Goal: Information Seeking & Learning: Learn about a topic

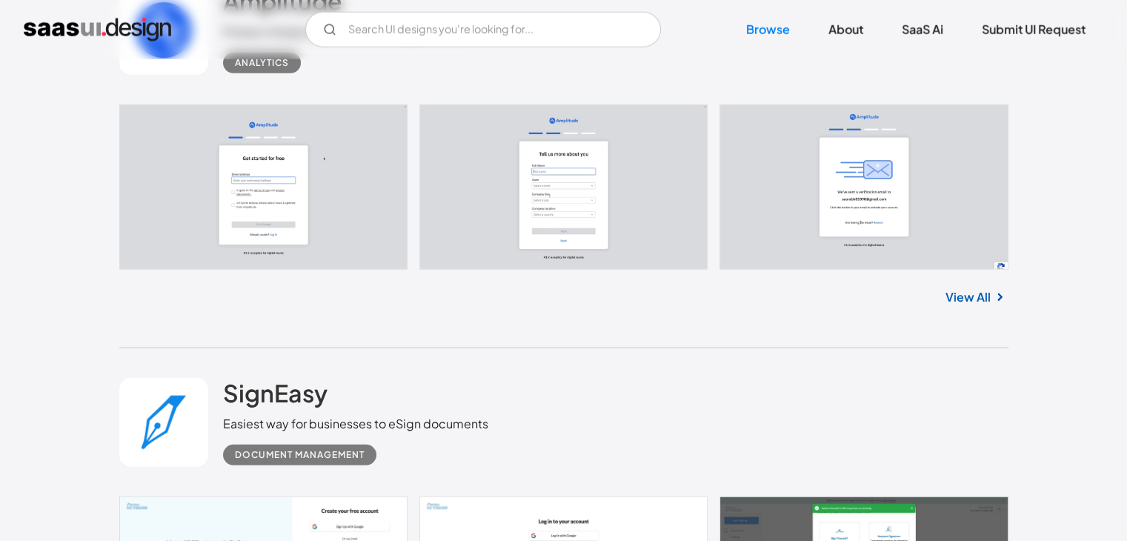
scroll to position [4016, 0]
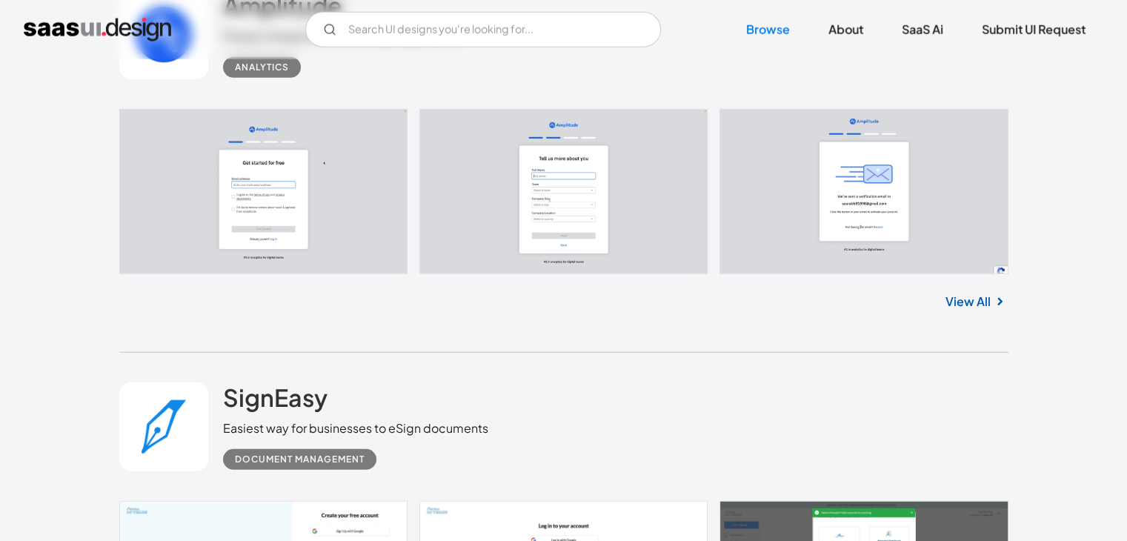
click at [952, 306] on link "View All" at bounding box center [968, 302] width 45 height 18
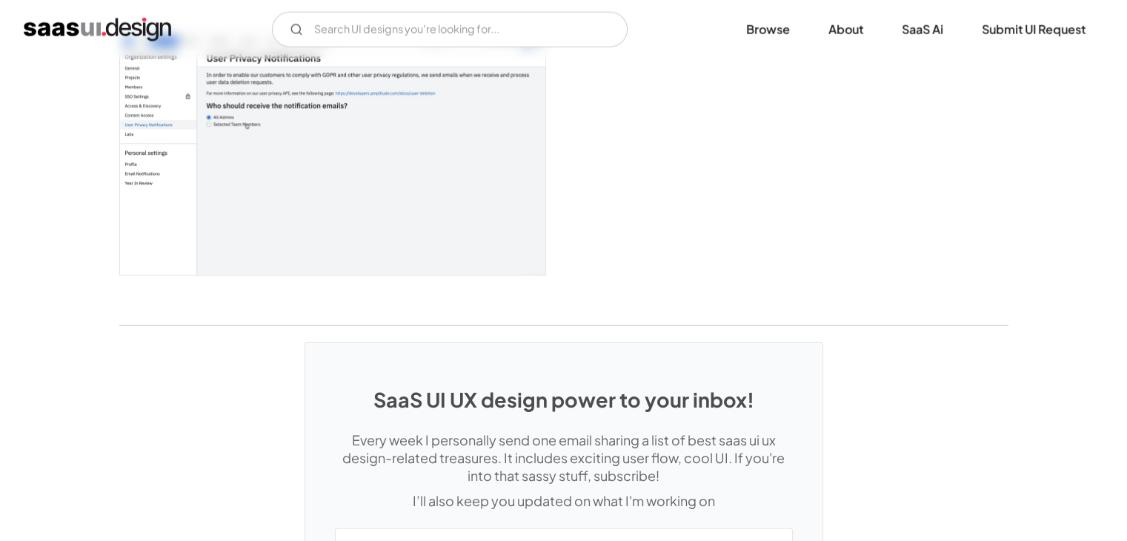
scroll to position [3900, 0]
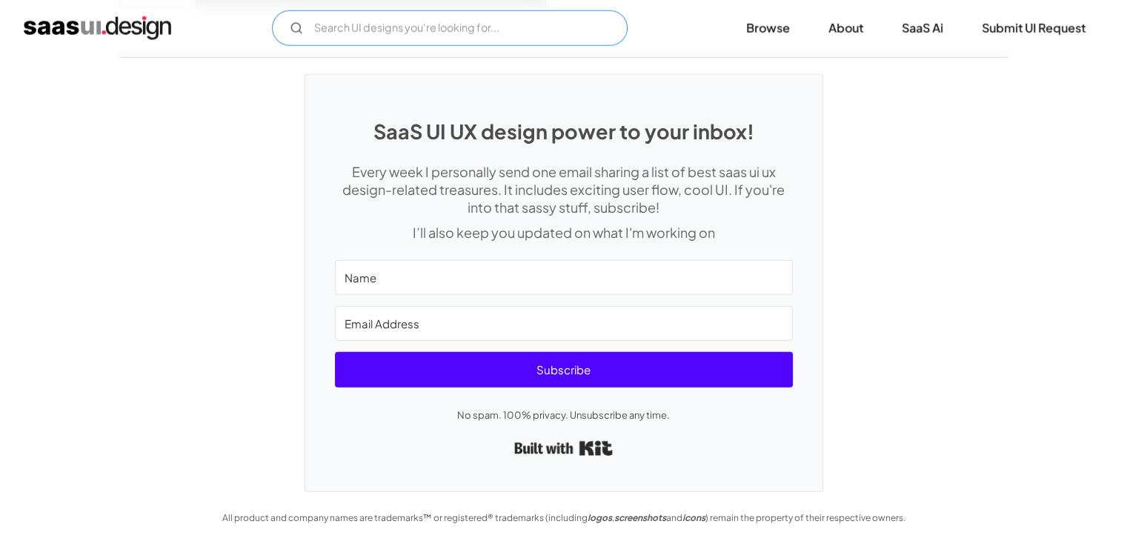
click at [425, 42] on input "Email Form" at bounding box center [450, 28] width 356 height 36
type input "U"
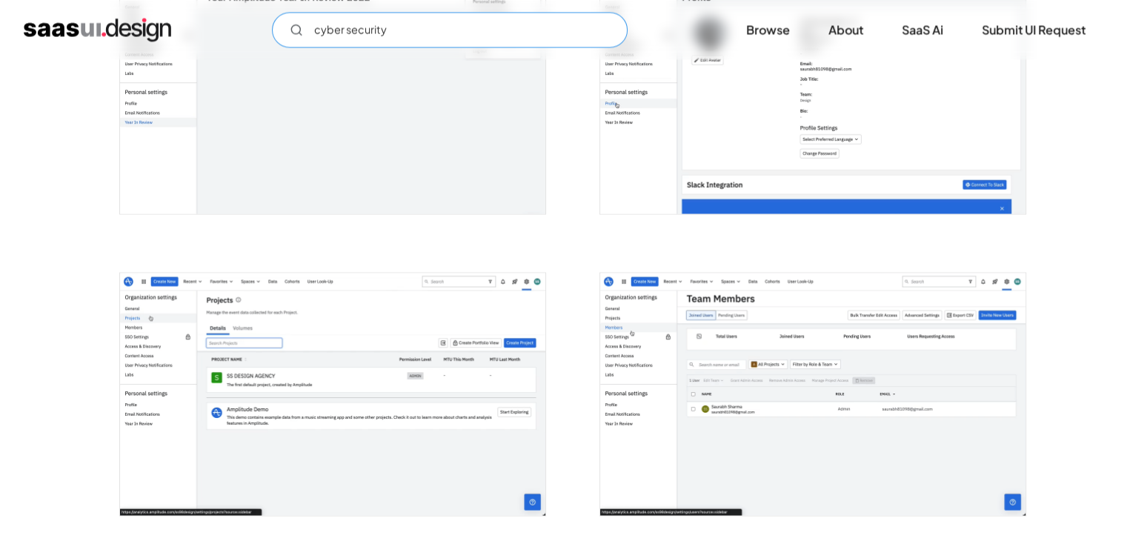
click at [438, 30] on input "cyber security" at bounding box center [450, 30] width 356 height 36
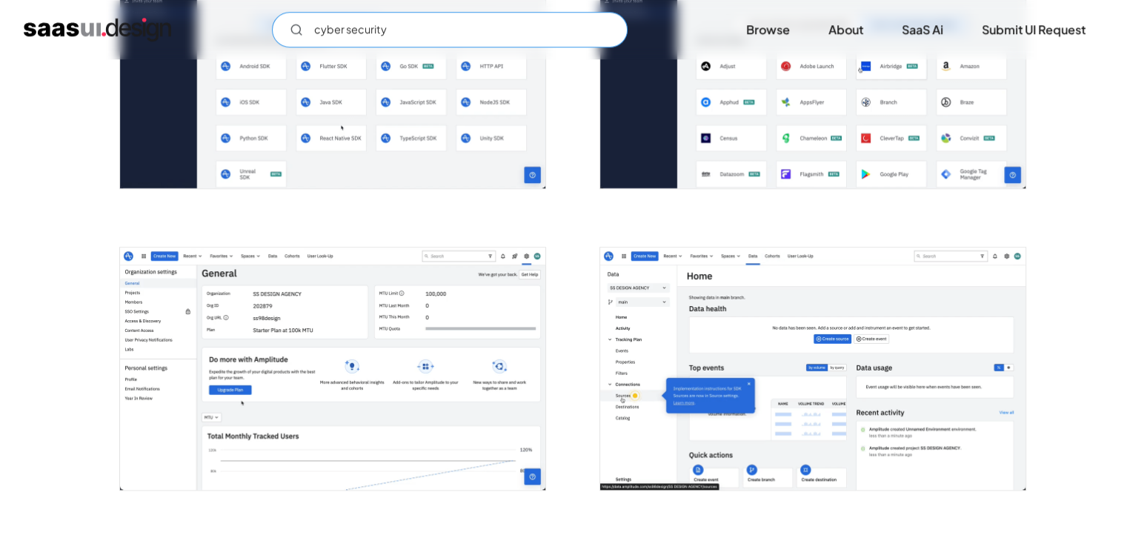
scroll to position [713, 0]
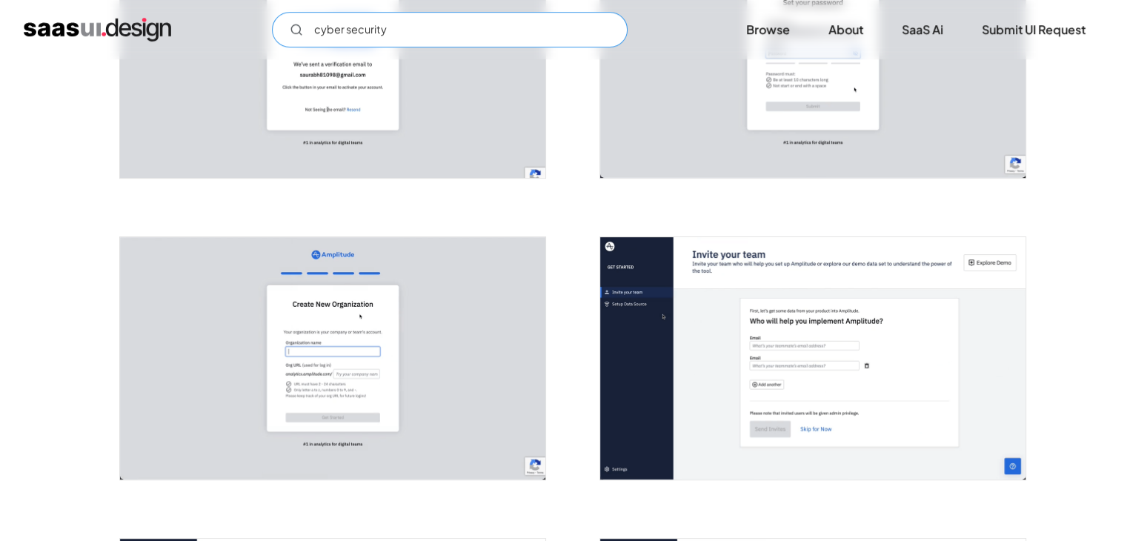
click at [593, 30] on input "cyber security" at bounding box center [450, 30] width 356 height 36
click at [507, 29] on input "cyber security" at bounding box center [450, 30] width 356 height 36
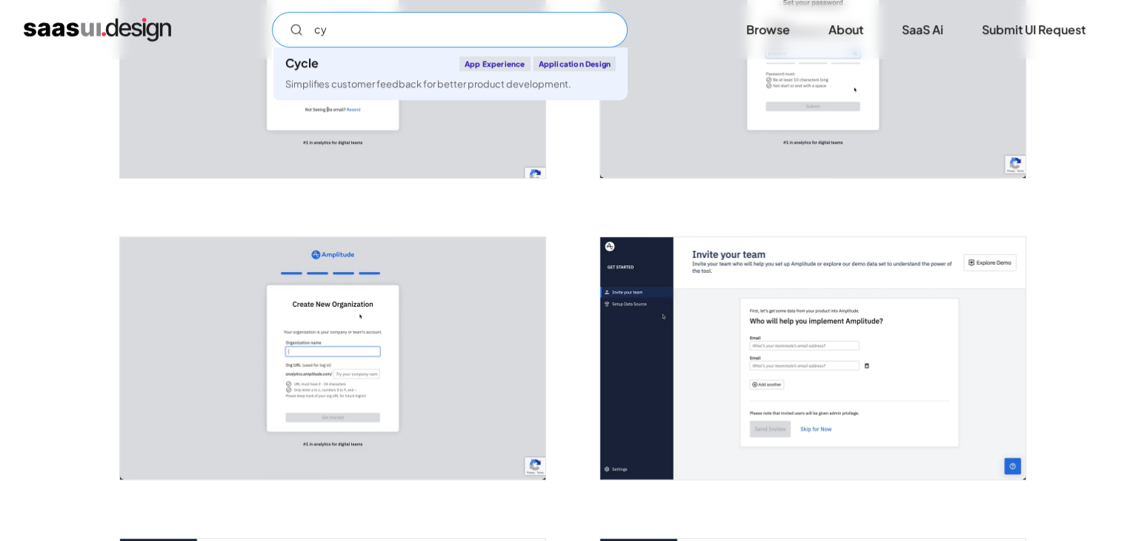
type input "c"
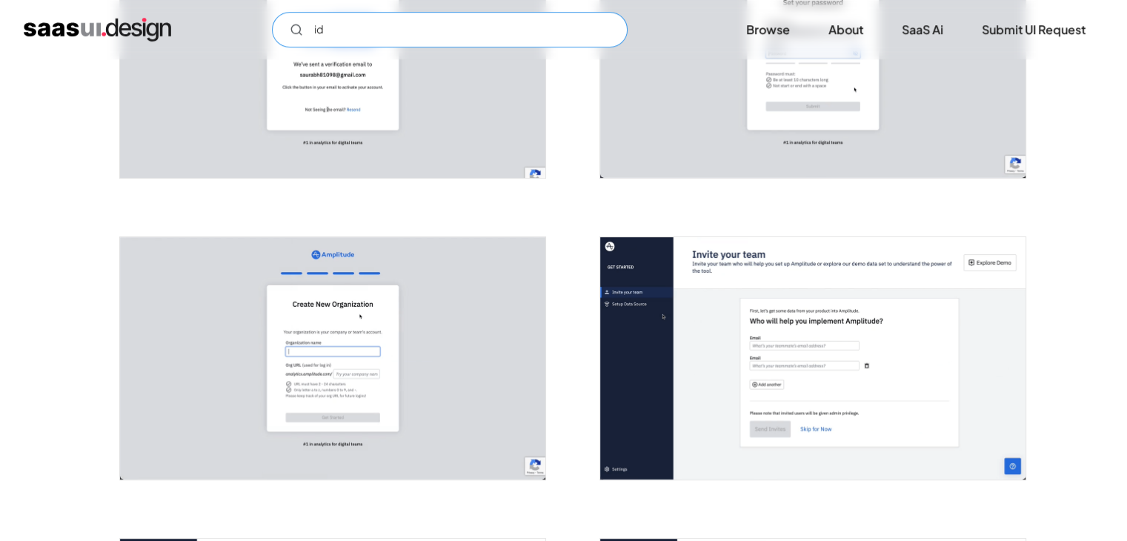
type input "i"
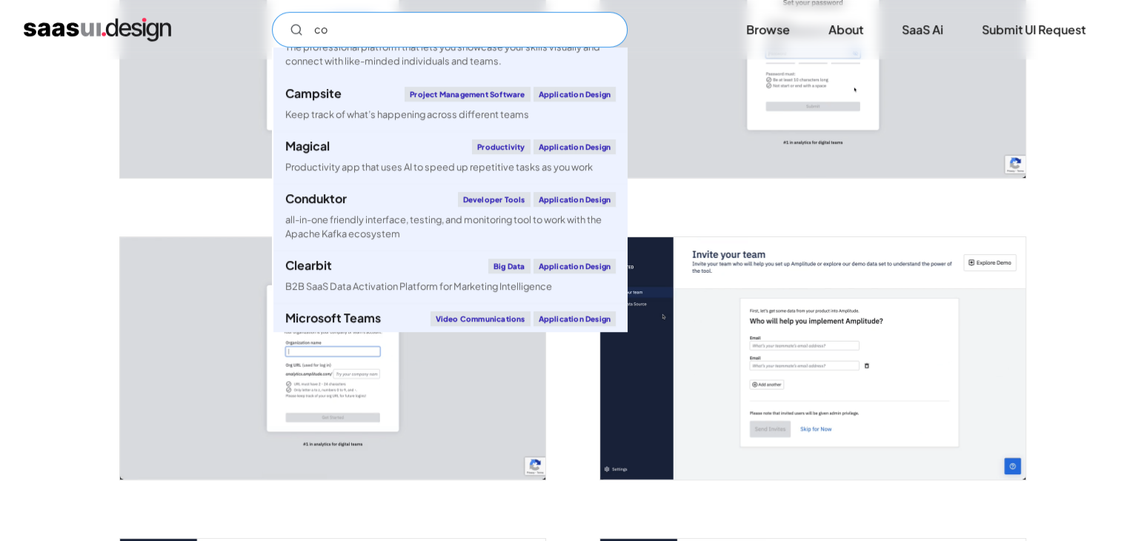
scroll to position [0, 0]
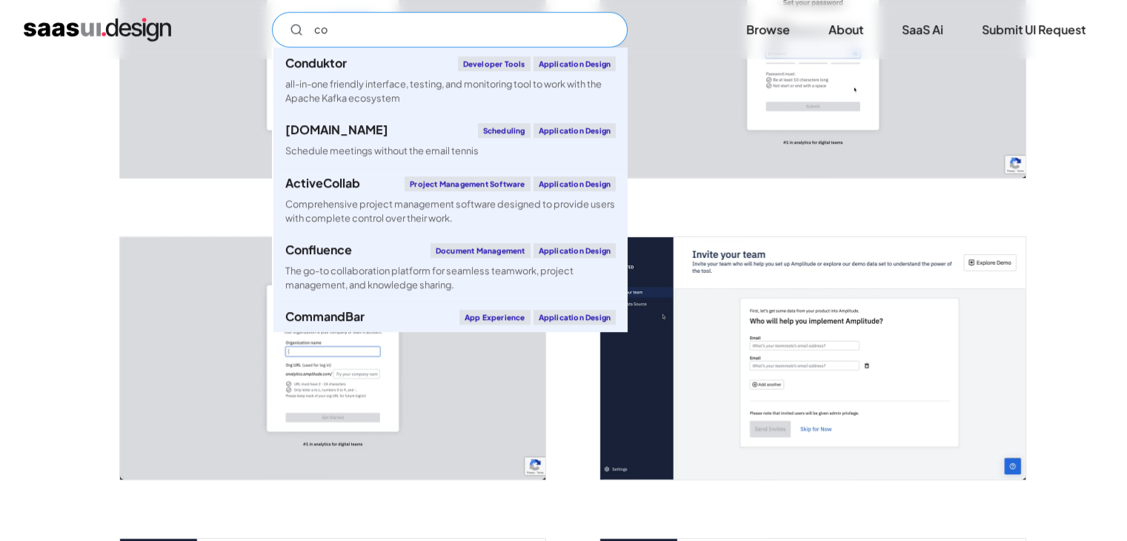
type input "c"
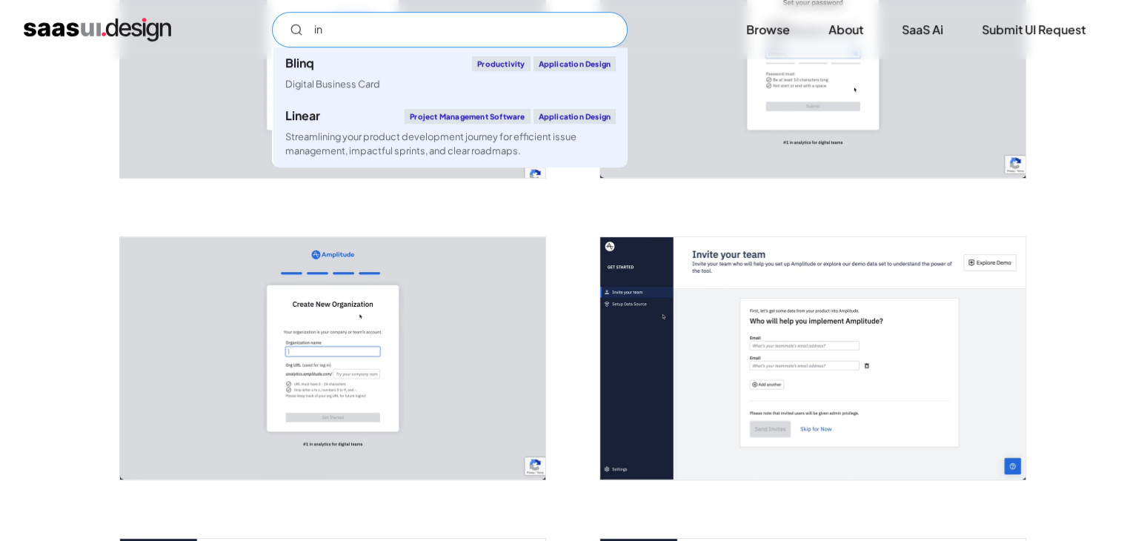
type input "i"
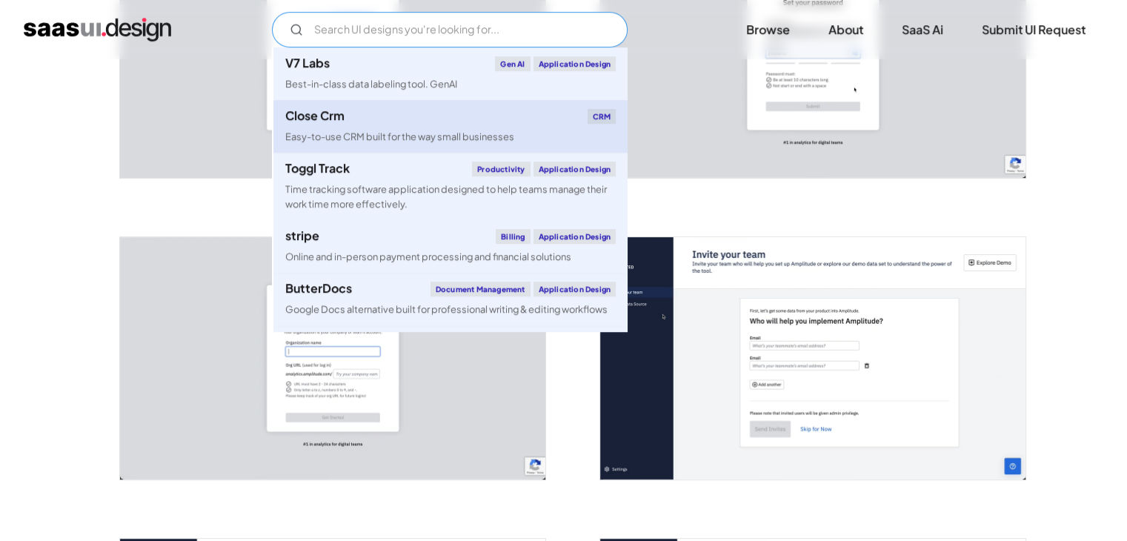
click at [493, 125] on link "Close Crm CRM Easy-to-use CRM built for the way small businesses" at bounding box center [451, 126] width 354 height 53
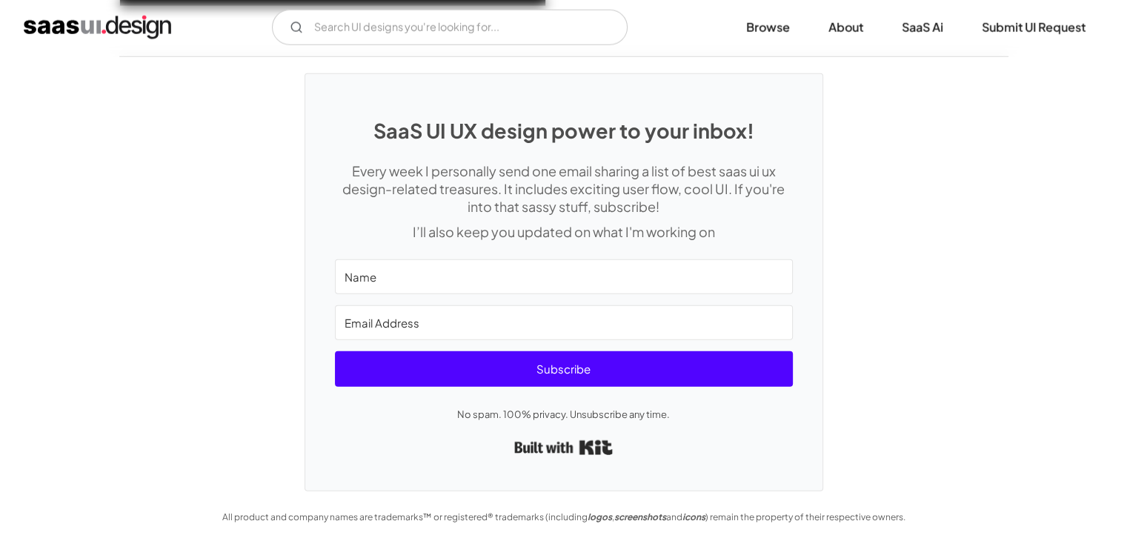
scroll to position [3552, 0]
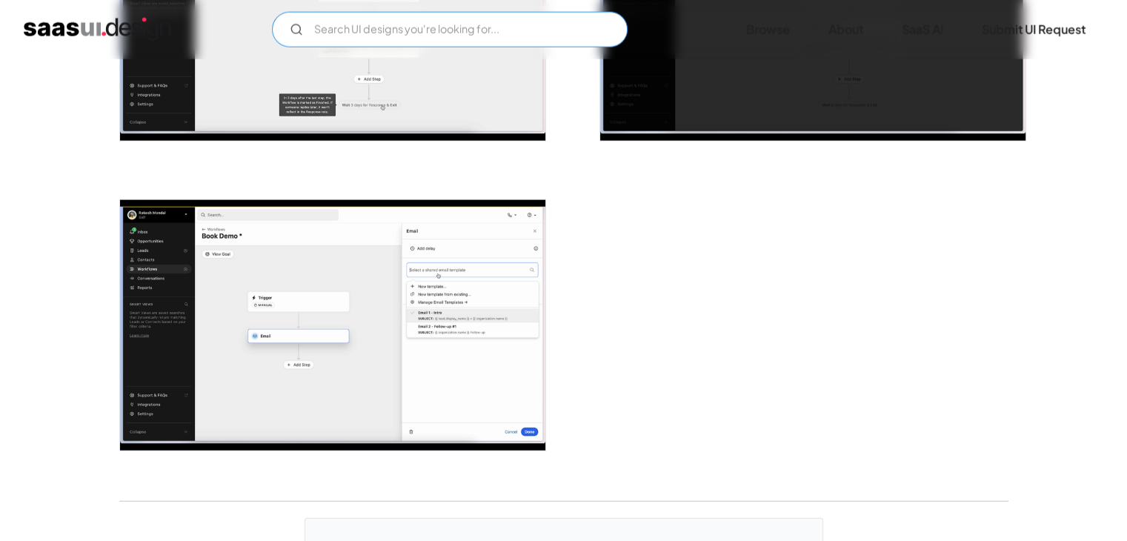
click at [418, 23] on input "Email Form" at bounding box center [450, 30] width 356 height 36
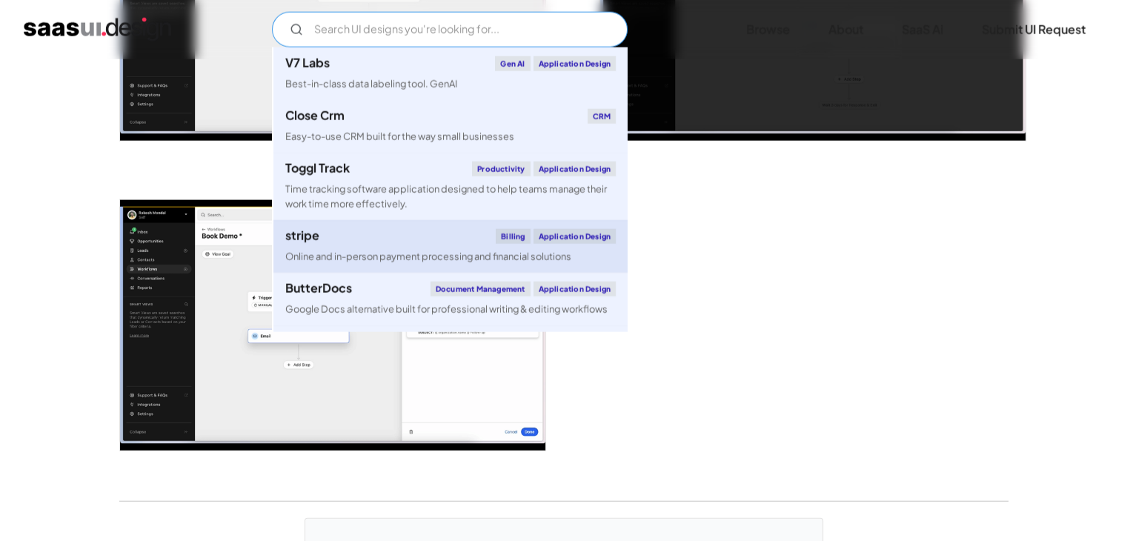
click at [404, 242] on div "stripe Billing Application Design" at bounding box center [450, 236] width 331 height 15
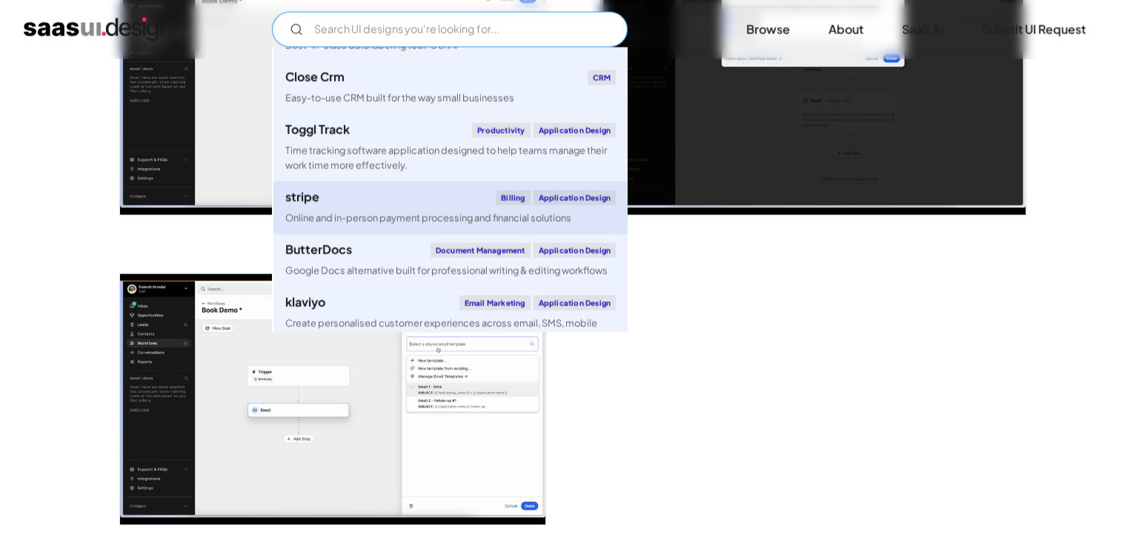
scroll to position [74, 0]
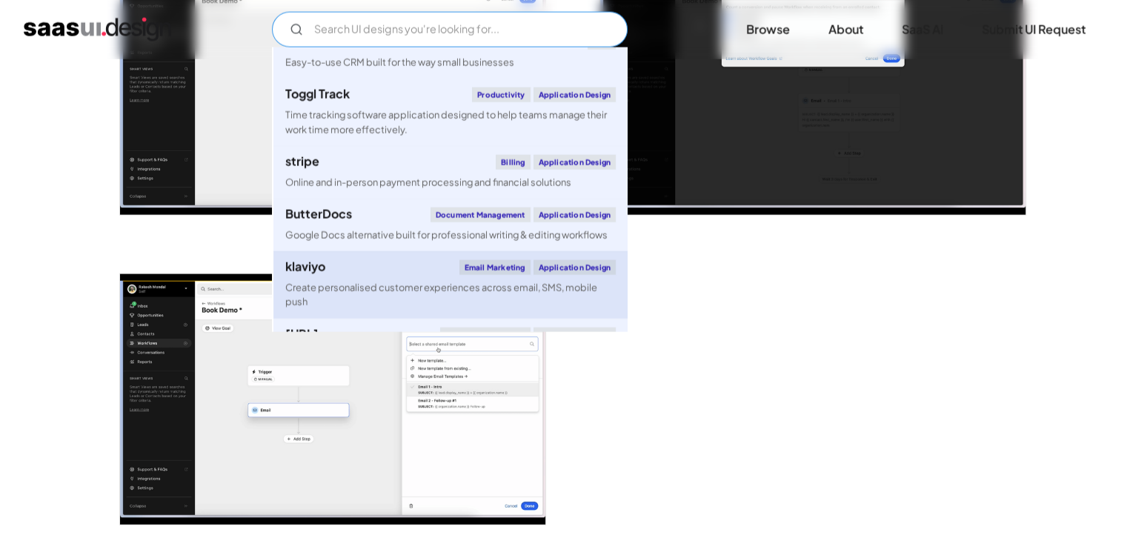
click at [416, 268] on div "klaviyo Email Marketing Application Design" at bounding box center [450, 267] width 331 height 15
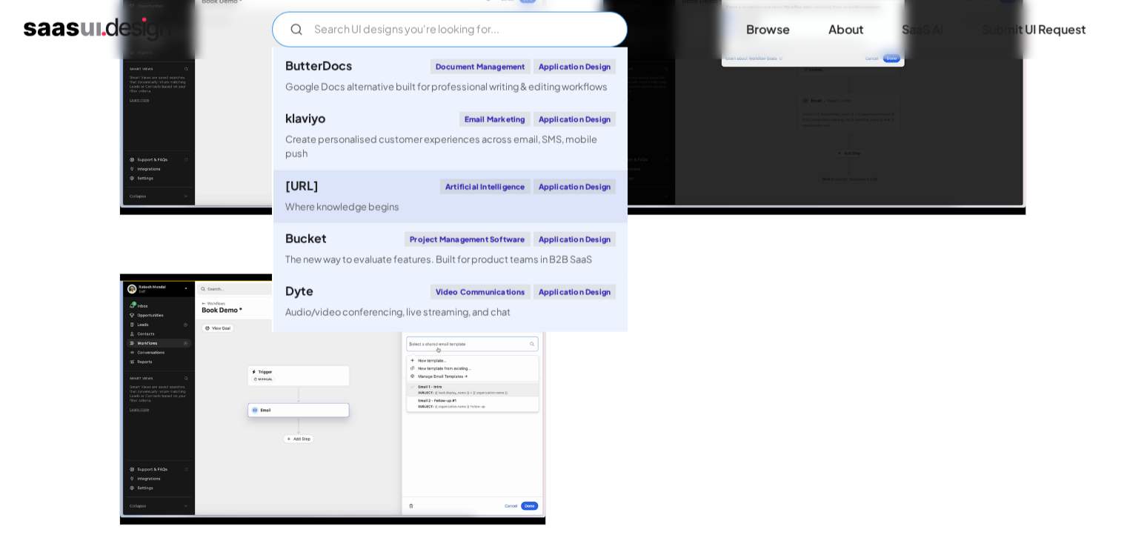
scroll to position [296, 0]
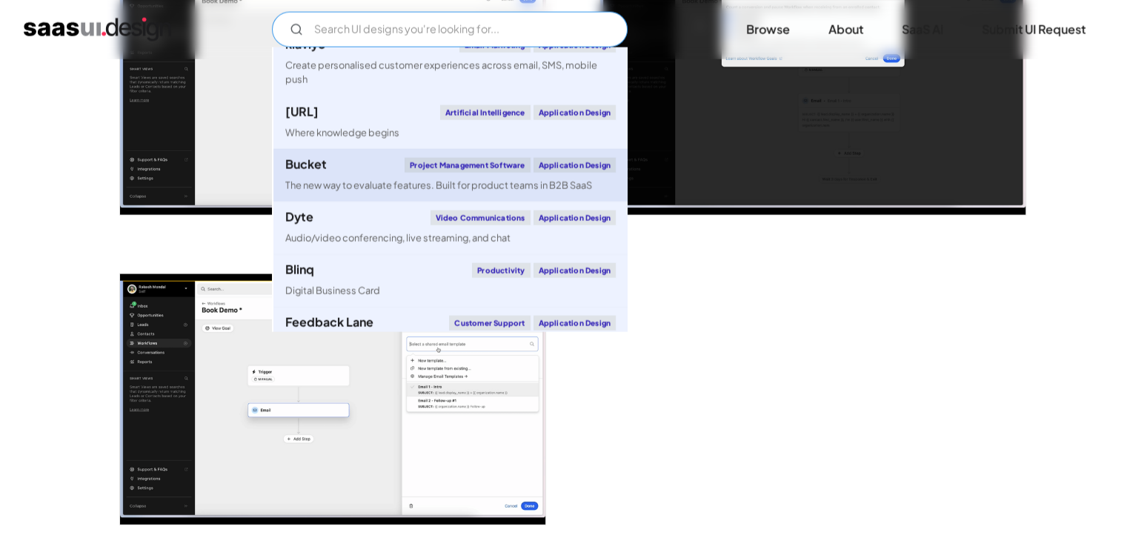
click at [341, 188] on div "The new way to evaluate features. Built for product teams in B2B SaaS" at bounding box center [438, 186] width 307 height 14
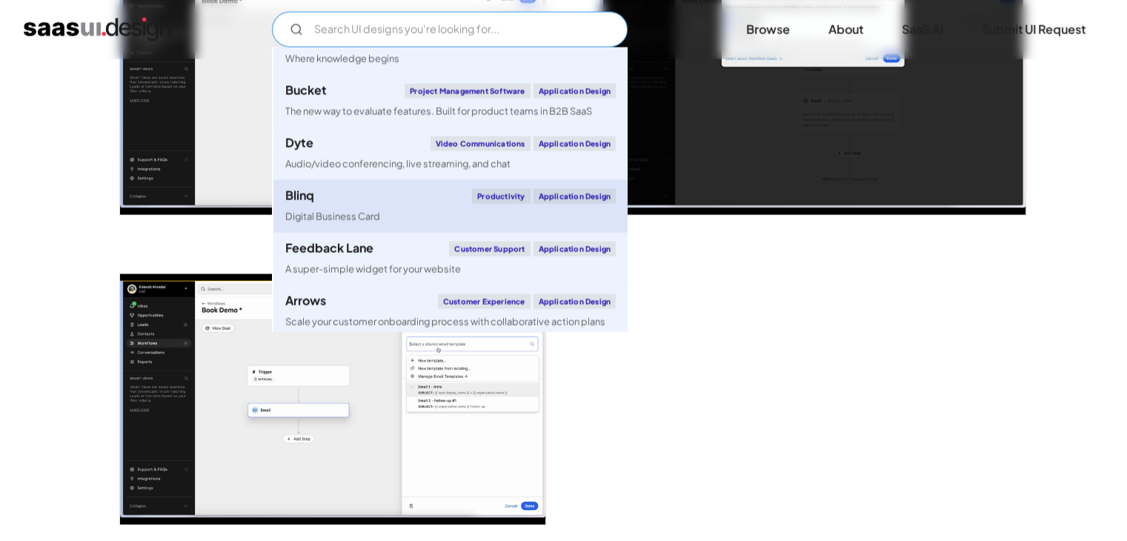
scroll to position [445, 0]
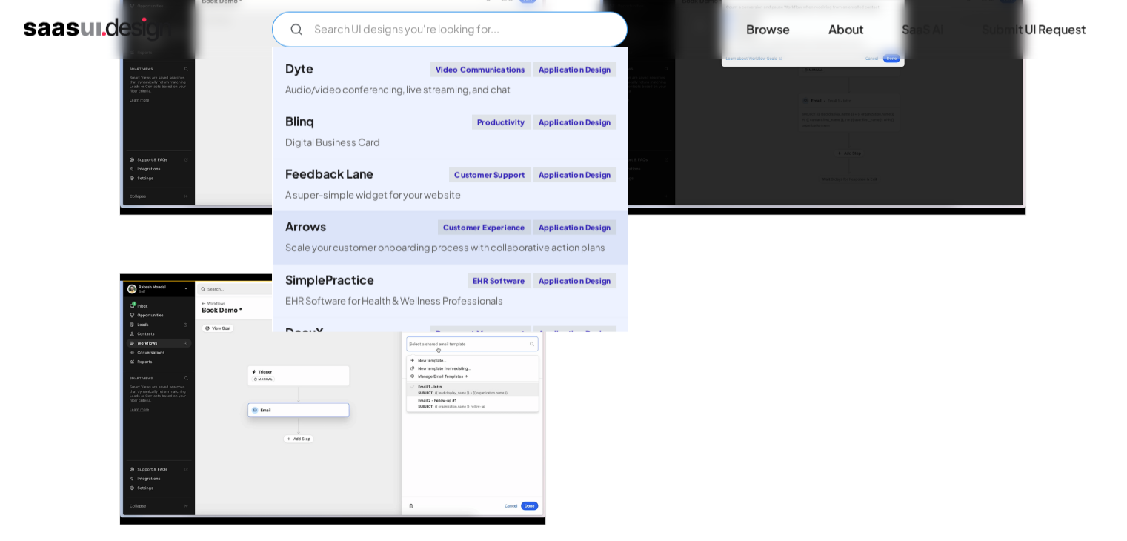
click at [325, 225] on div "Arrows" at bounding box center [305, 227] width 41 height 12
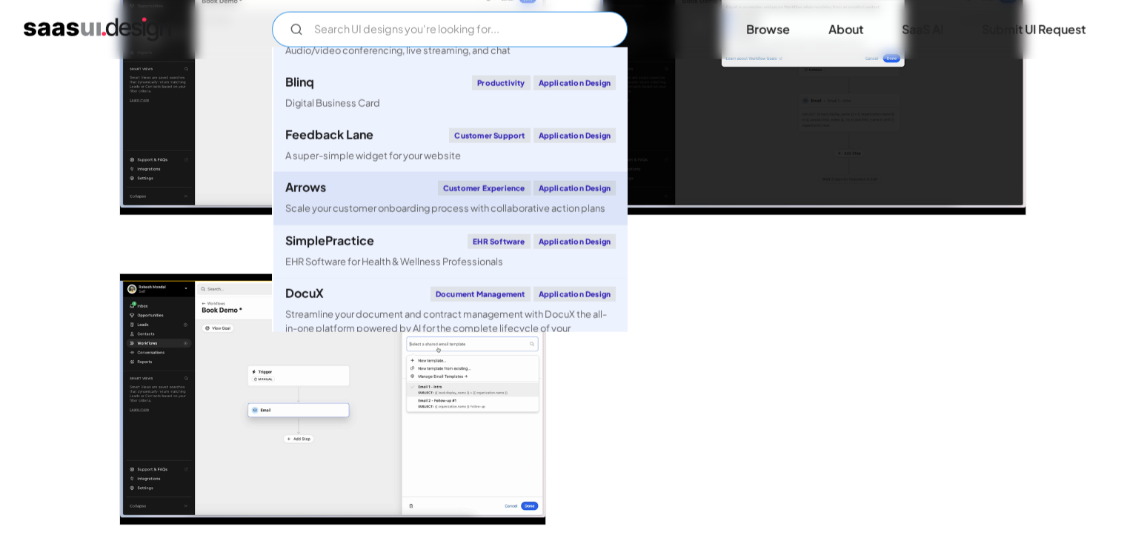
scroll to position [519, 0]
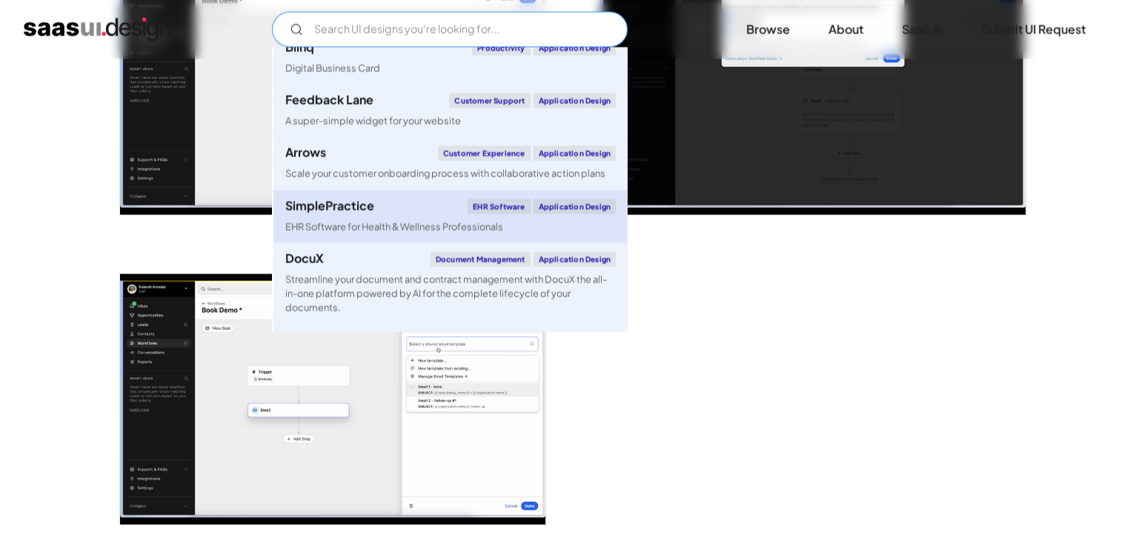
click at [336, 213] on div "SimplePractice EHR Software Application Design" at bounding box center [450, 206] width 331 height 15
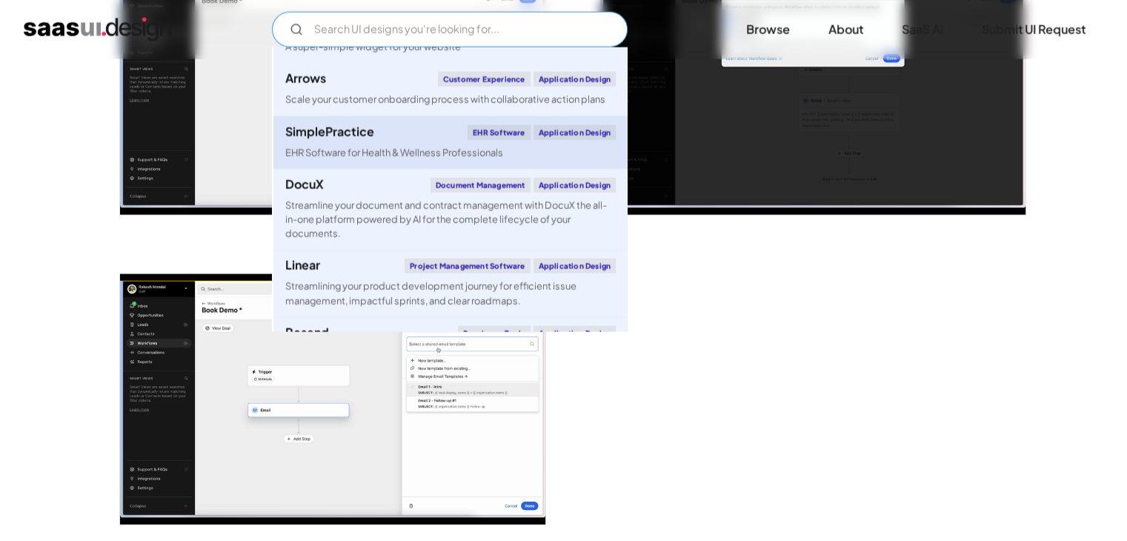
scroll to position [667, 0]
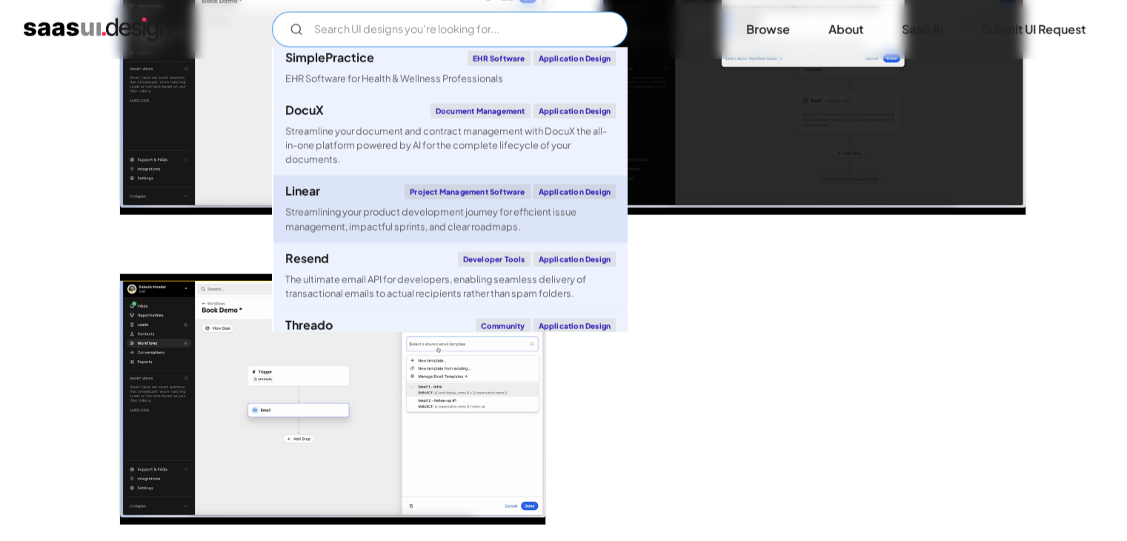
click at [359, 199] on link "Linear Project Management Software Application Design Streamlining your product…" at bounding box center [451, 209] width 354 height 67
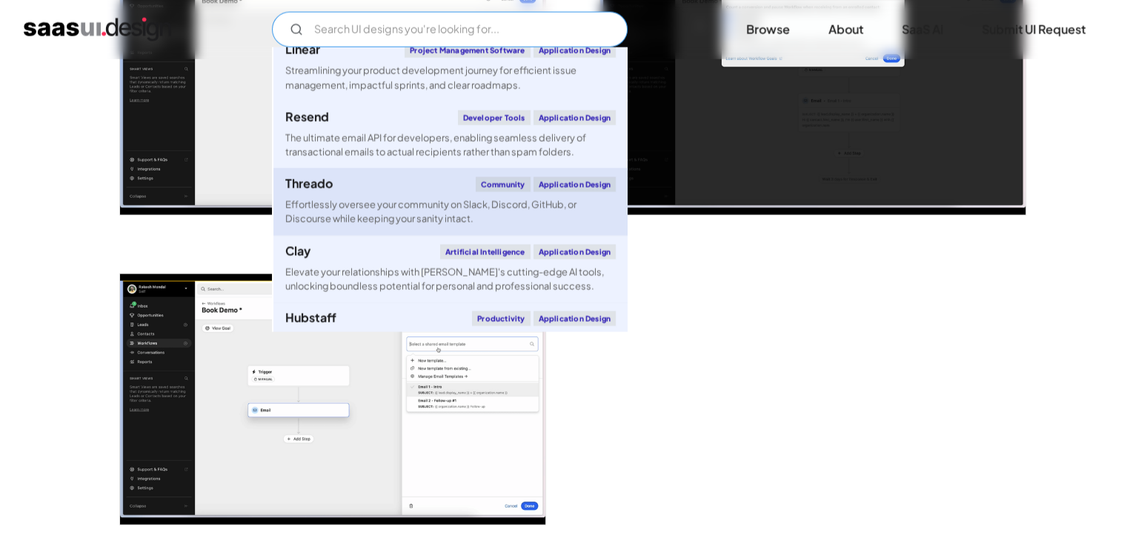
scroll to position [815, 0]
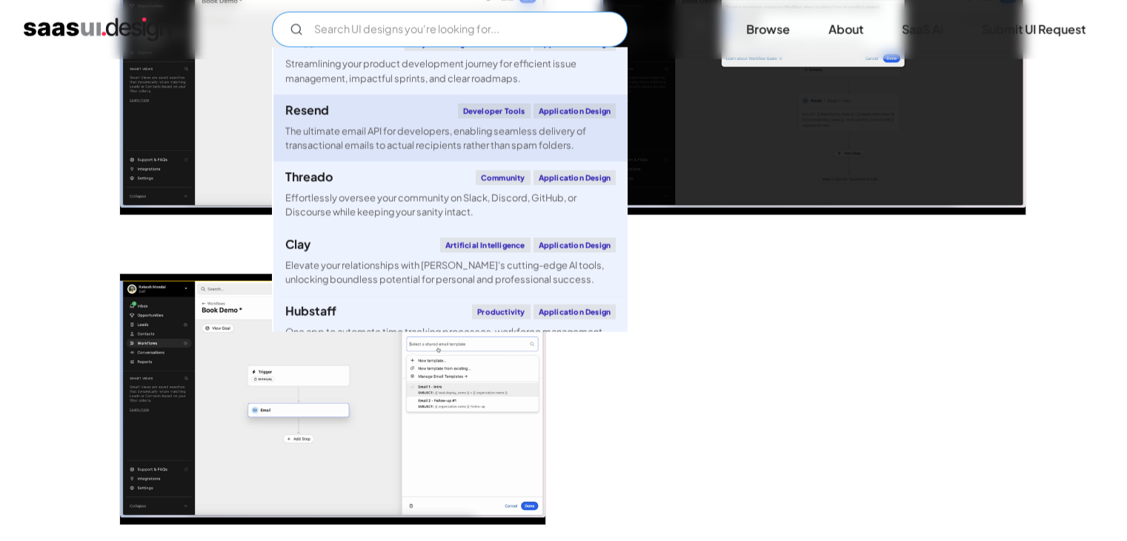
click at [367, 147] on div "The ultimate email API for developers, enabling seamless delivery of transactio…" at bounding box center [450, 139] width 331 height 28
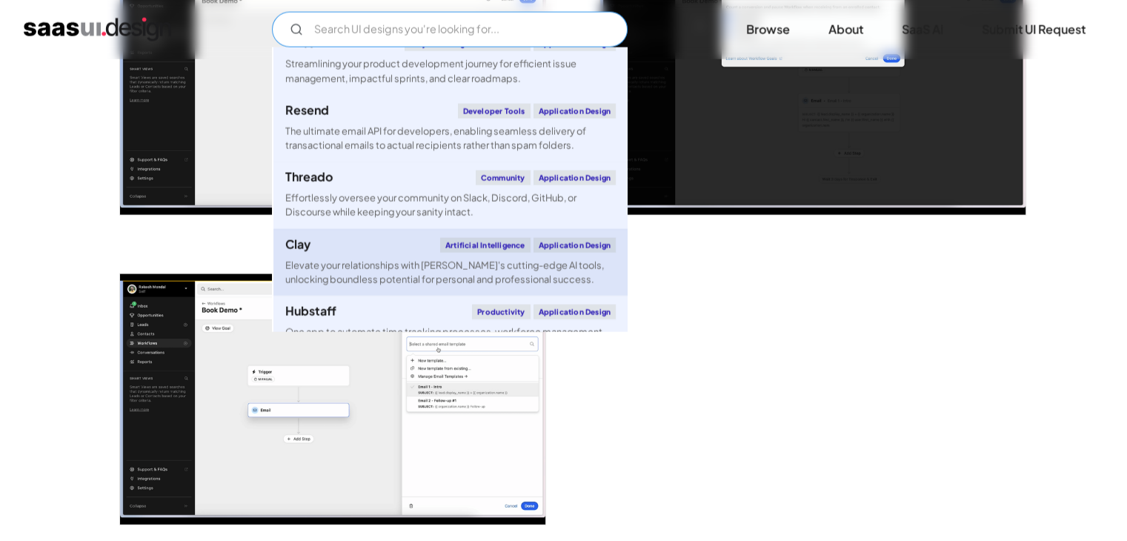
click at [330, 270] on div "Elevate your relationships with [PERSON_NAME]'s cutting-edge AI tools, unlockin…" at bounding box center [450, 273] width 331 height 28
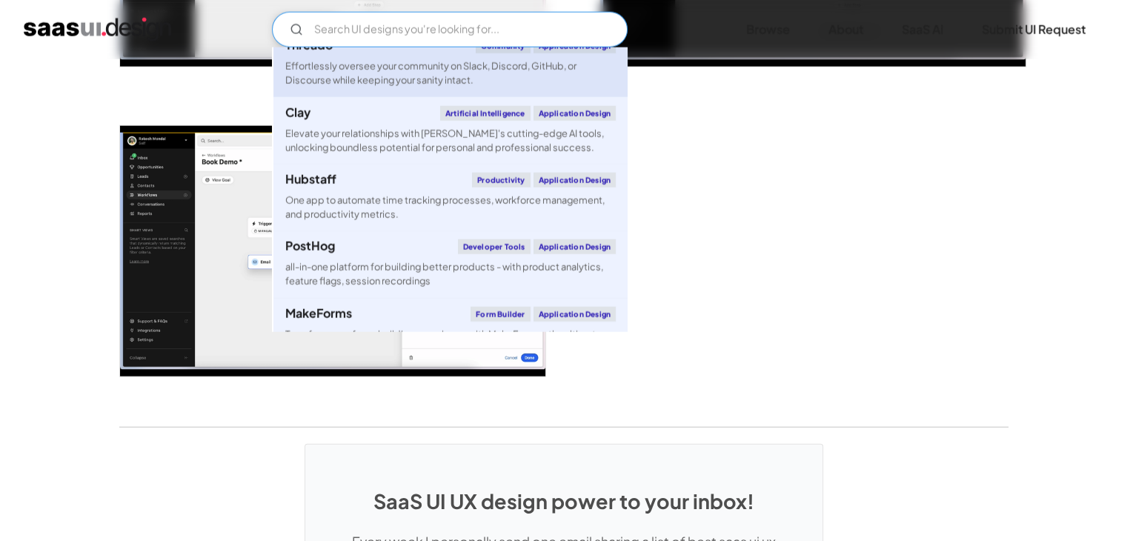
scroll to position [964, 0]
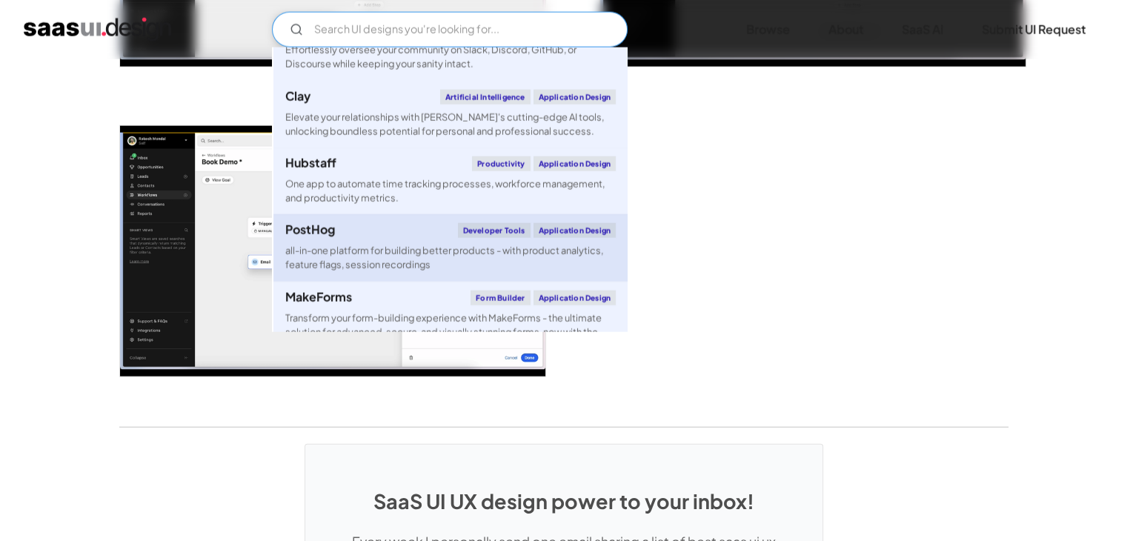
click at [406, 245] on div "all-in-one platform for building better products - with product analytics, feat…" at bounding box center [450, 258] width 331 height 28
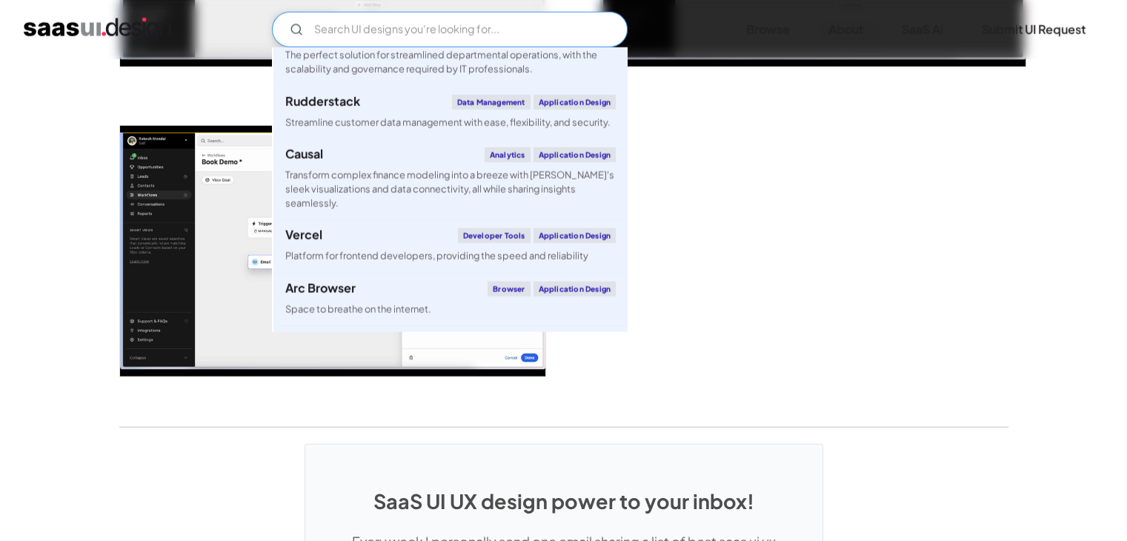
scroll to position [1334, 0]
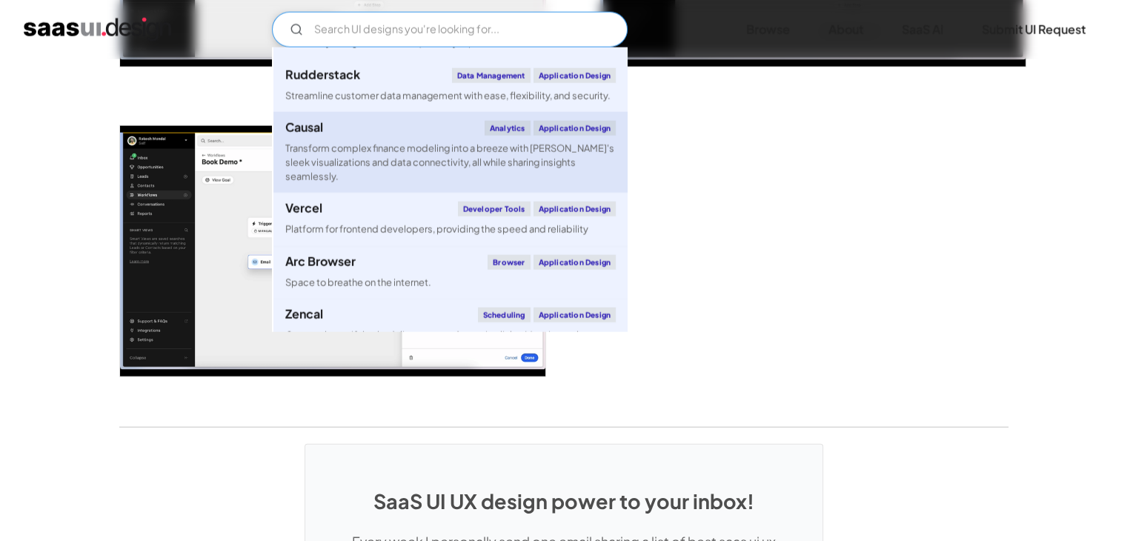
click at [420, 156] on div "Transform complex finance modeling into a breeze with [PERSON_NAME]'s sleek vis…" at bounding box center [450, 163] width 331 height 43
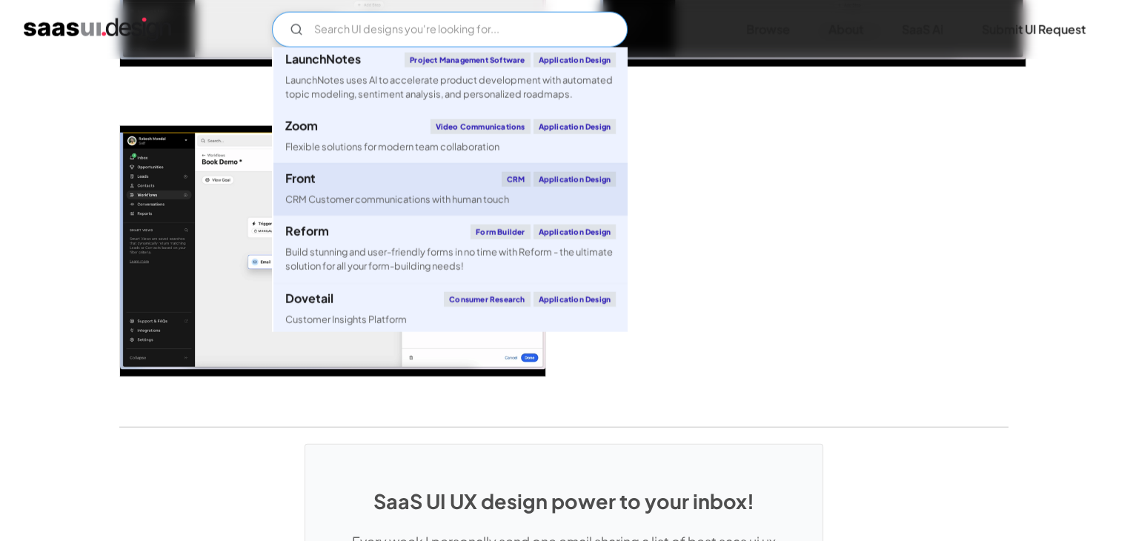
scroll to position [2817, 0]
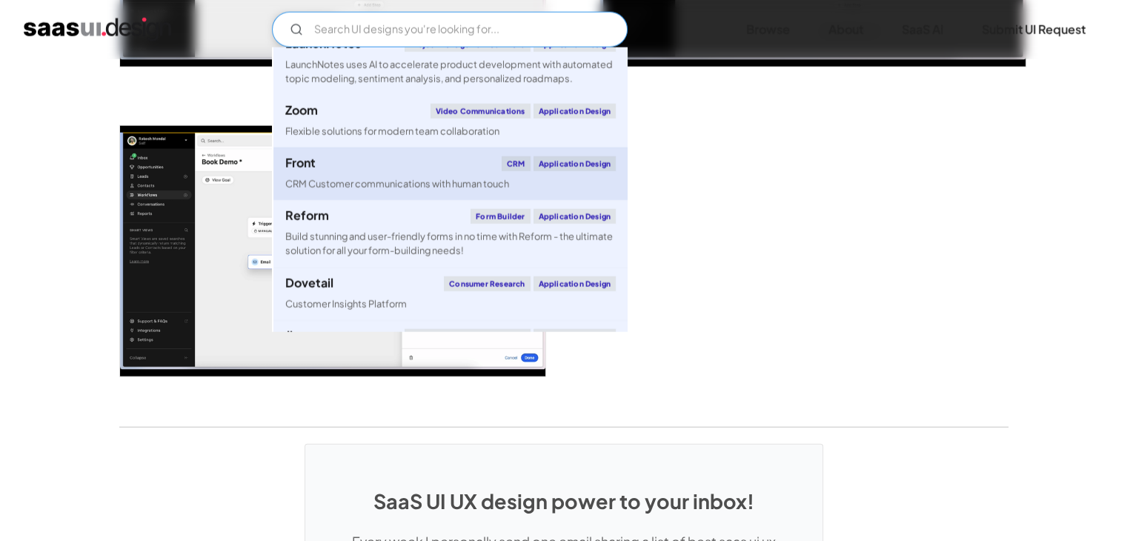
click at [428, 171] on div "Front CRM Application Design" at bounding box center [450, 163] width 331 height 15
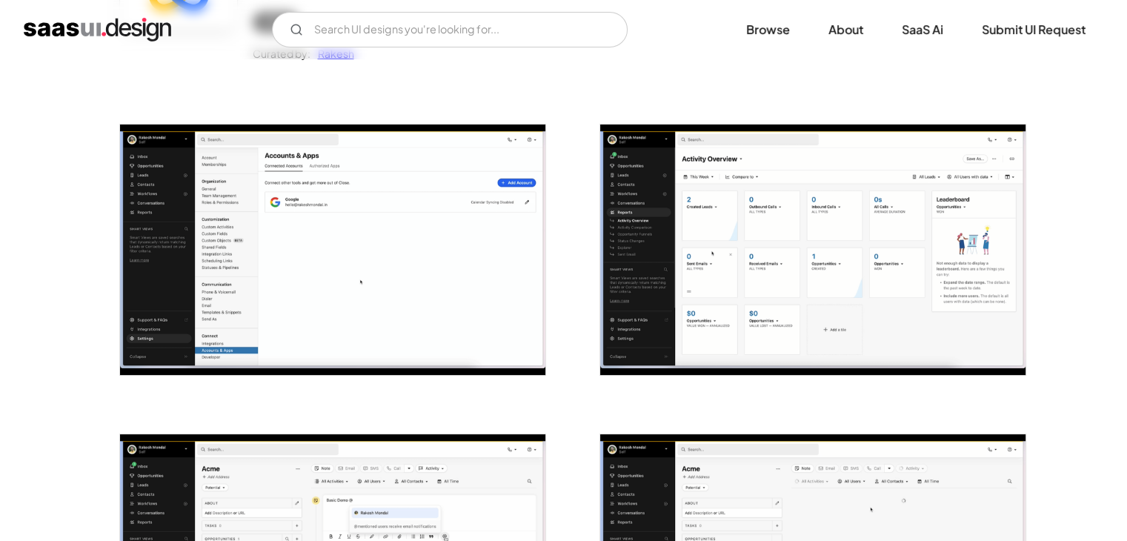
scroll to position [0, 0]
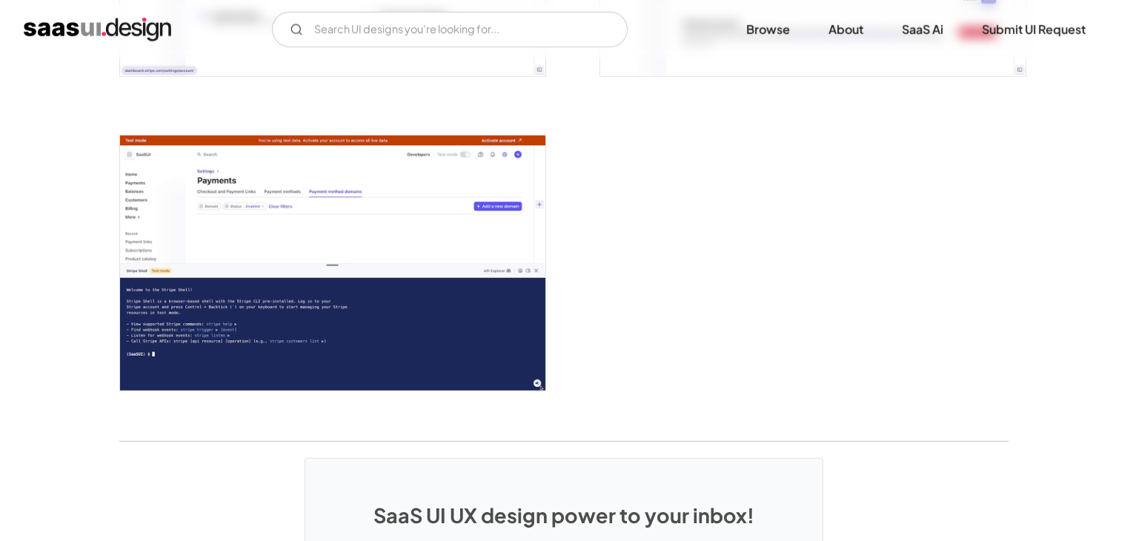
scroll to position [4002, 0]
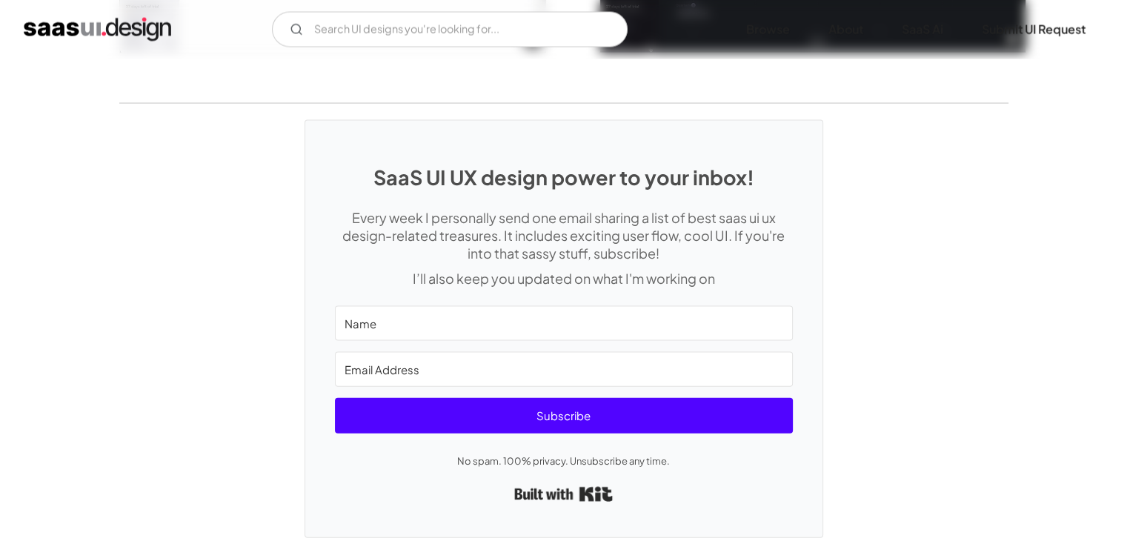
scroll to position [3205, 0]
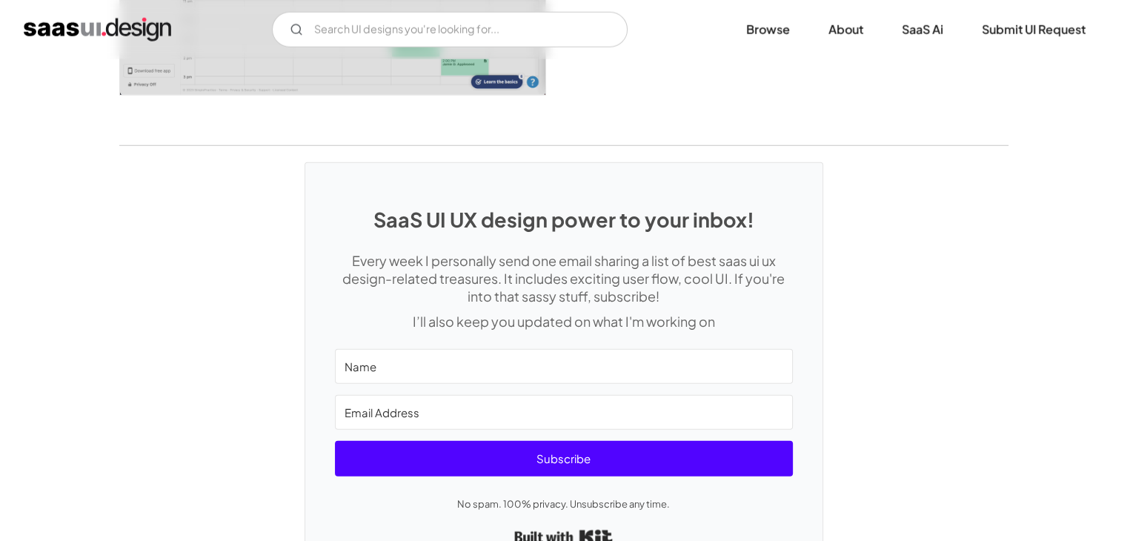
scroll to position [4106, 0]
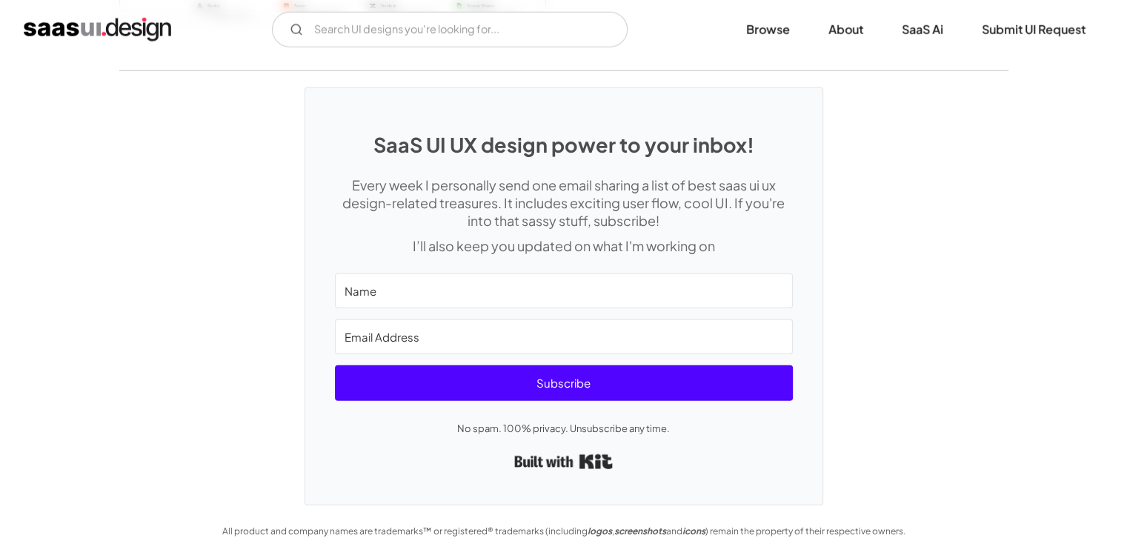
scroll to position [4186, 0]
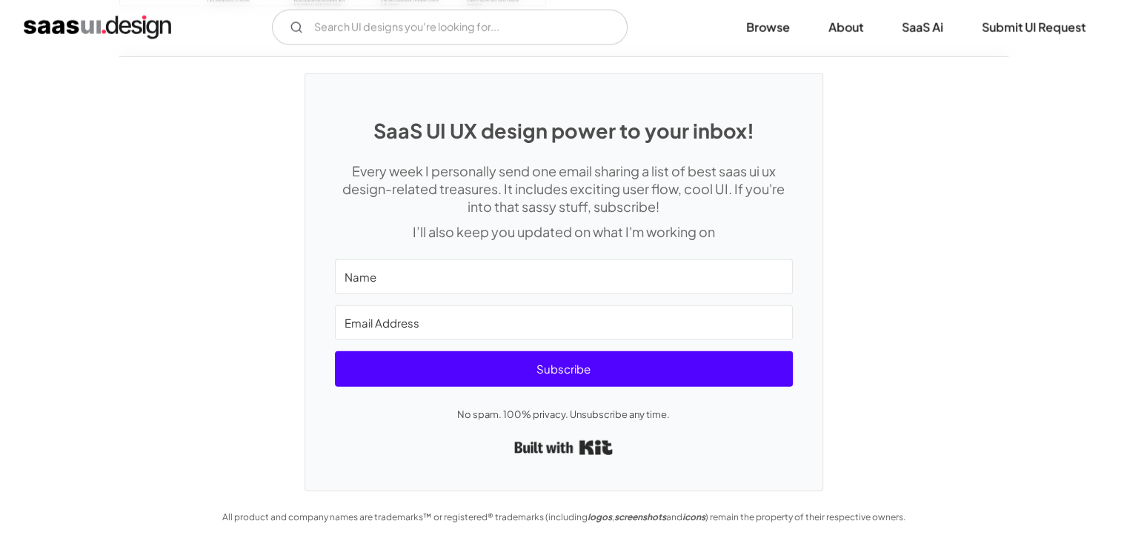
click at [471, 274] on input "Name" at bounding box center [564, 276] width 458 height 35
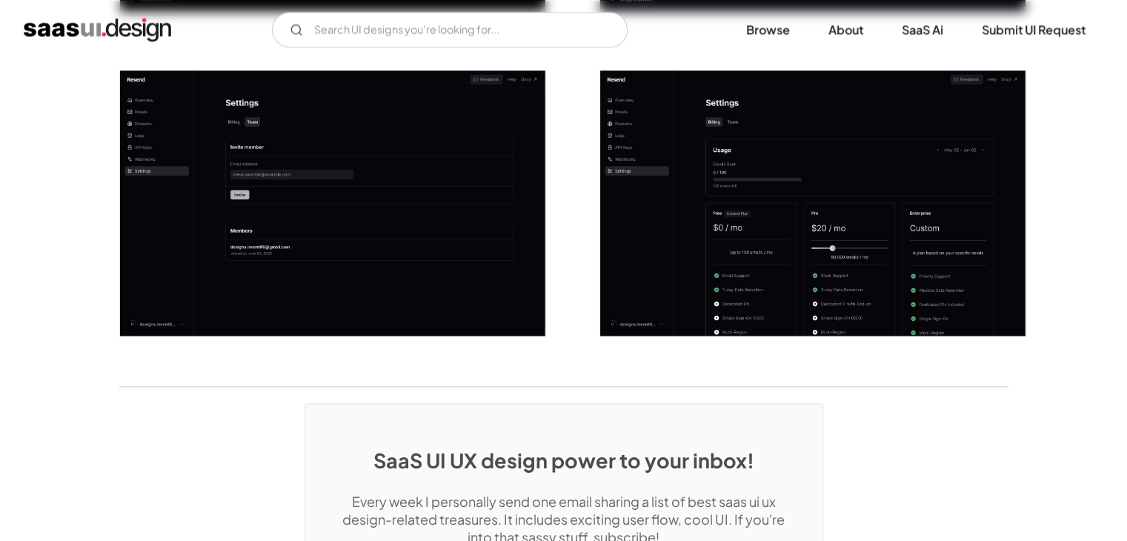
scroll to position [1965, 0]
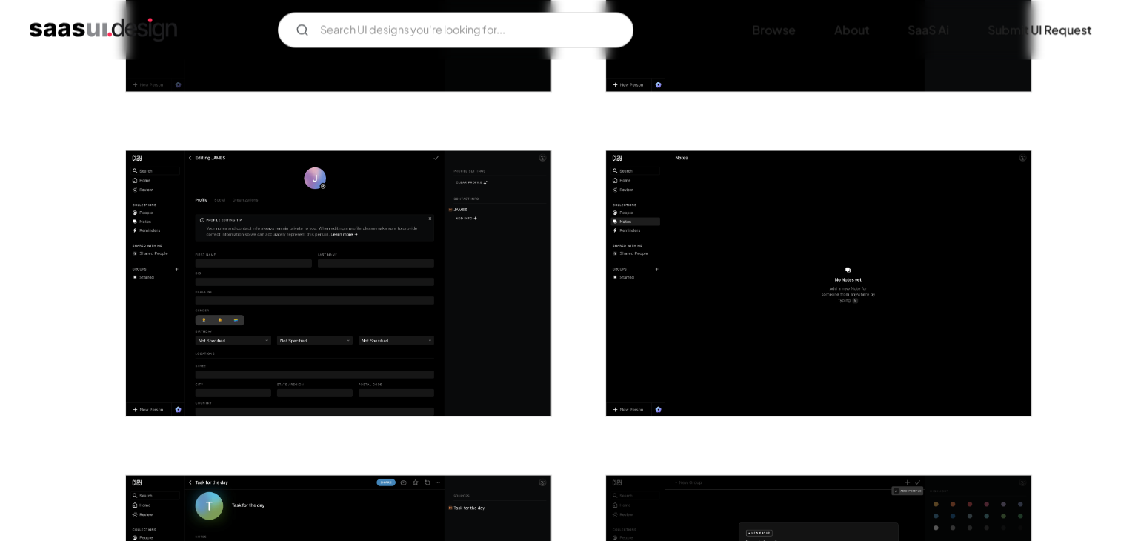
scroll to position [2817, 0]
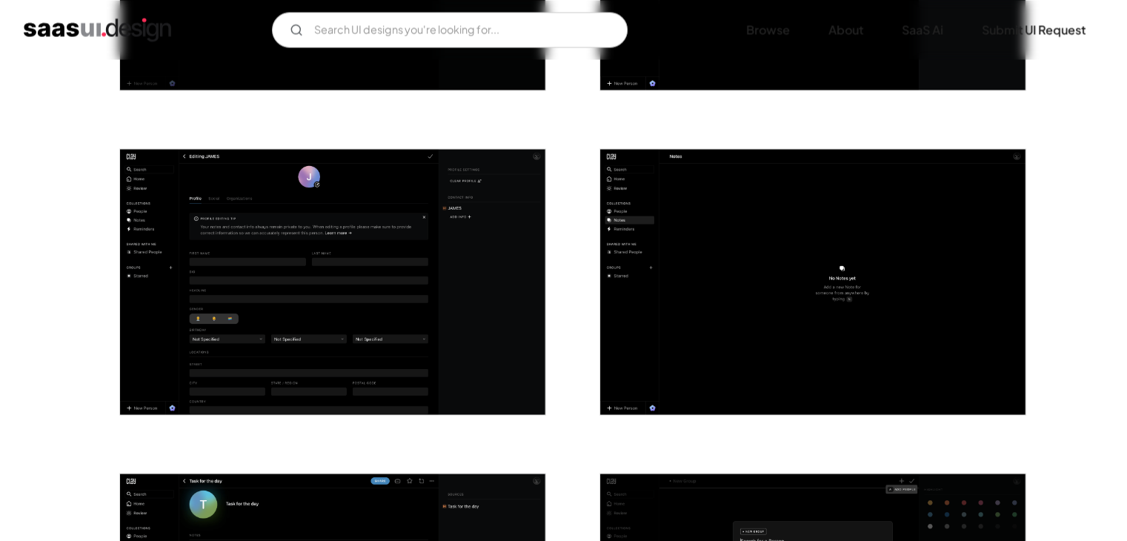
click at [349, 283] on img "open lightbox" at bounding box center [332, 282] width 425 height 266
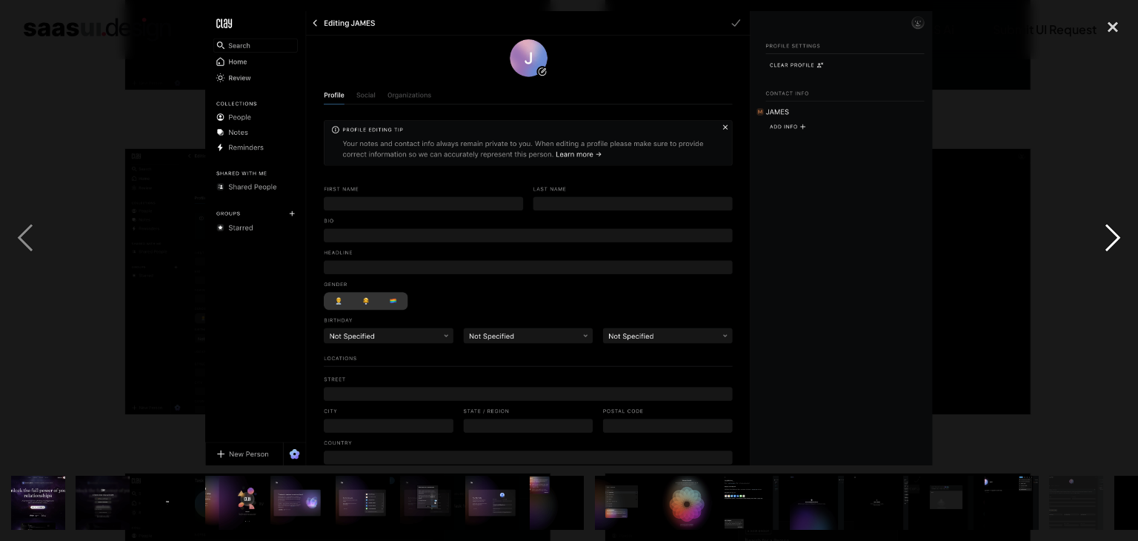
click at [1115, 231] on div "next image" at bounding box center [1113, 238] width 50 height 454
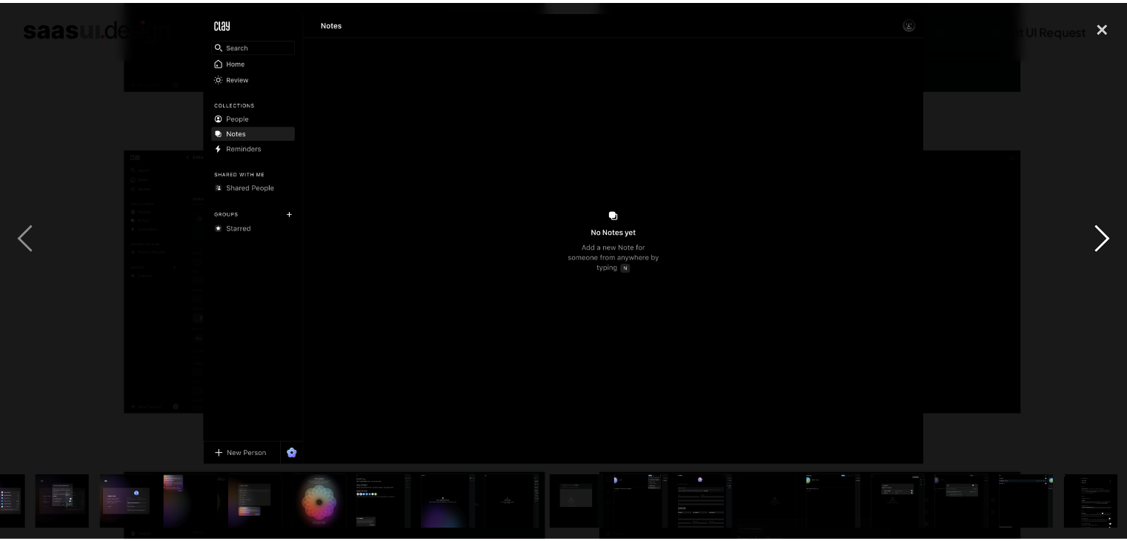
scroll to position [0, 365]
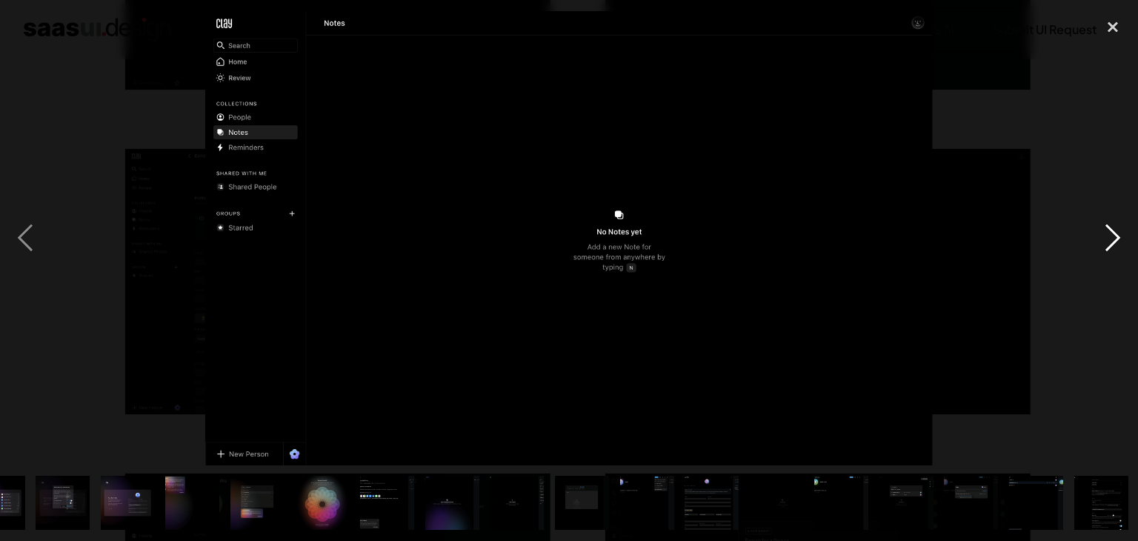
click at [1115, 231] on div "next image" at bounding box center [1113, 238] width 50 height 454
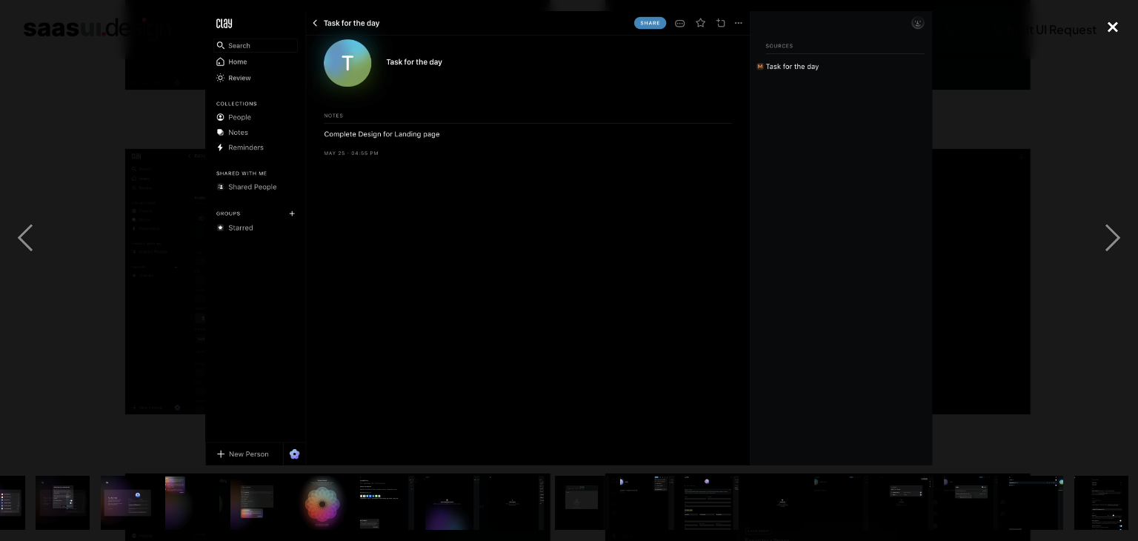
click at [1108, 24] on div "close lightbox" at bounding box center [1113, 27] width 50 height 33
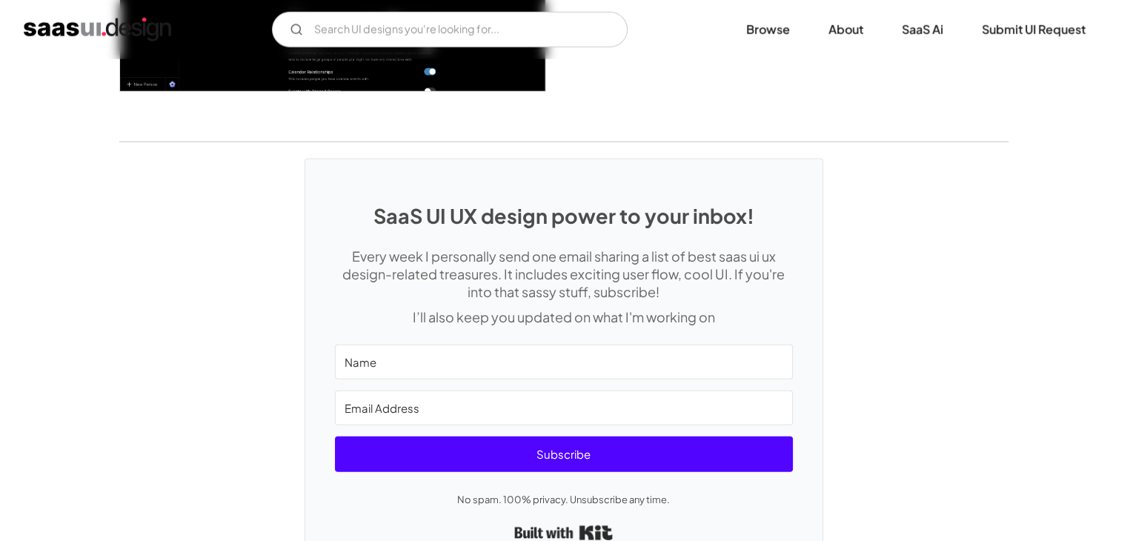
scroll to position [4183, 0]
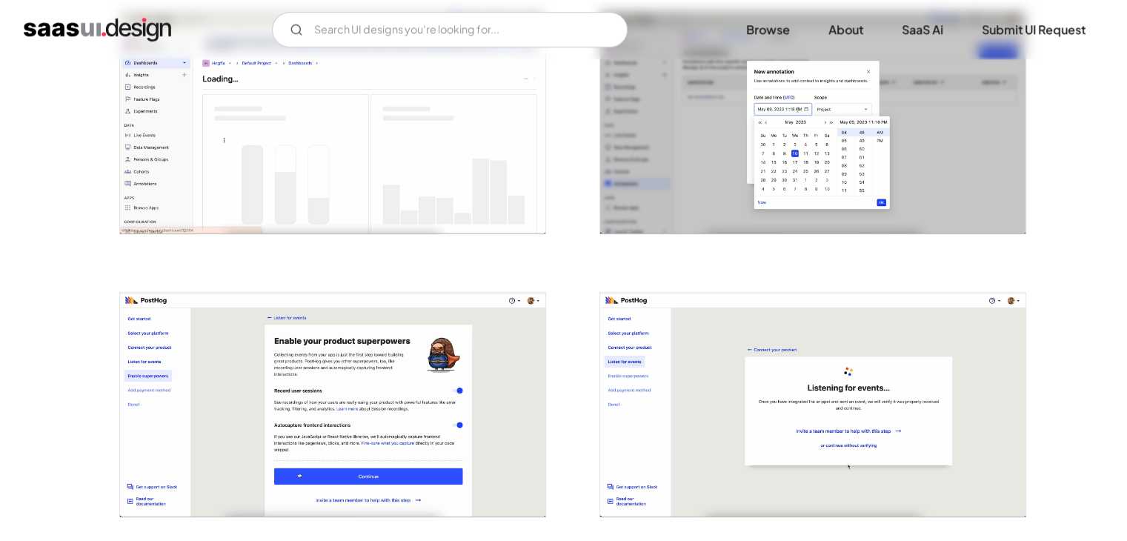
scroll to position [1186, 0]
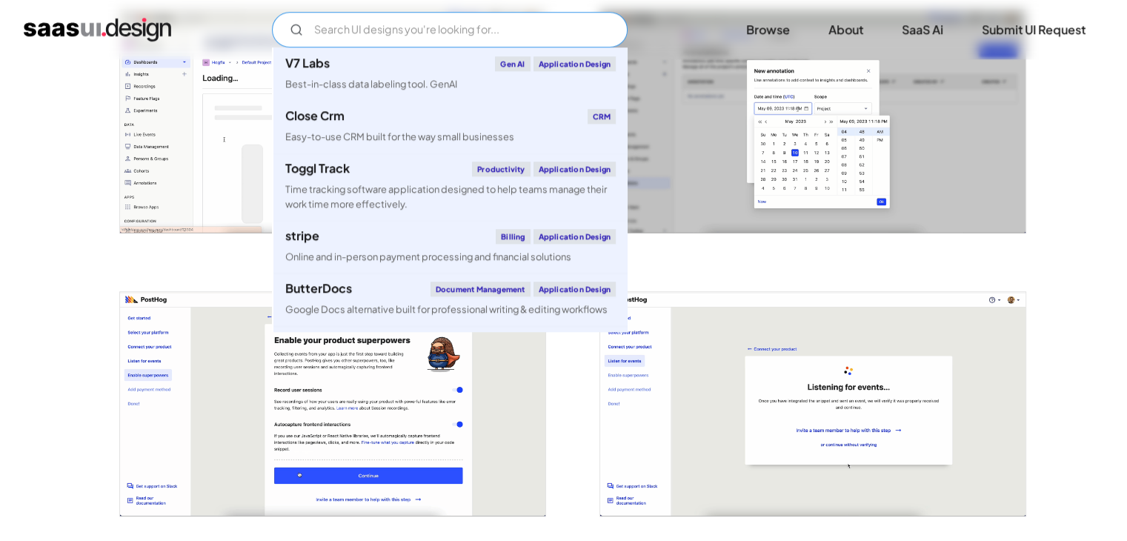
click at [405, 25] on input "Email Form" at bounding box center [450, 30] width 356 height 36
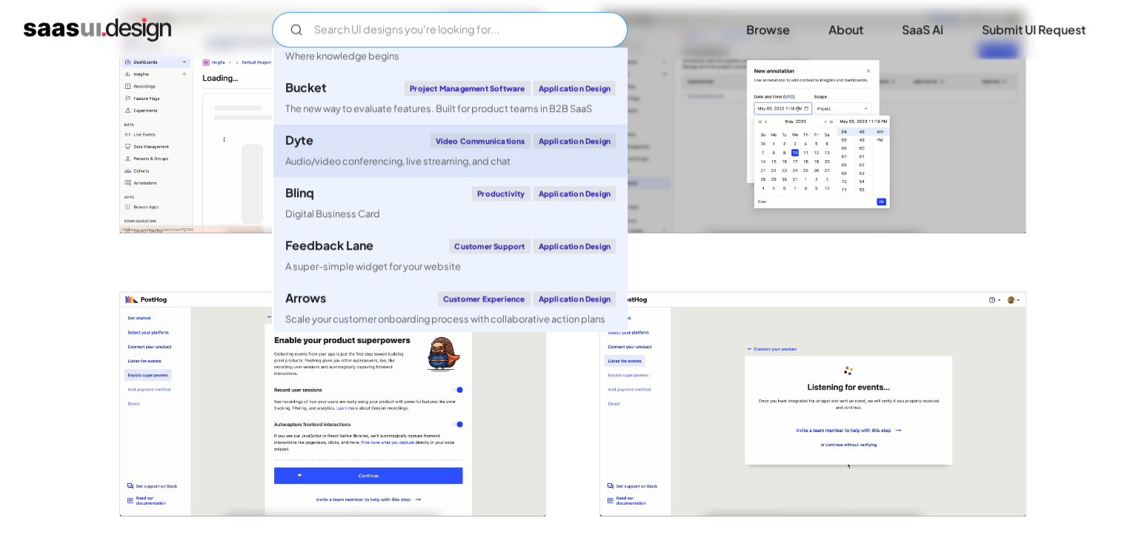
scroll to position [519, 0]
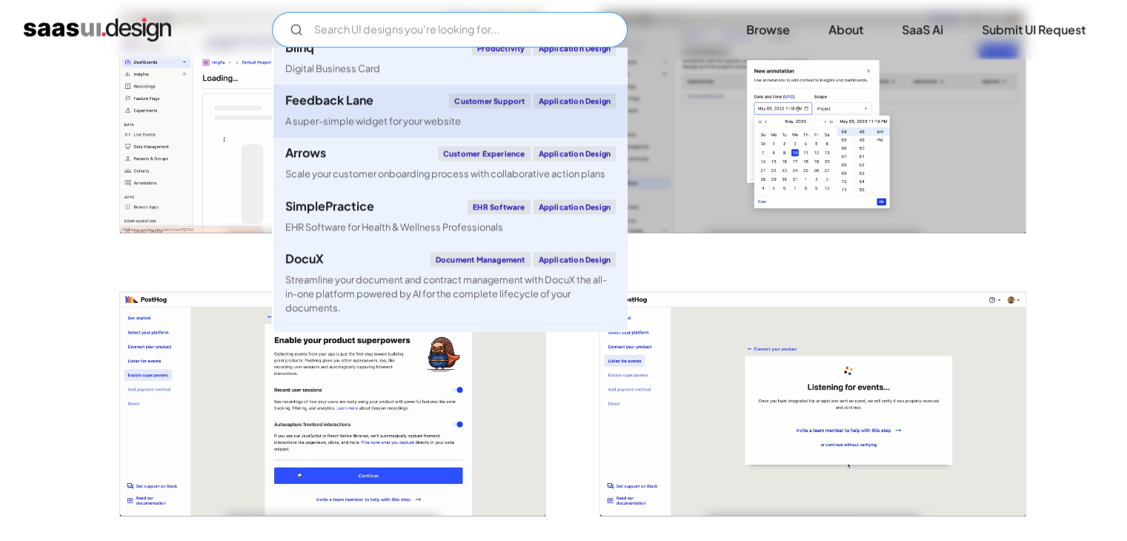
click at [340, 106] on div "Feedback Lane" at bounding box center [329, 100] width 88 height 12
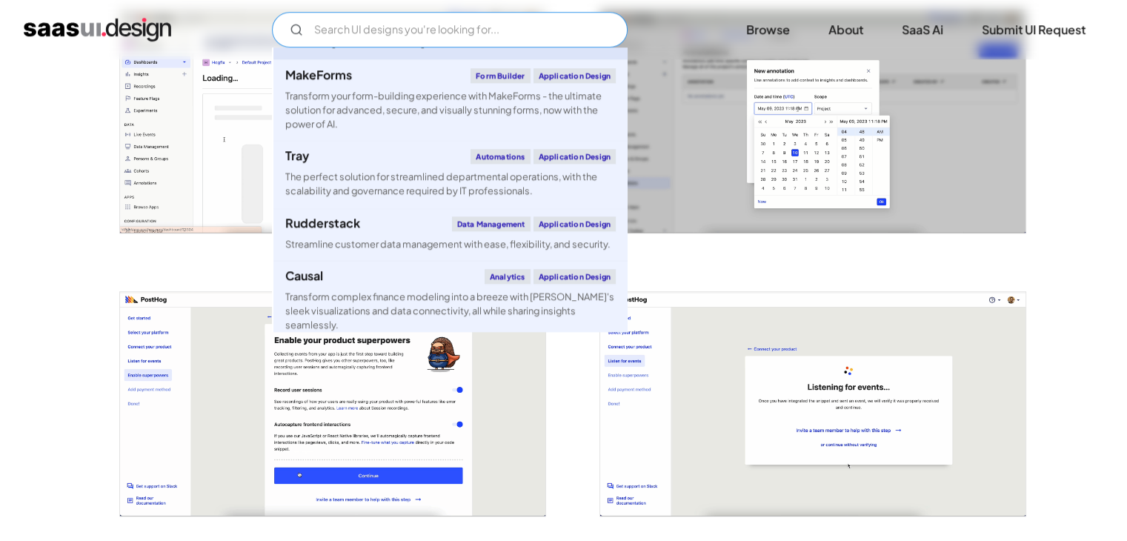
scroll to position [1260, 0]
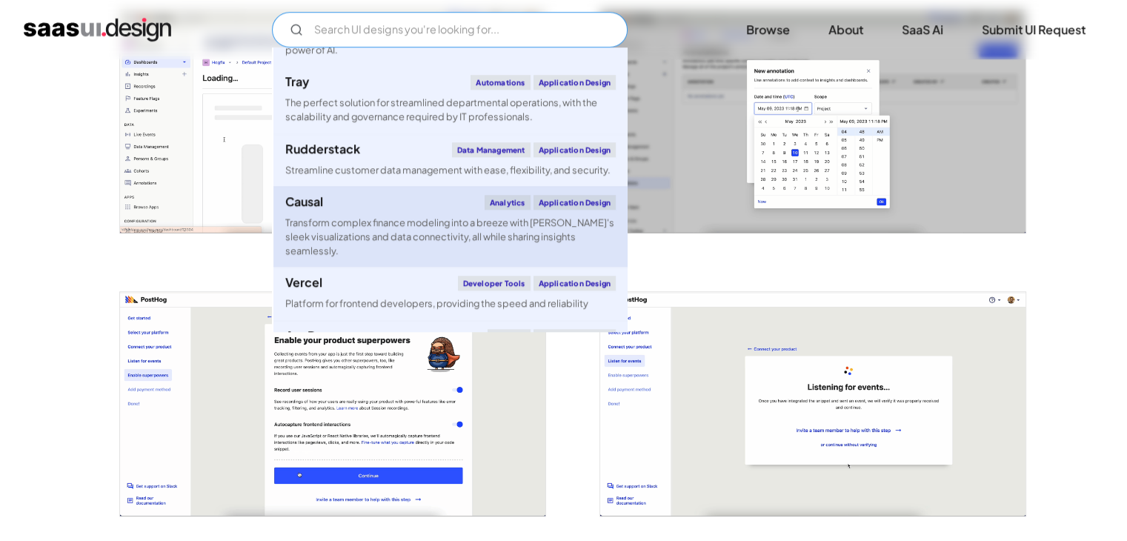
click at [378, 233] on div "Transform complex finance modeling into a breeze with [PERSON_NAME]'s sleek vis…" at bounding box center [450, 237] width 331 height 43
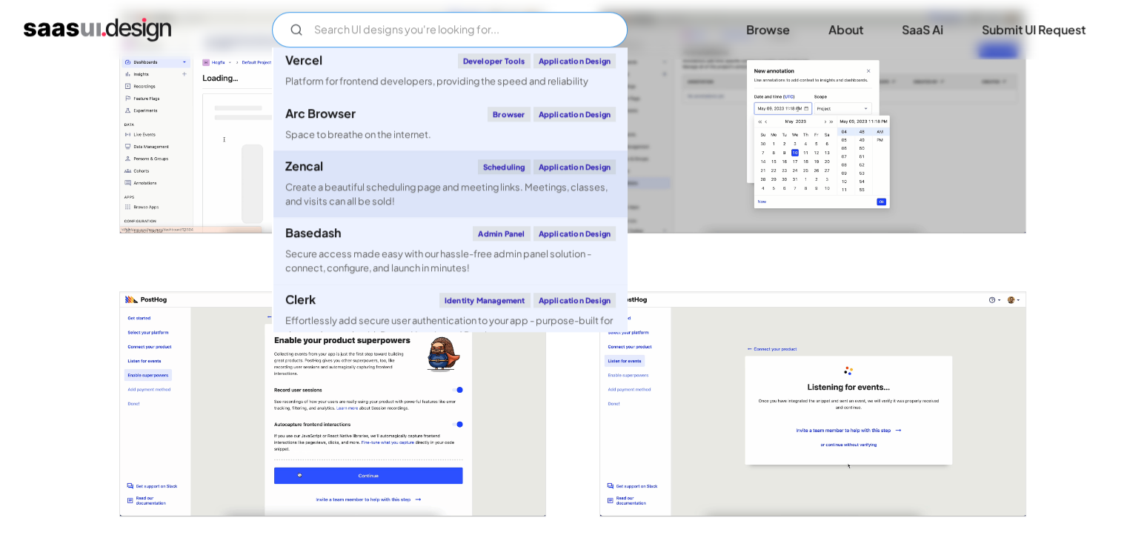
scroll to position [1408, 0]
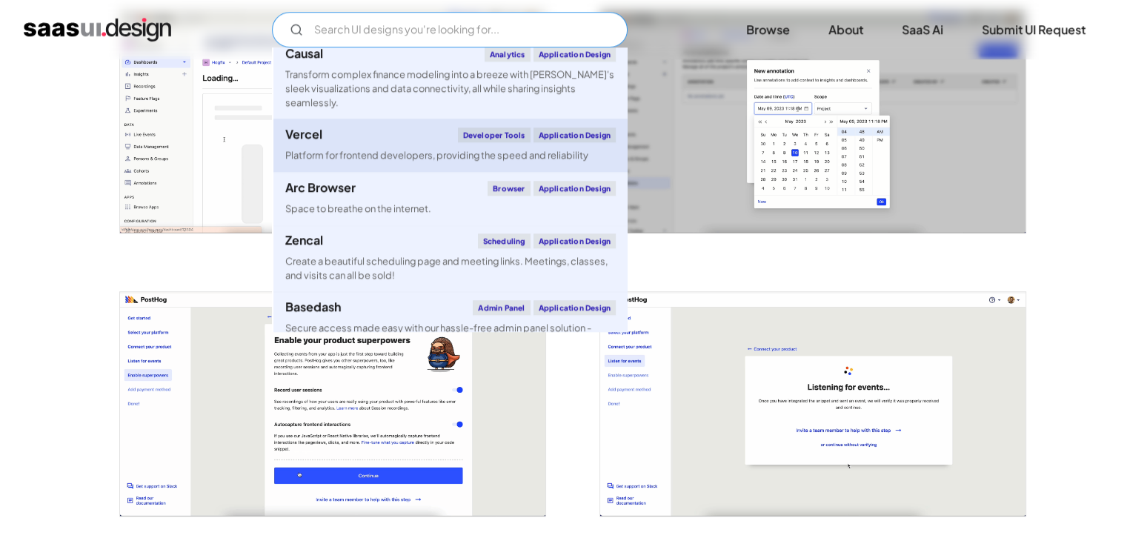
click at [355, 153] on div "Platform for frontend developers, providing the speed and reliability" at bounding box center [436, 155] width 303 height 14
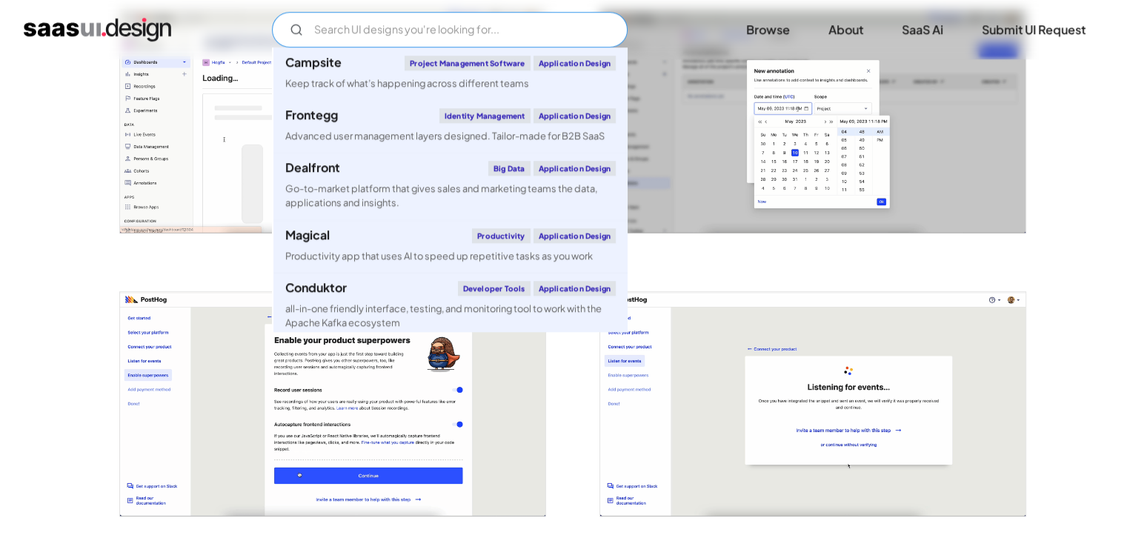
scroll to position [1978, 0]
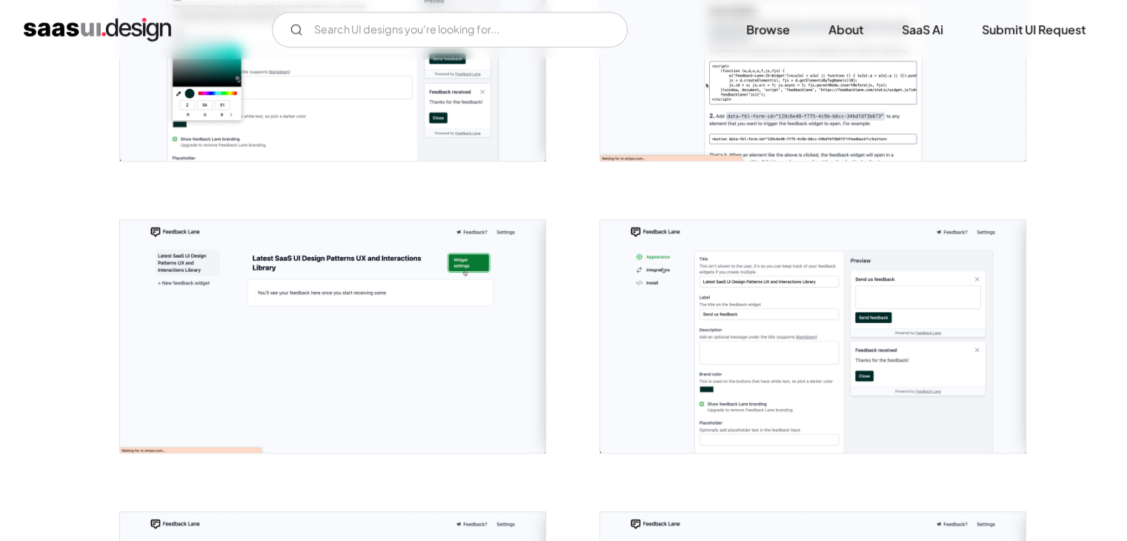
scroll to position [1038, 0]
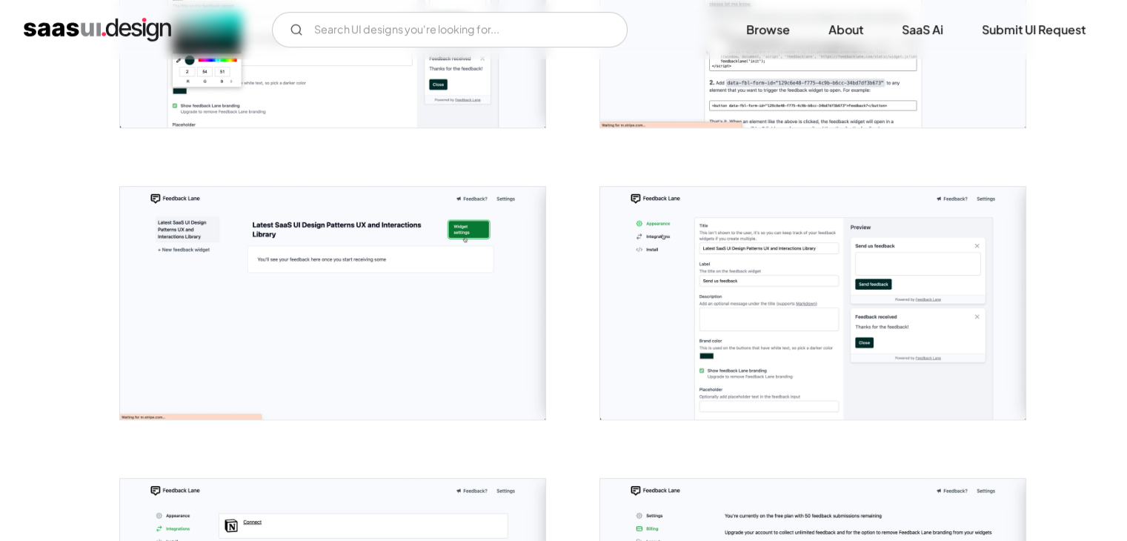
drag, startPoint x: 640, startPoint y: 281, endPoint x: 546, endPoint y: 179, distance: 139.0
click at [546, 179] on div at bounding box center [324, 294] width 445 height 293
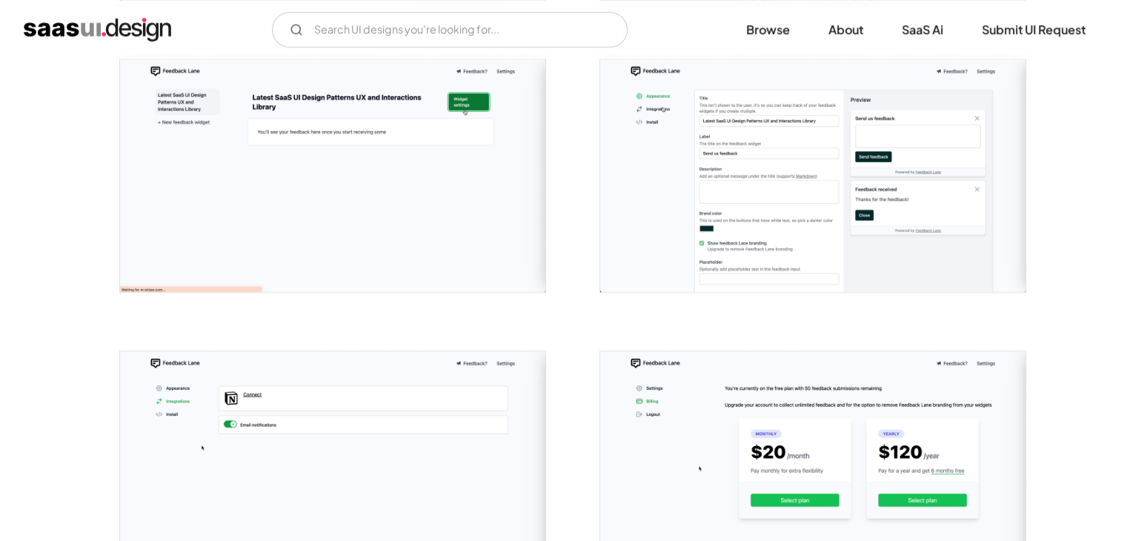
scroll to position [1186, 0]
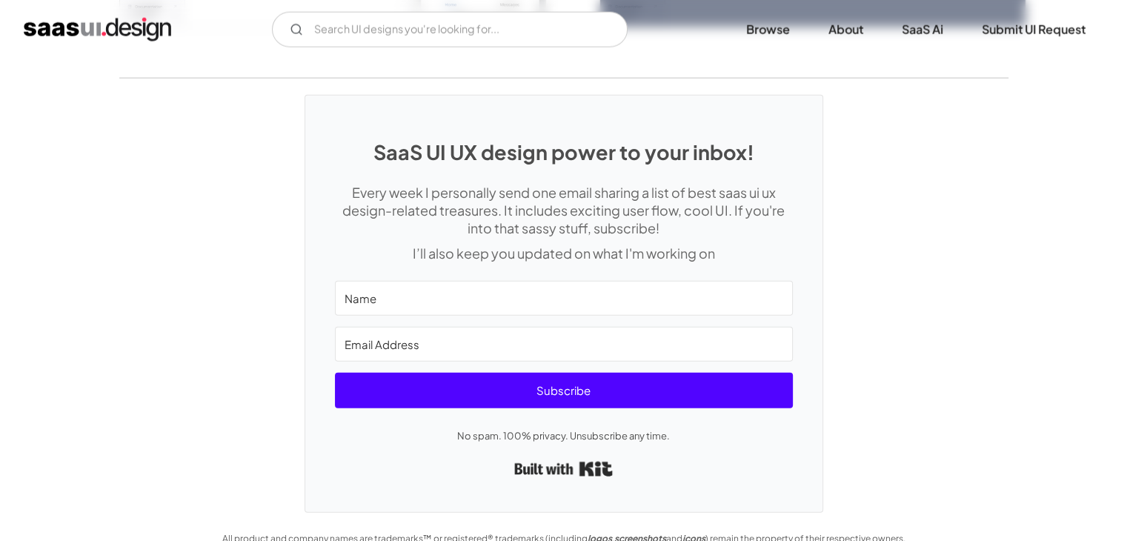
scroll to position [3553, 0]
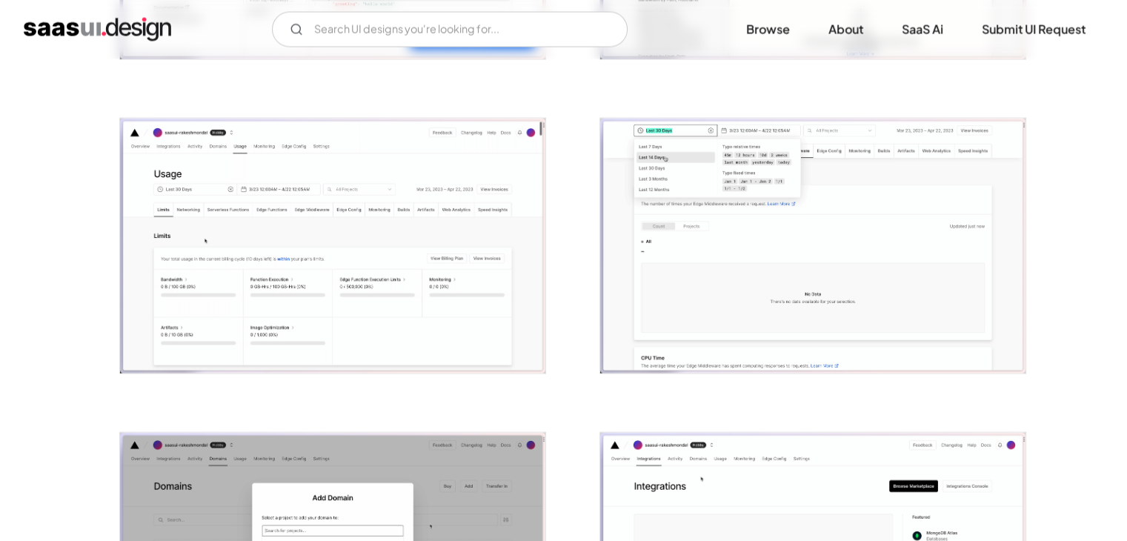
scroll to position [3113, 0]
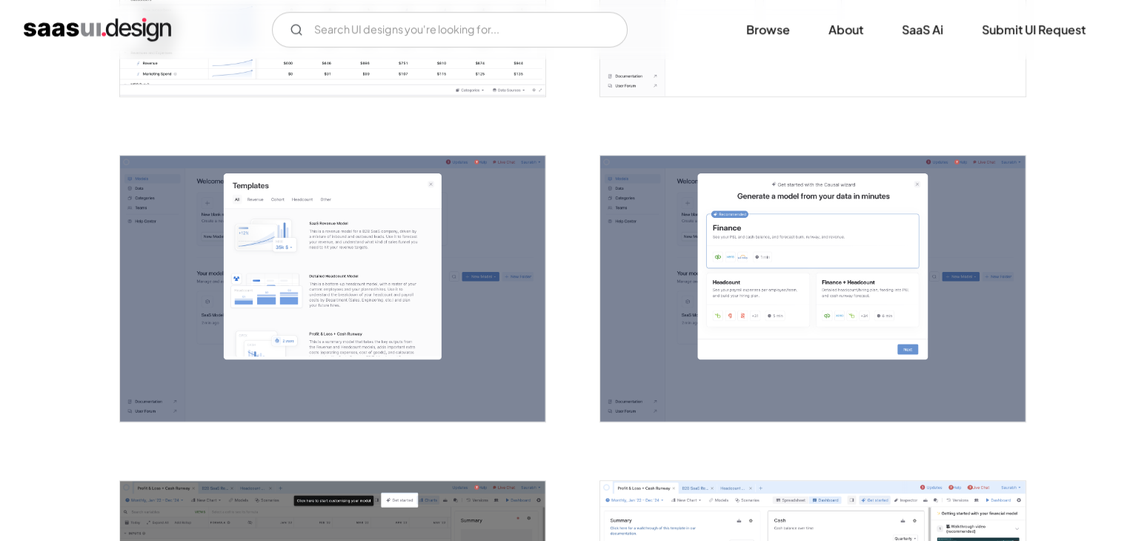
scroll to position [1186, 0]
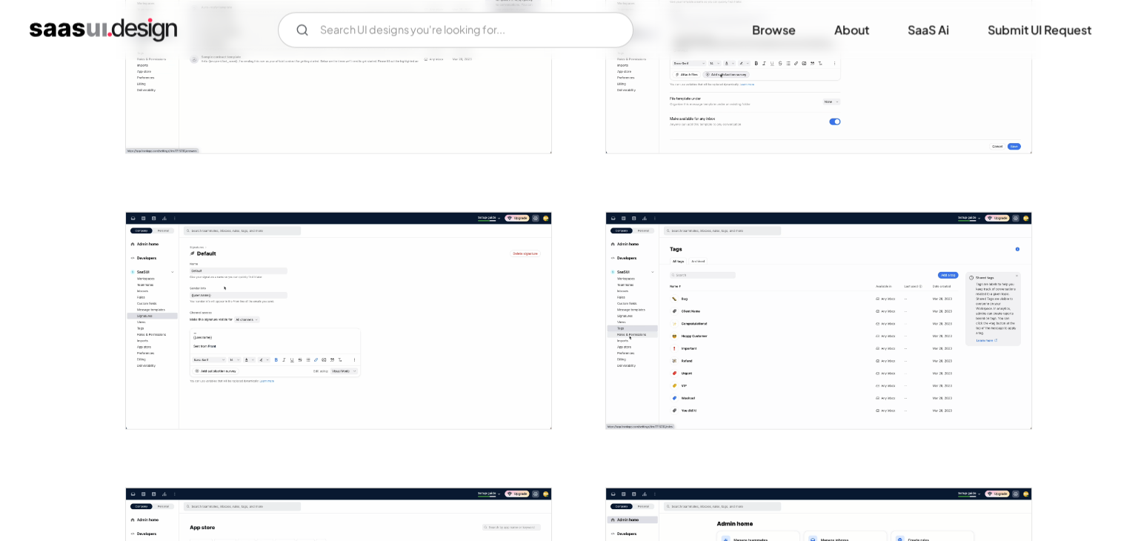
scroll to position [2594, 0]
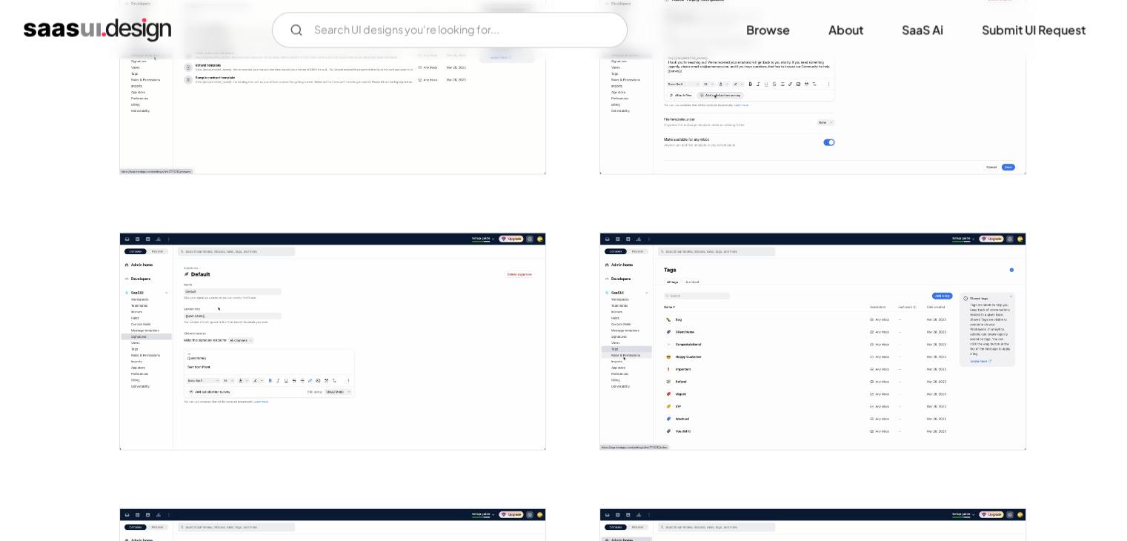
click at [307, 340] on img "open lightbox" at bounding box center [332, 341] width 425 height 216
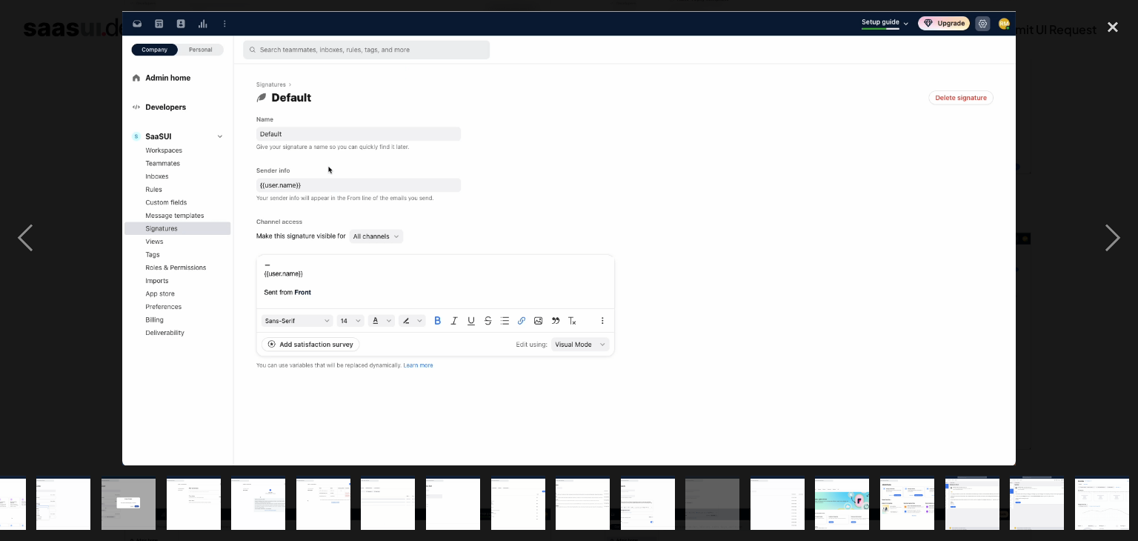
scroll to position [0, 494]
click at [1110, 233] on div "next image" at bounding box center [1113, 238] width 50 height 454
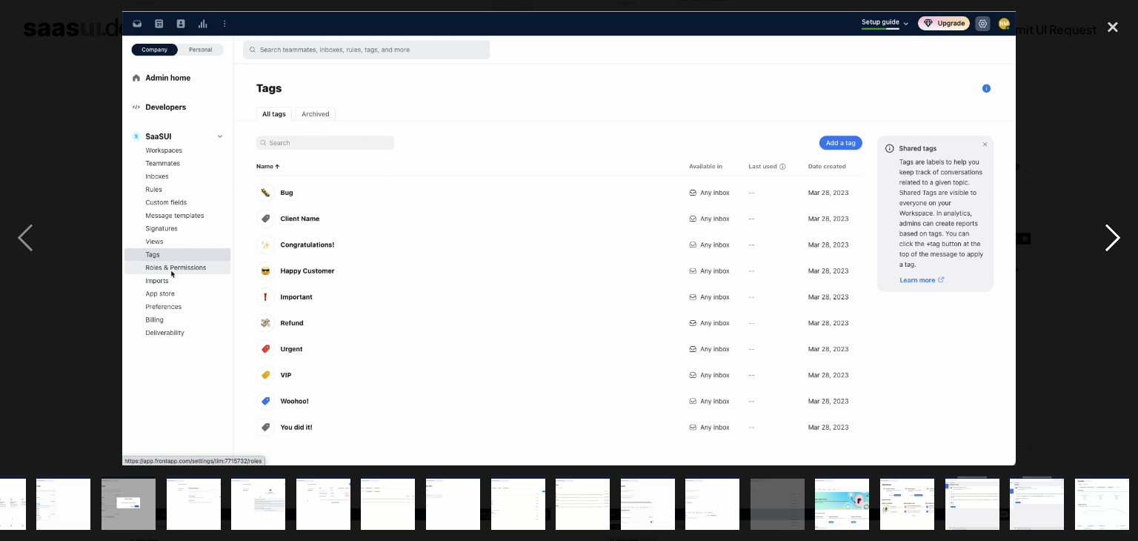
click at [1110, 233] on div "next image" at bounding box center [1113, 238] width 50 height 454
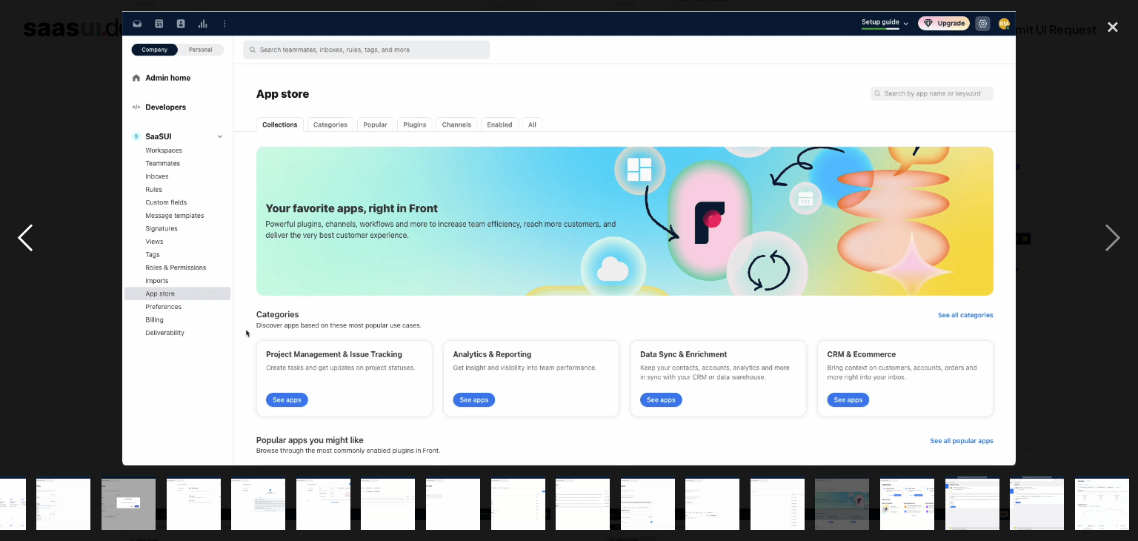
click at [4, 234] on div "previous image" at bounding box center [25, 238] width 50 height 454
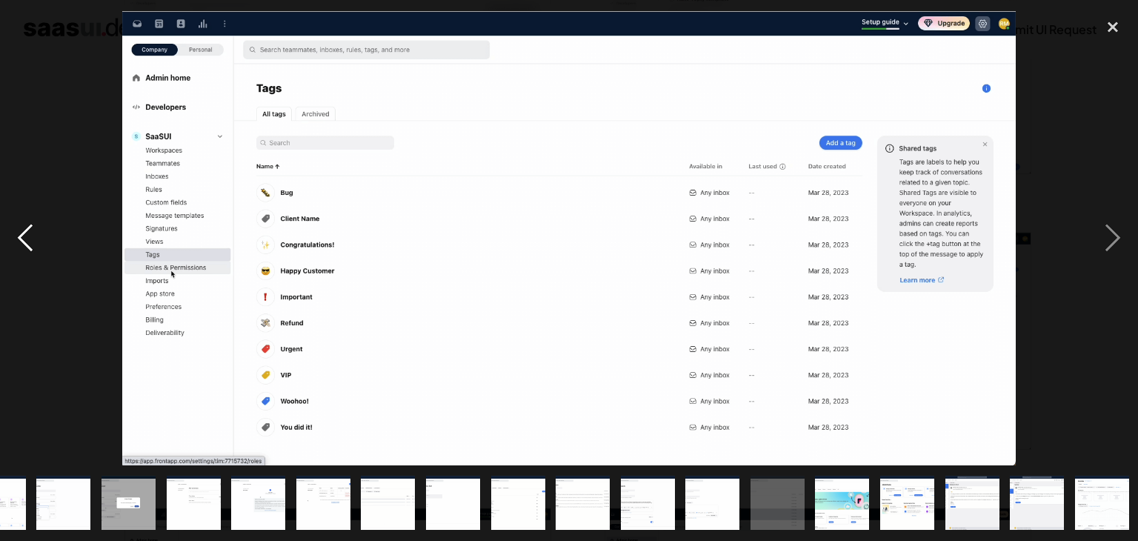
click at [7, 231] on div "previous image" at bounding box center [25, 238] width 50 height 454
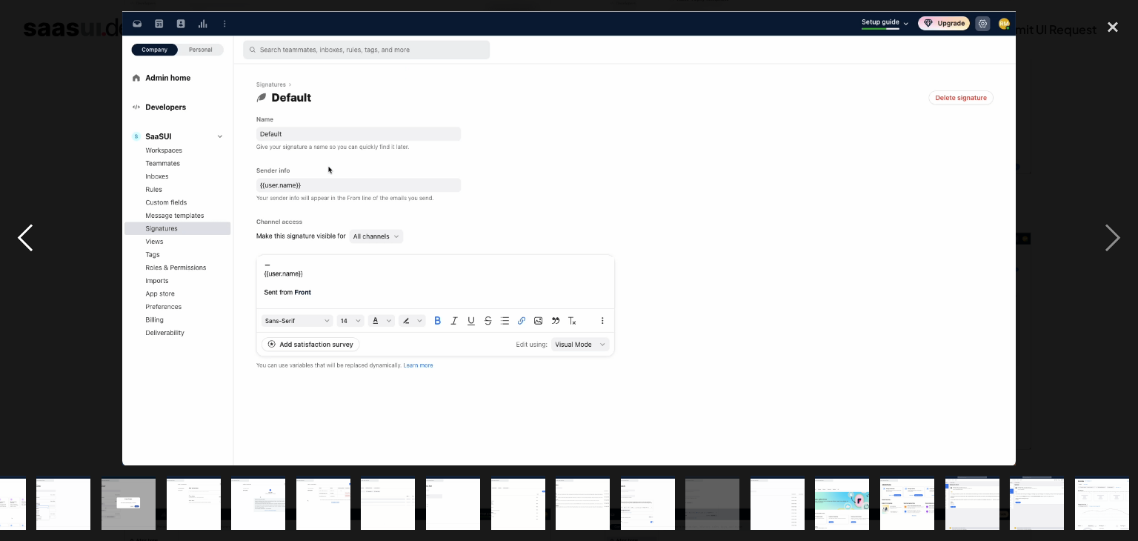
click at [14, 229] on div "previous image" at bounding box center [25, 238] width 50 height 454
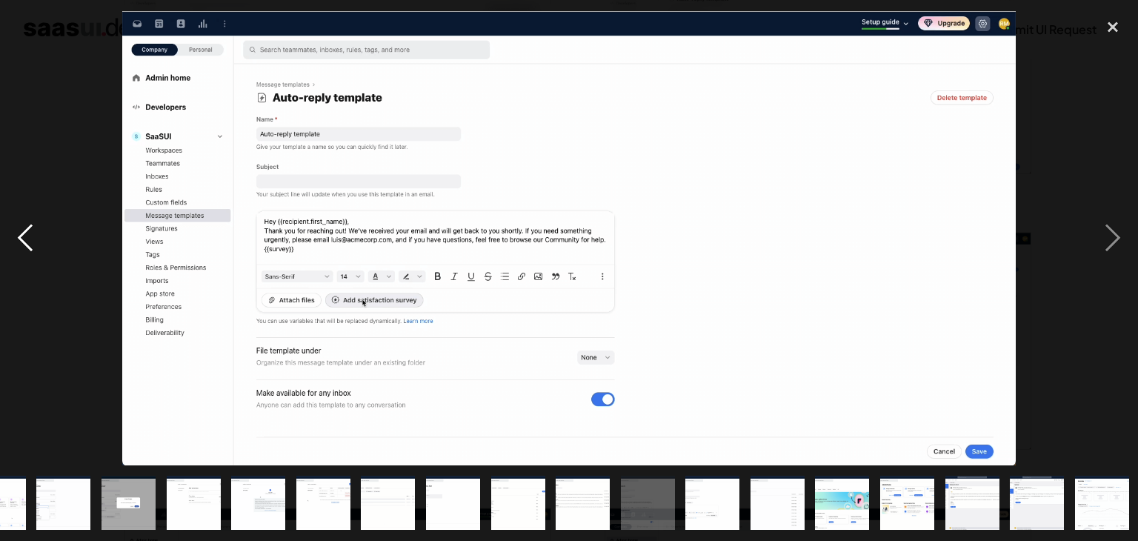
click at [16, 229] on div "previous image" at bounding box center [25, 238] width 50 height 454
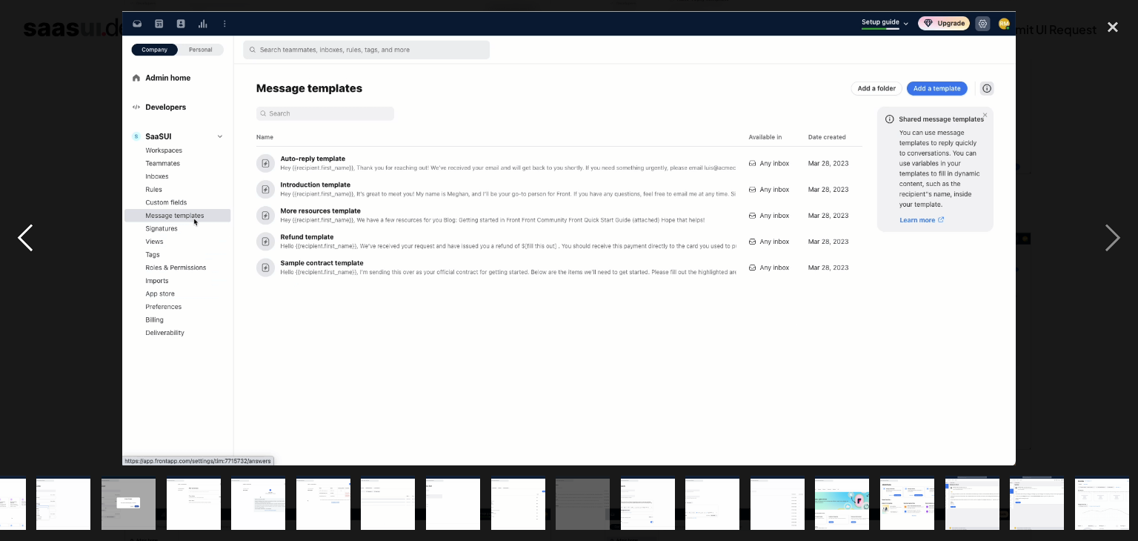
click at [24, 229] on div "previous image" at bounding box center [25, 238] width 50 height 454
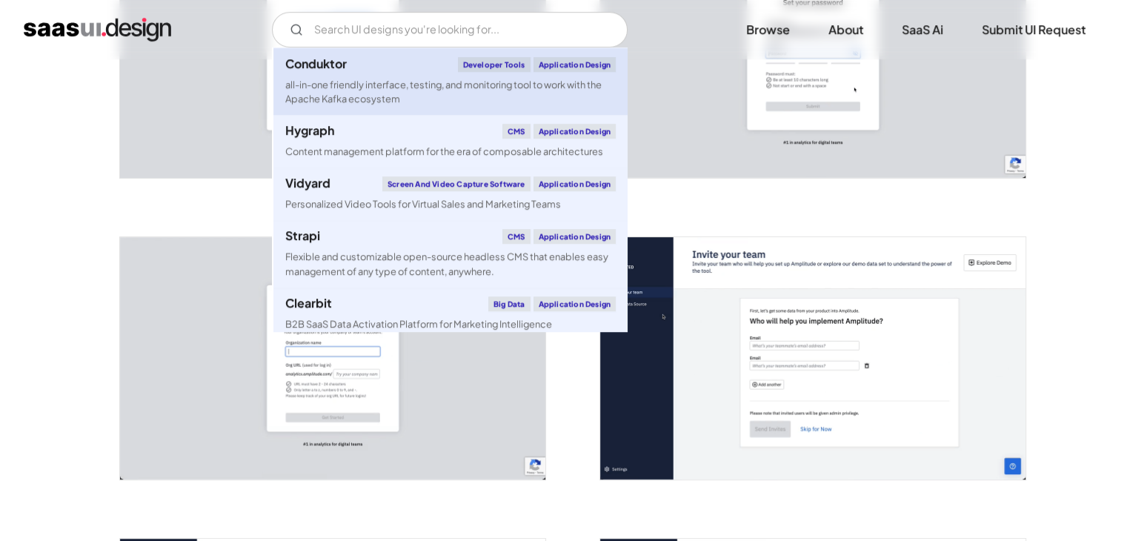
scroll to position [2224, 0]
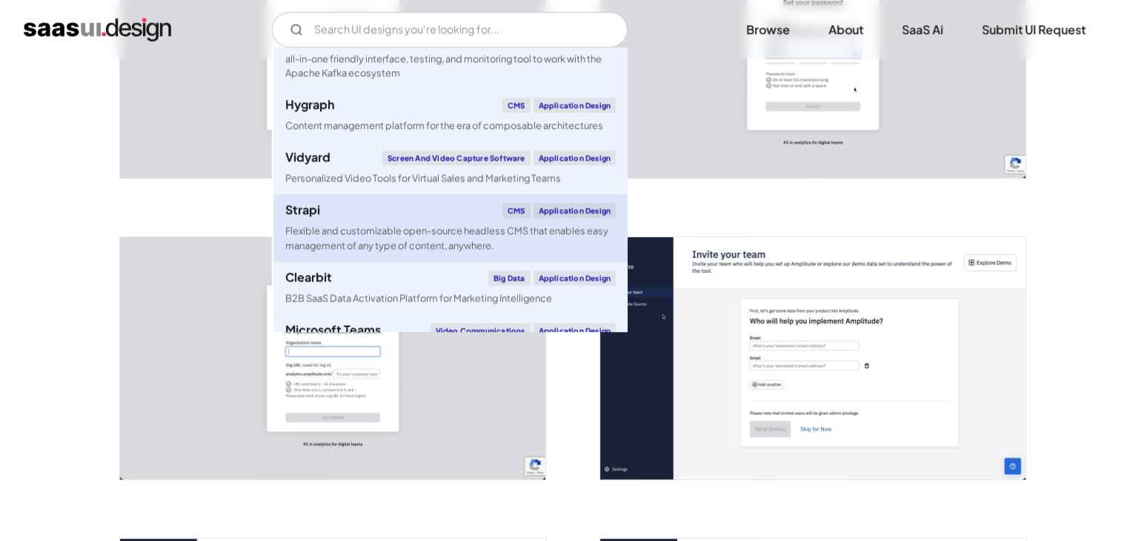
click at [385, 223] on link "Strapi CMS Application Design Flexible and customizable open-source headless CM…" at bounding box center [451, 227] width 354 height 67
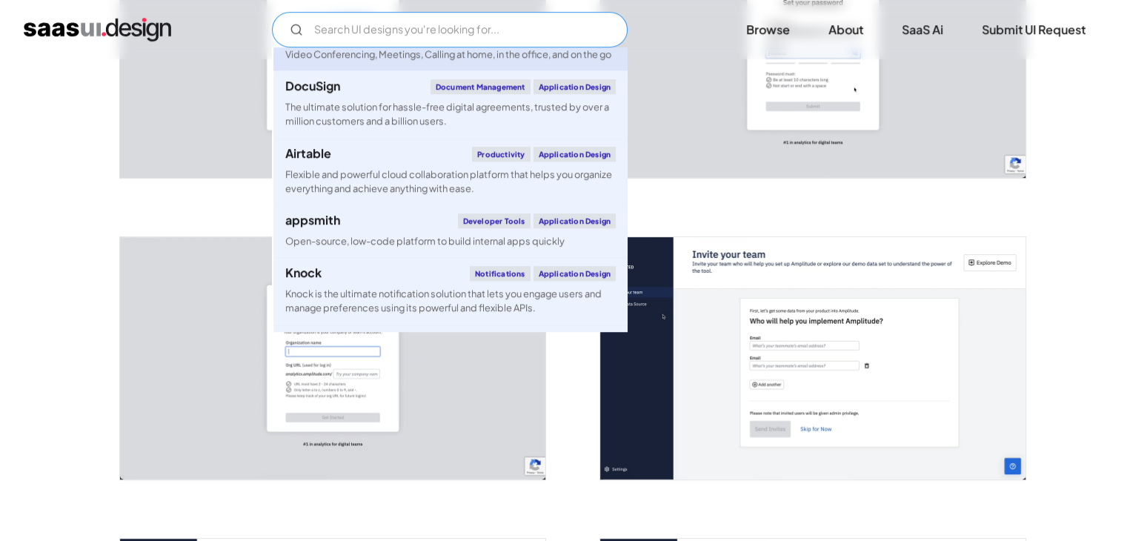
scroll to position [2594, 0]
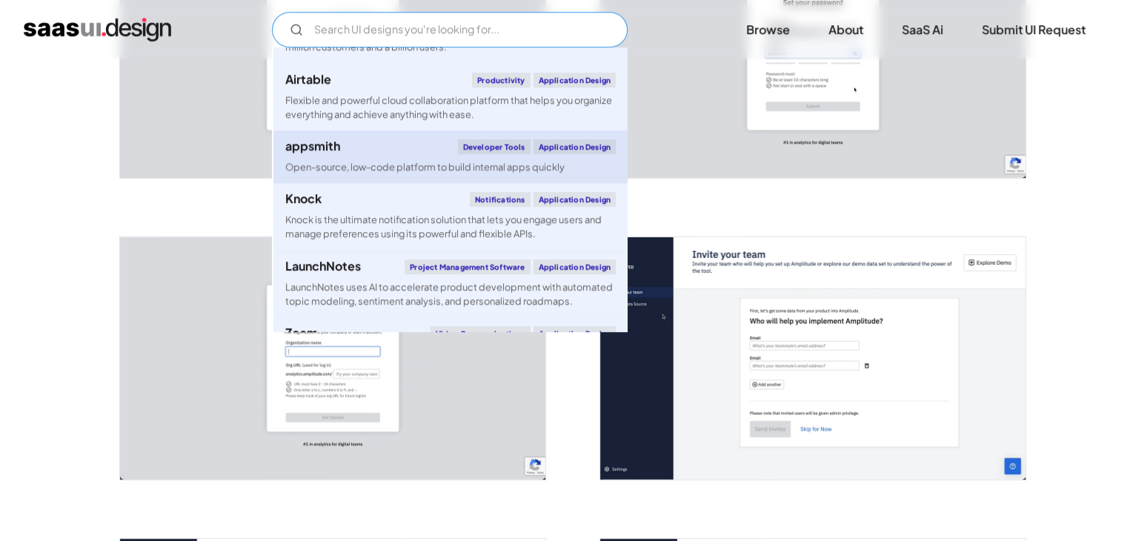
click at [394, 183] on link "appsmith Developer tools Application Design Open-source, low-code platform to b…" at bounding box center [451, 156] width 354 height 53
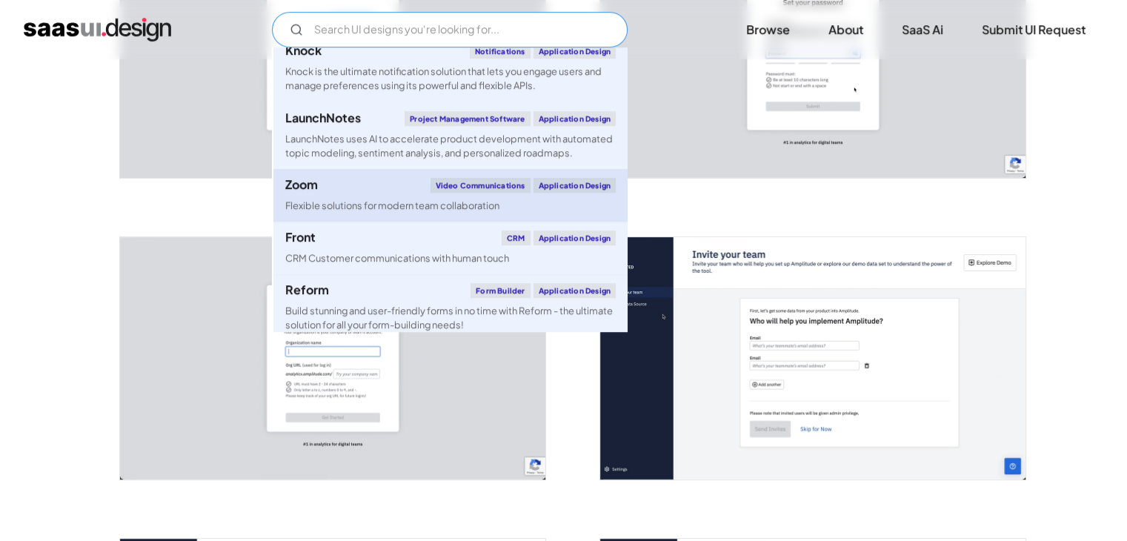
scroll to position [2817, 0]
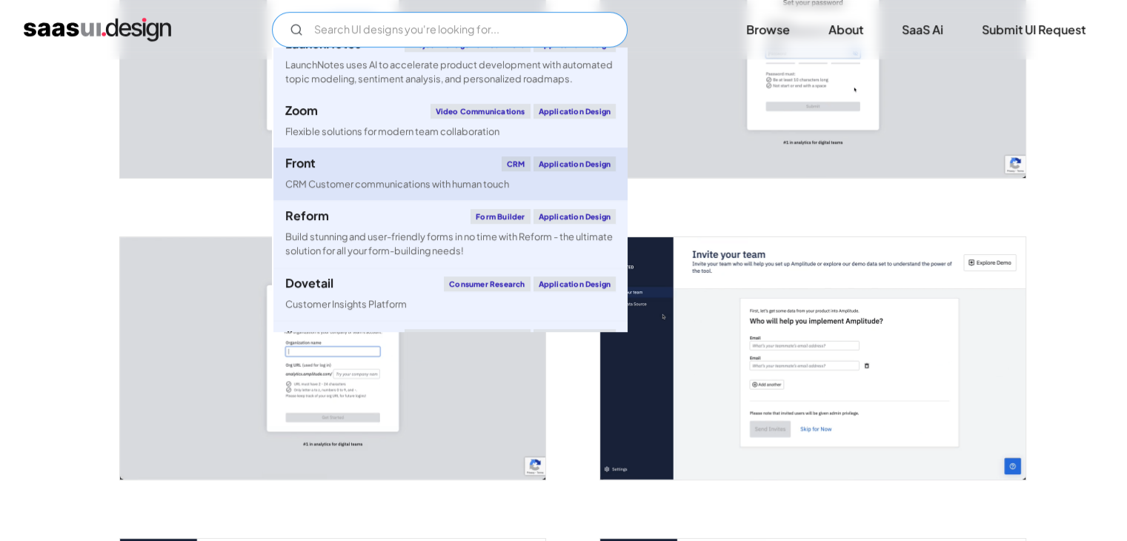
click at [340, 191] on div "CRM Customer communications with human touch" at bounding box center [397, 184] width 224 height 14
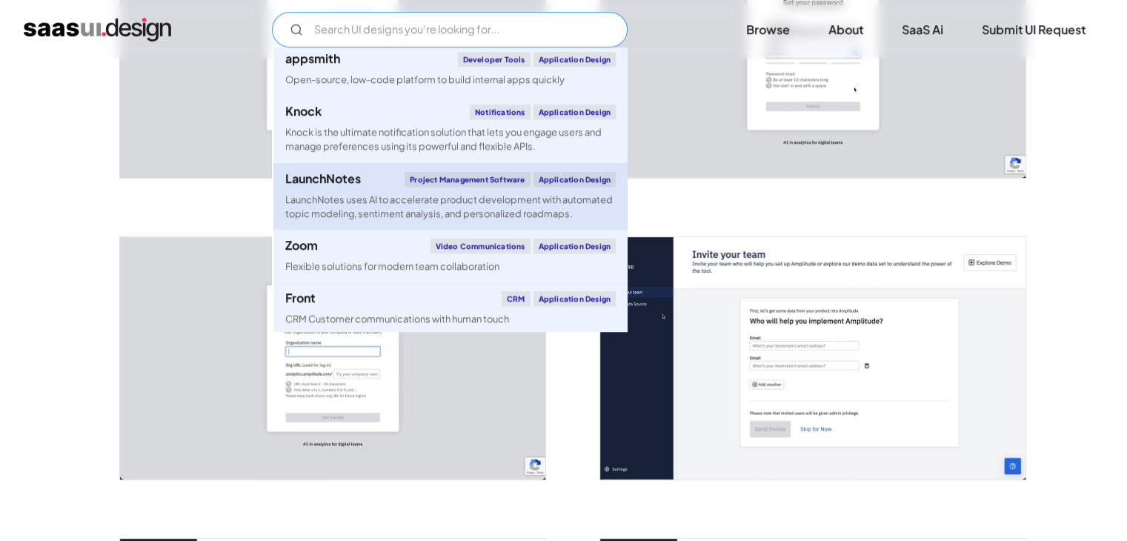
scroll to position [2668, 0]
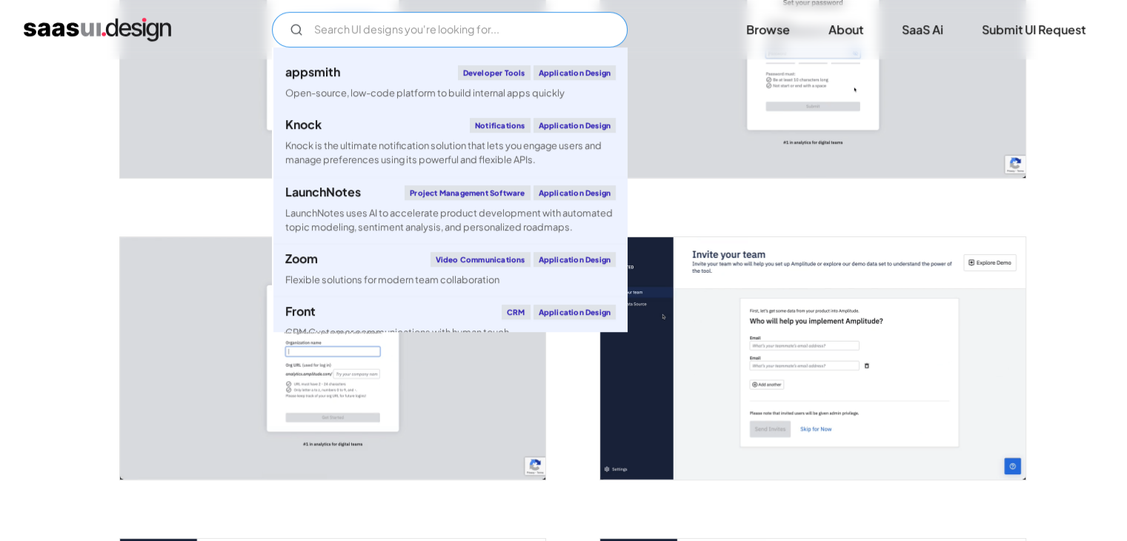
click at [452, 27] on input "Email Form" at bounding box center [450, 30] width 356 height 36
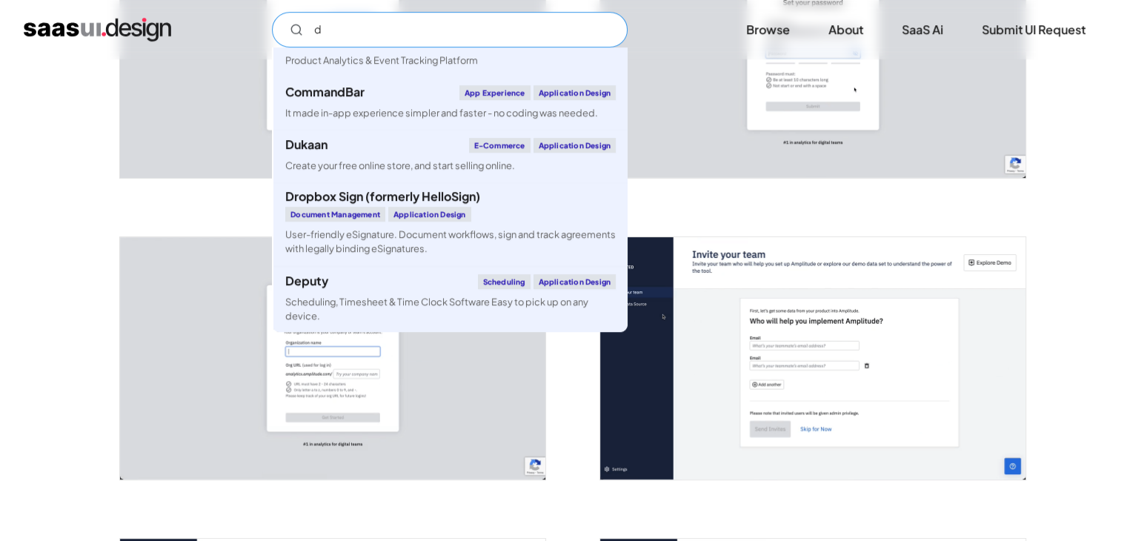
scroll to position [0, 0]
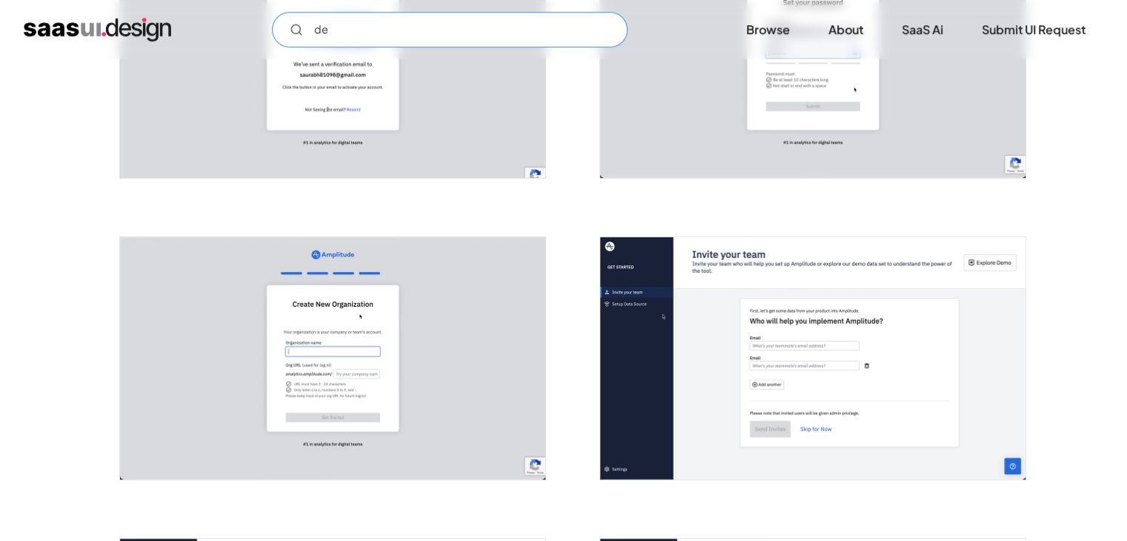
type input "d"
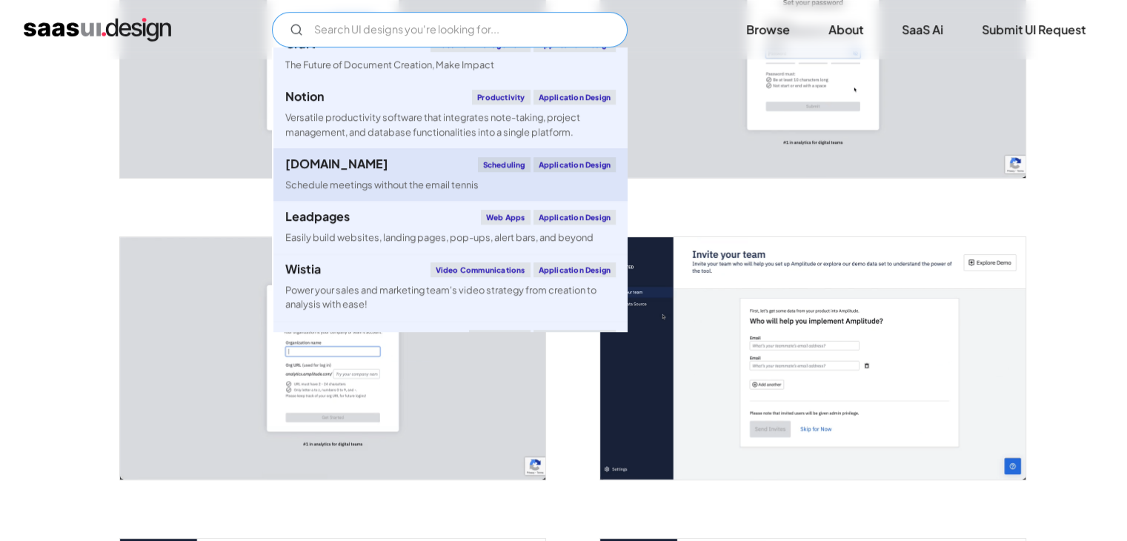
scroll to position [3113, 0]
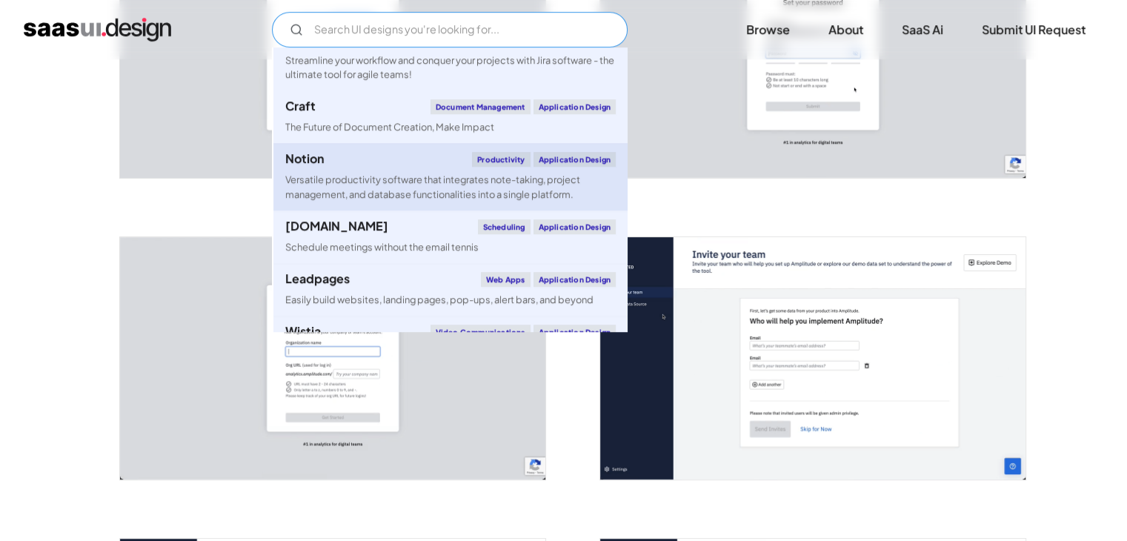
click at [420, 201] on div "Versatile productivity software that integrates note-taking, project management…" at bounding box center [450, 187] width 331 height 28
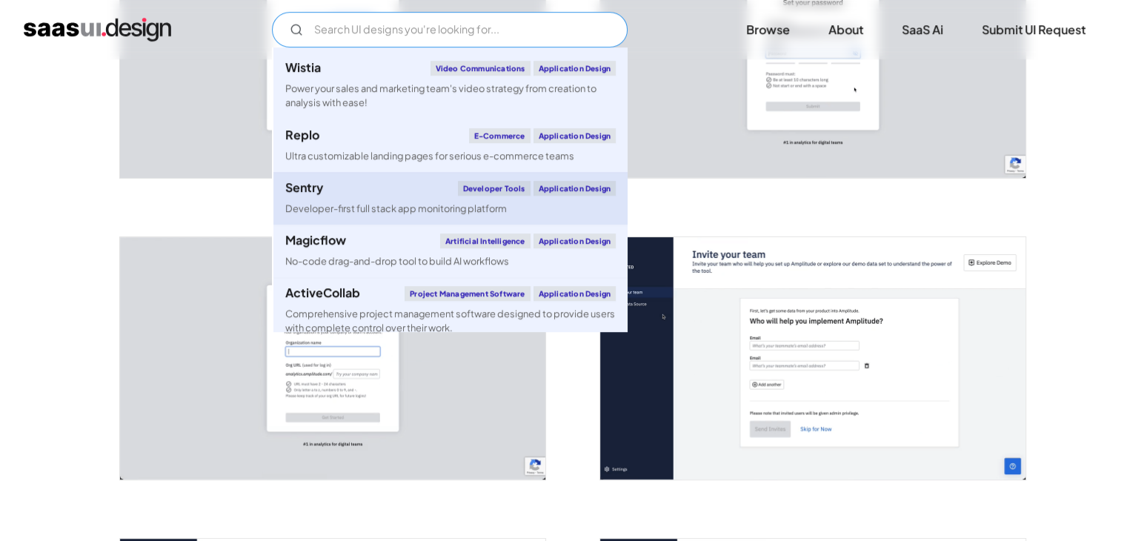
scroll to position [3410, 0]
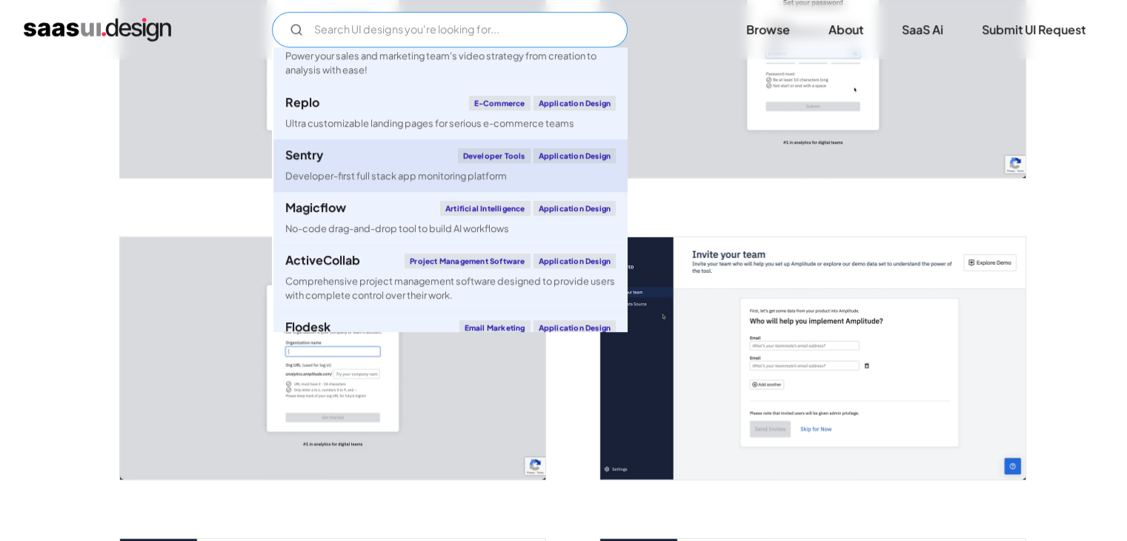
click at [368, 183] on div "Developer-first full stack app monitoring platform" at bounding box center [396, 176] width 222 height 14
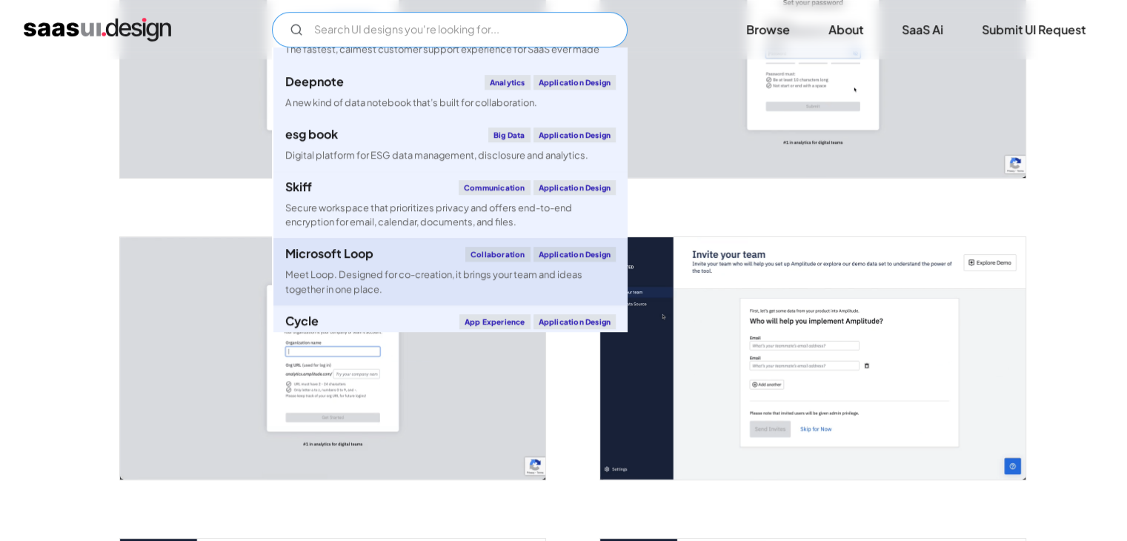
scroll to position [3928, 0]
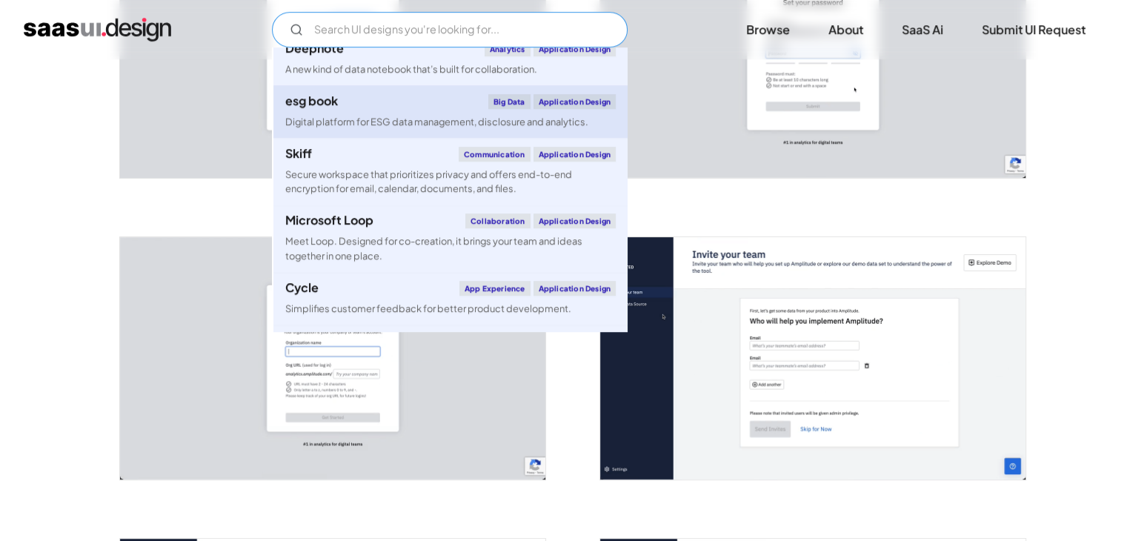
click at [445, 129] on div "Digital platform for ESG data management, disclosure and analytics." at bounding box center [436, 122] width 303 height 14
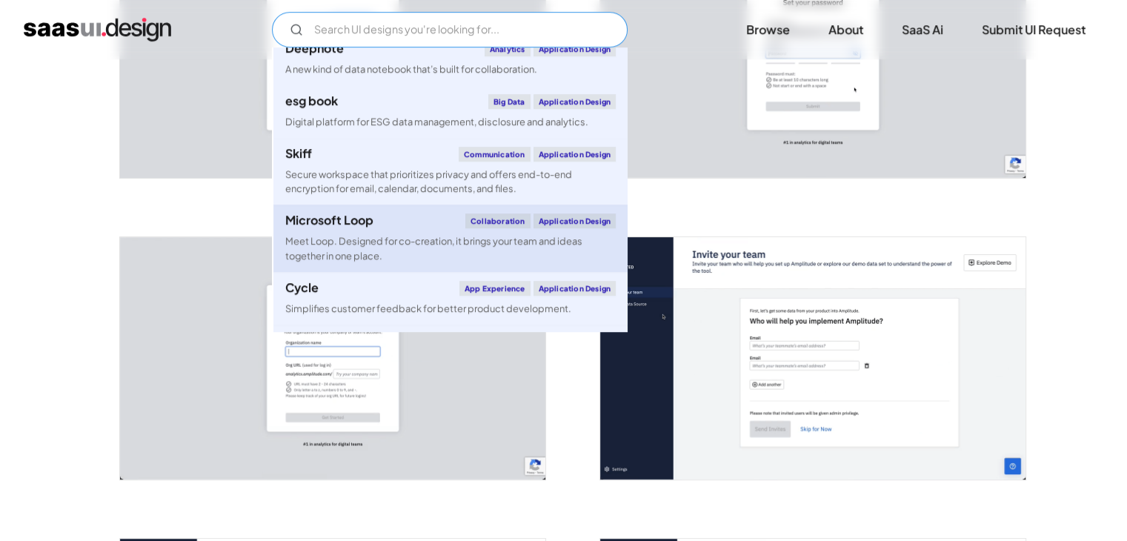
click at [354, 262] on div "Meet Loop. Designed for co-creation, it brings your team and ideas together in …" at bounding box center [450, 248] width 331 height 28
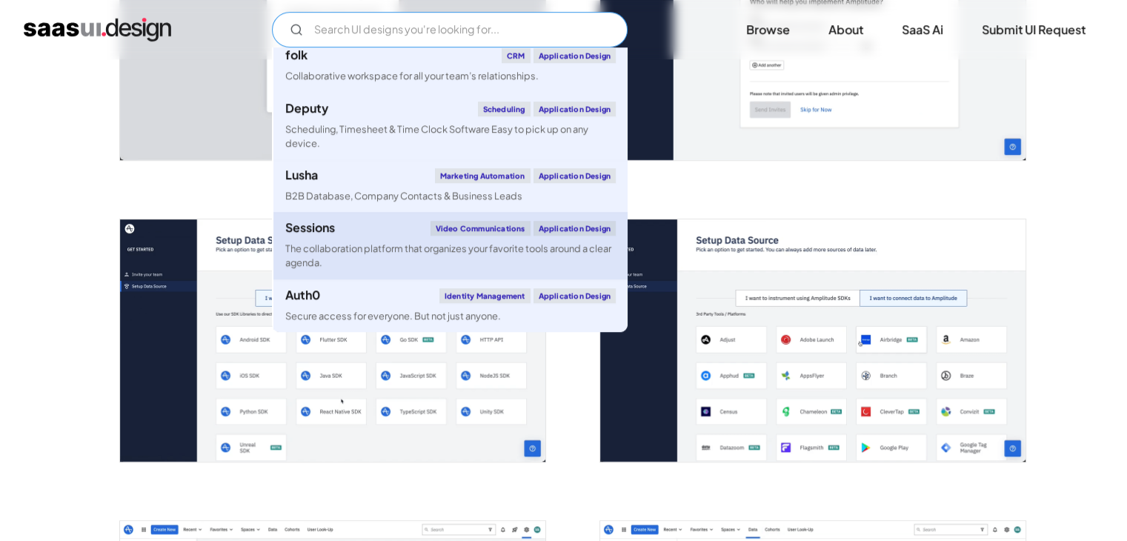
scroll to position [1158, 0]
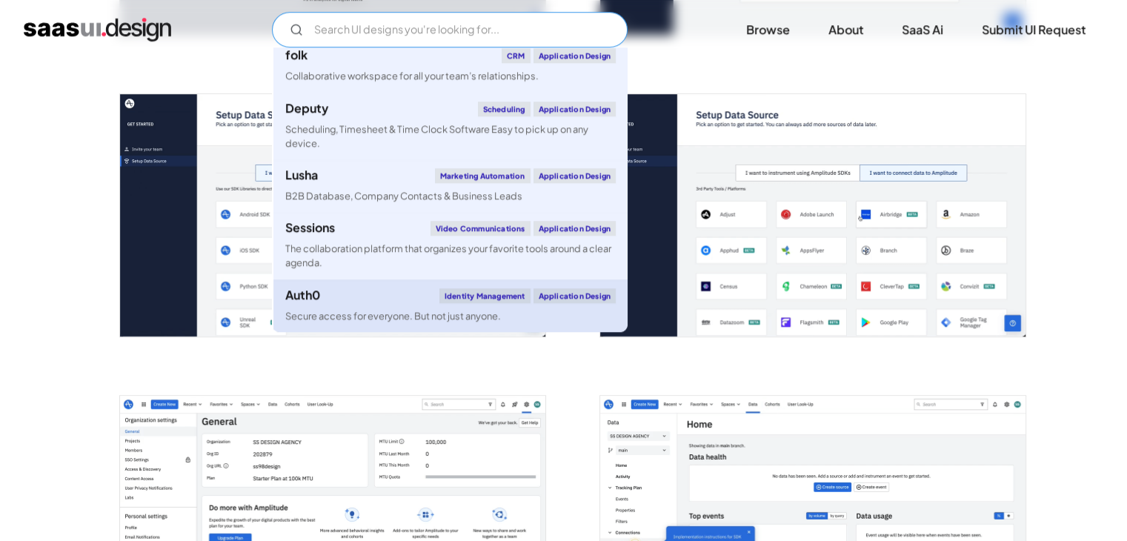
click at [386, 303] on link "Auth0 Identity Management Application Design Secure access for everyone. But no…" at bounding box center [451, 305] width 354 height 53
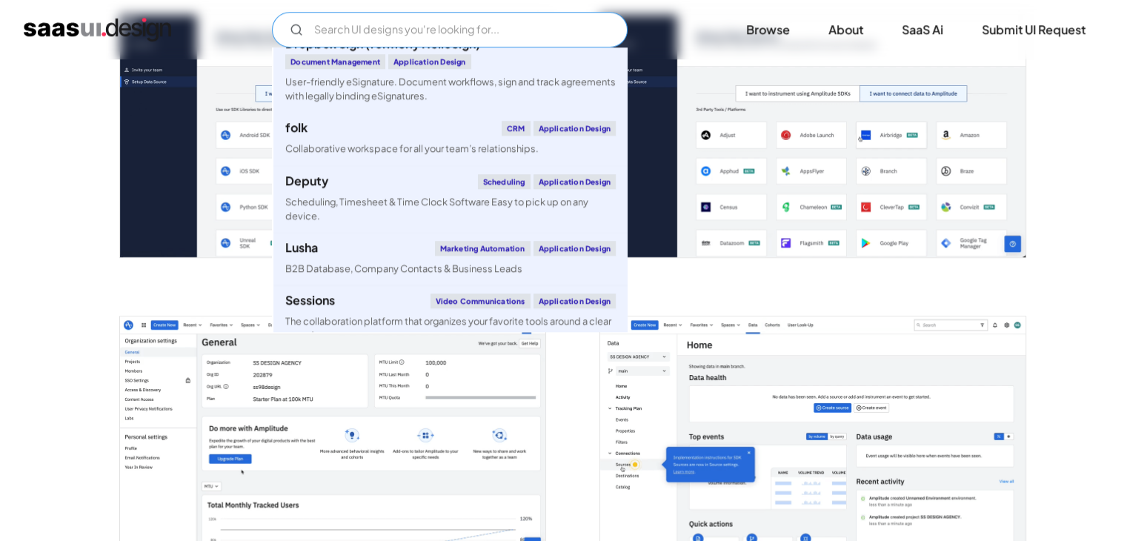
scroll to position [5721, 0]
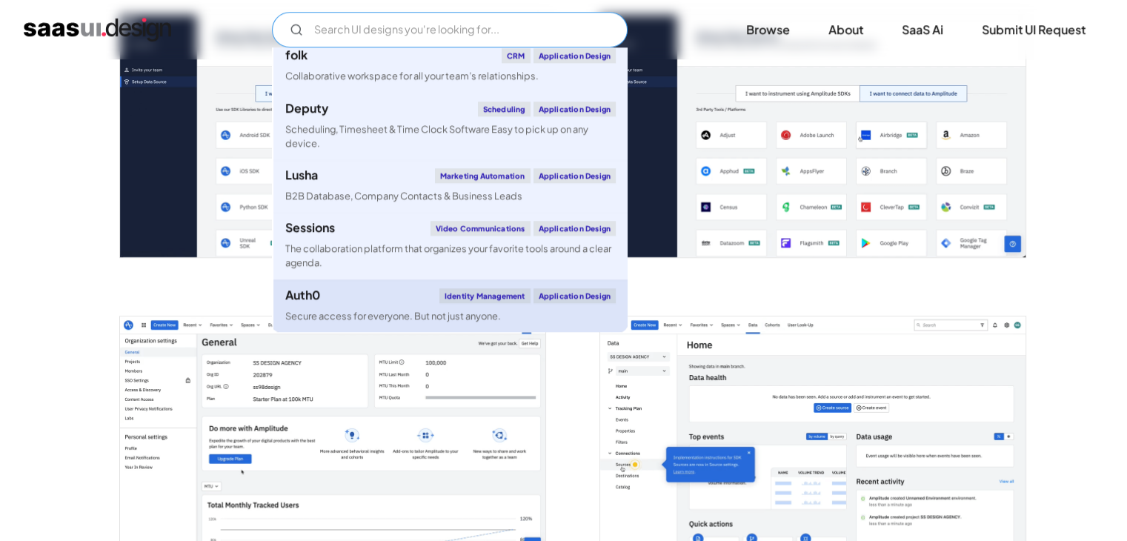
click at [416, 299] on div "Auth0 Identity Management Application Design" at bounding box center [450, 295] width 331 height 15
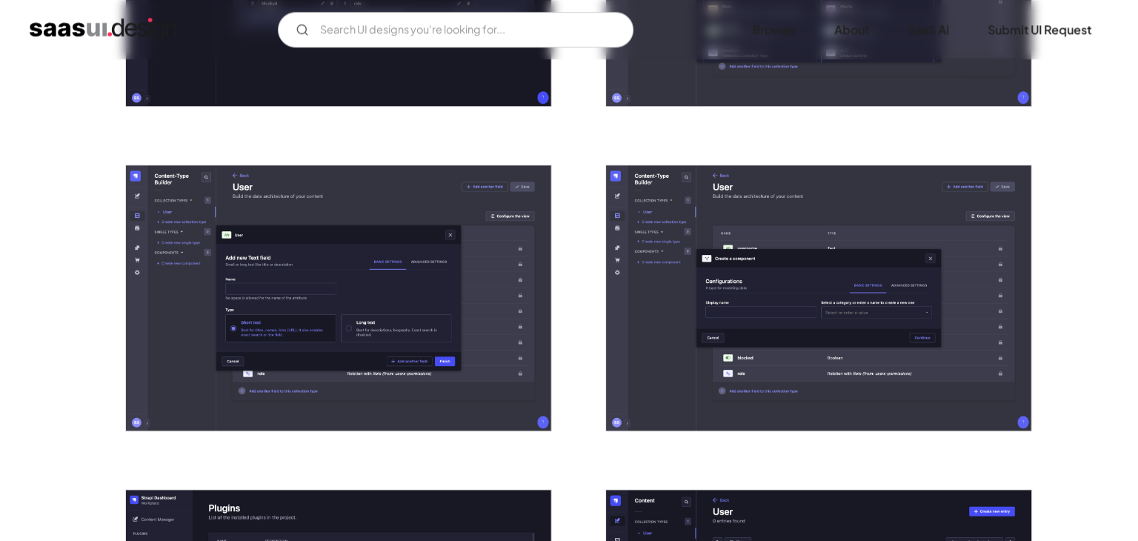
scroll to position [1557, 0]
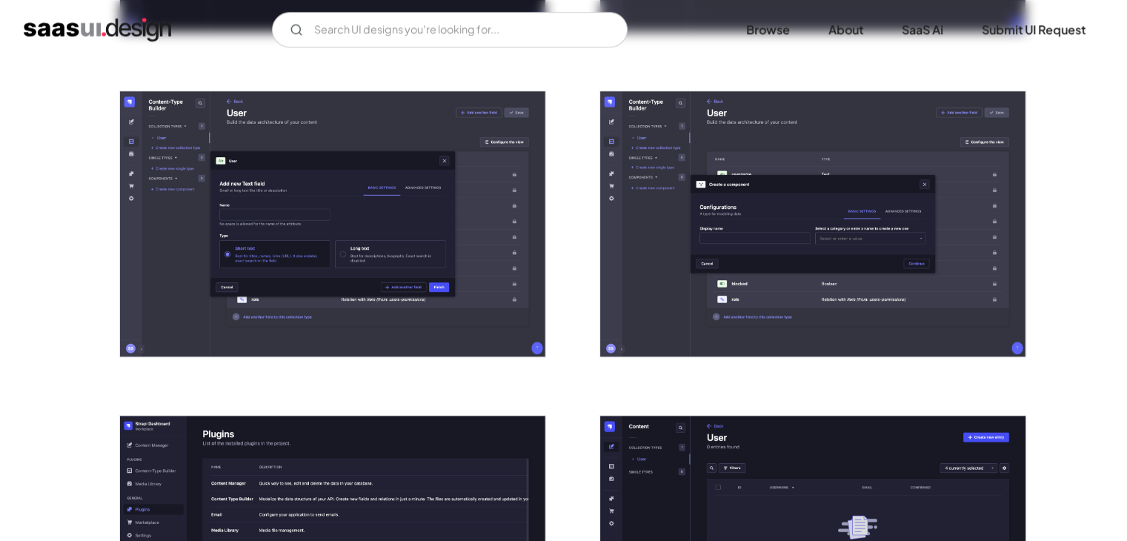
click at [359, 279] on img "open lightbox" at bounding box center [332, 224] width 425 height 266
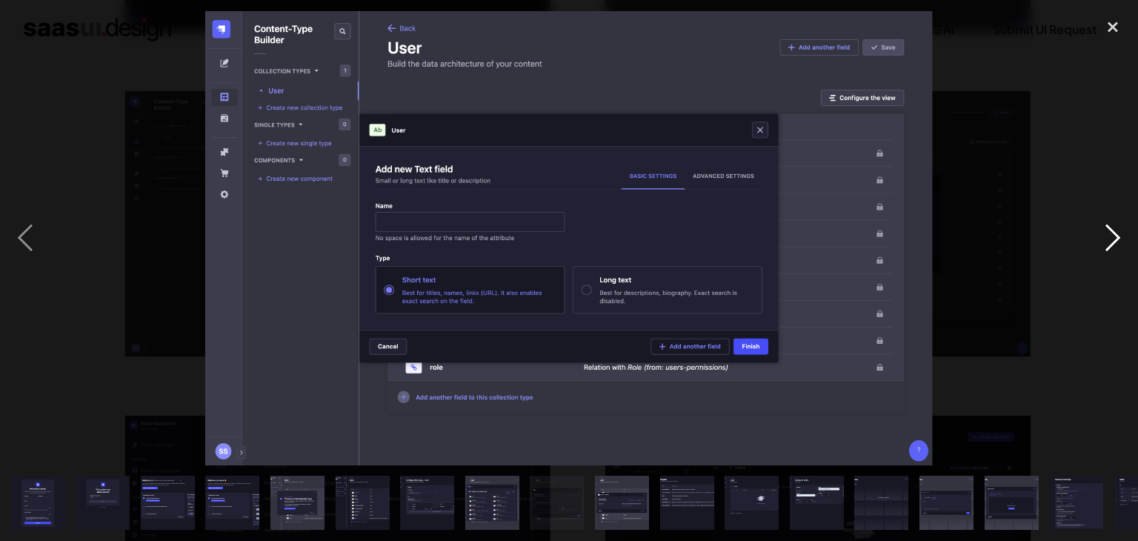
click at [1117, 236] on div "next image" at bounding box center [1113, 238] width 50 height 454
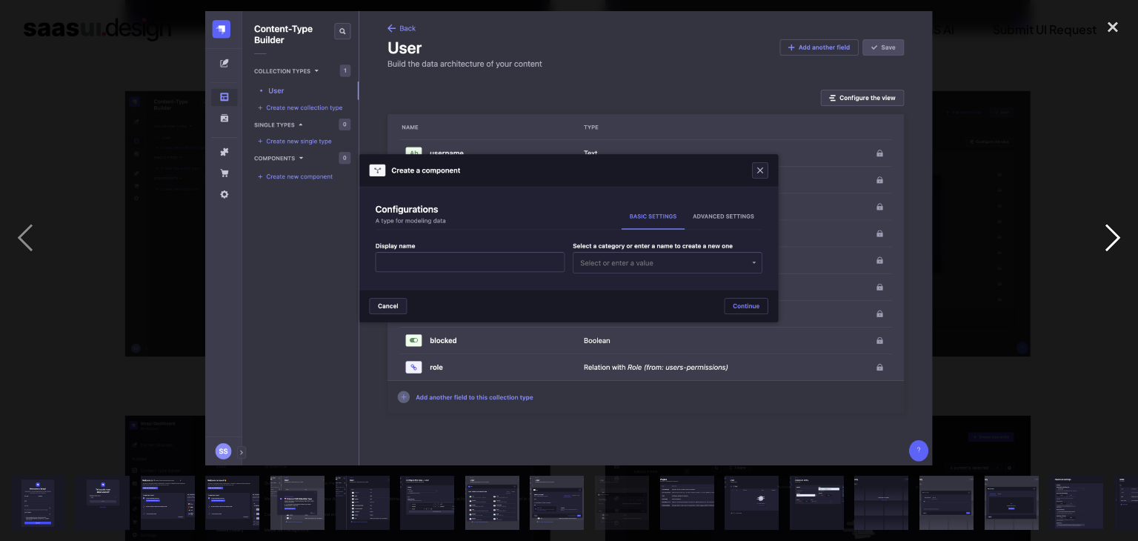
click at [1117, 237] on div "next image" at bounding box center [1113, 238] width 50 height 454
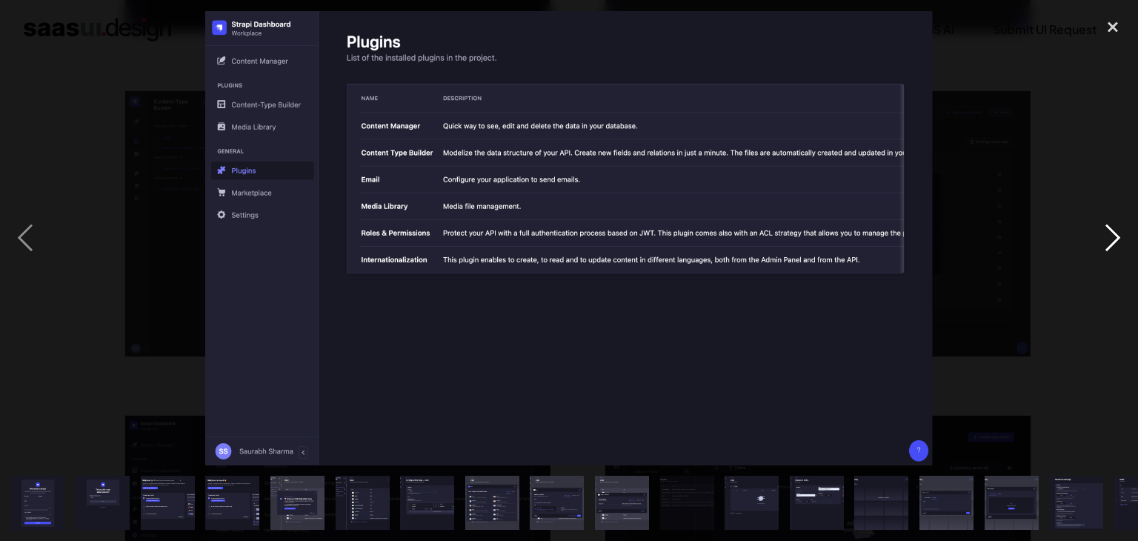
click at [1117, 237] on div "next image" at bounding box center [1113, 238] width 50 height 454
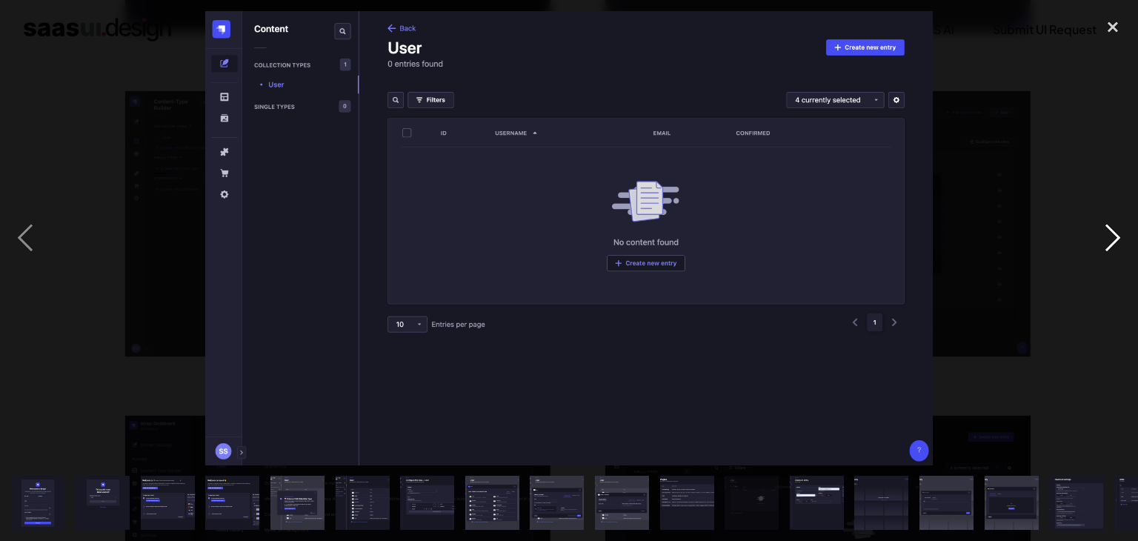
click at [1117, 237] on div "next image" at bounding box center [1113, 238] width 50 height 454
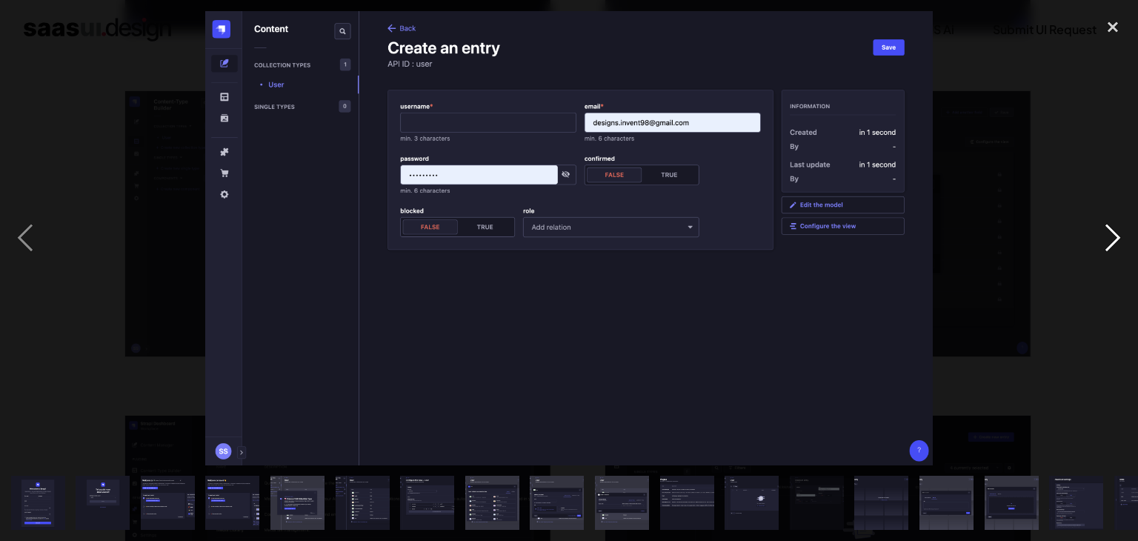
click at [1110, 232] on div "next image" at bounding box center [1113, 238] width 50 height 454
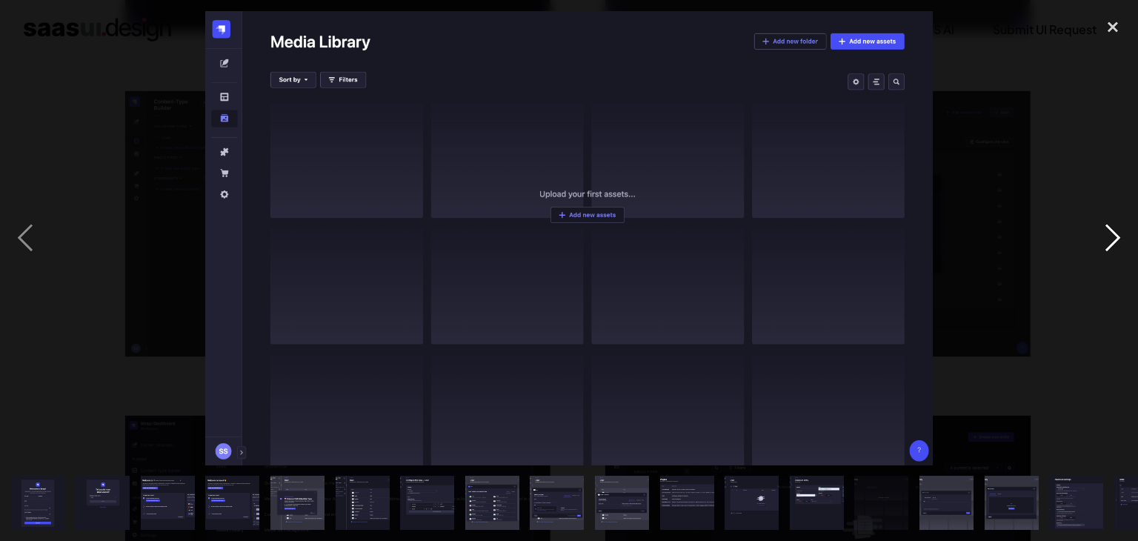
click at [1110, 232] on div "next image" at bounding box center [1113, 238] width 50 height 454
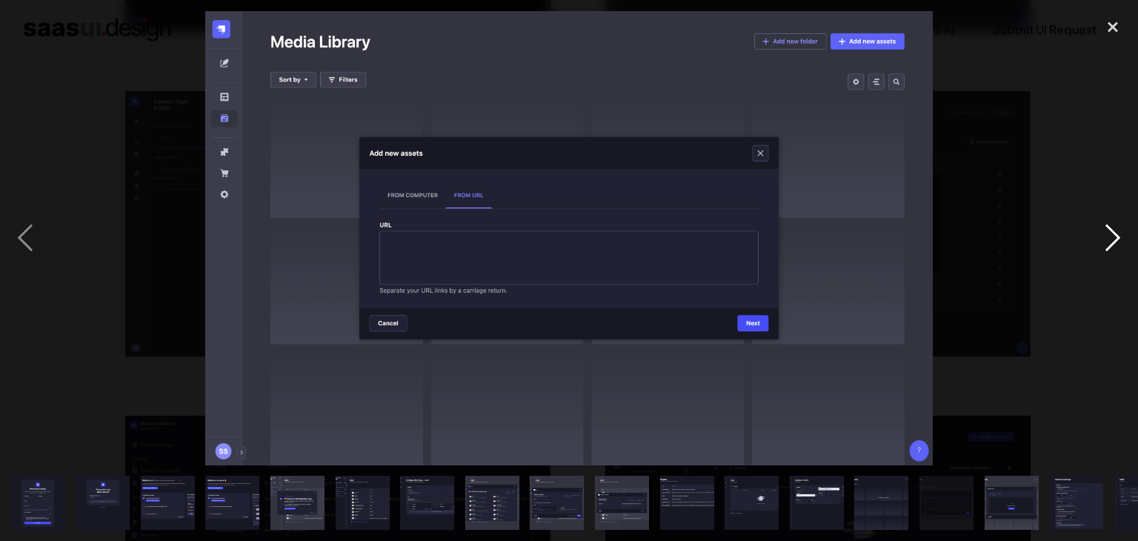
click at [1110, 232] on div "next image" at bounding box center [1113, 238] width 50 height 454
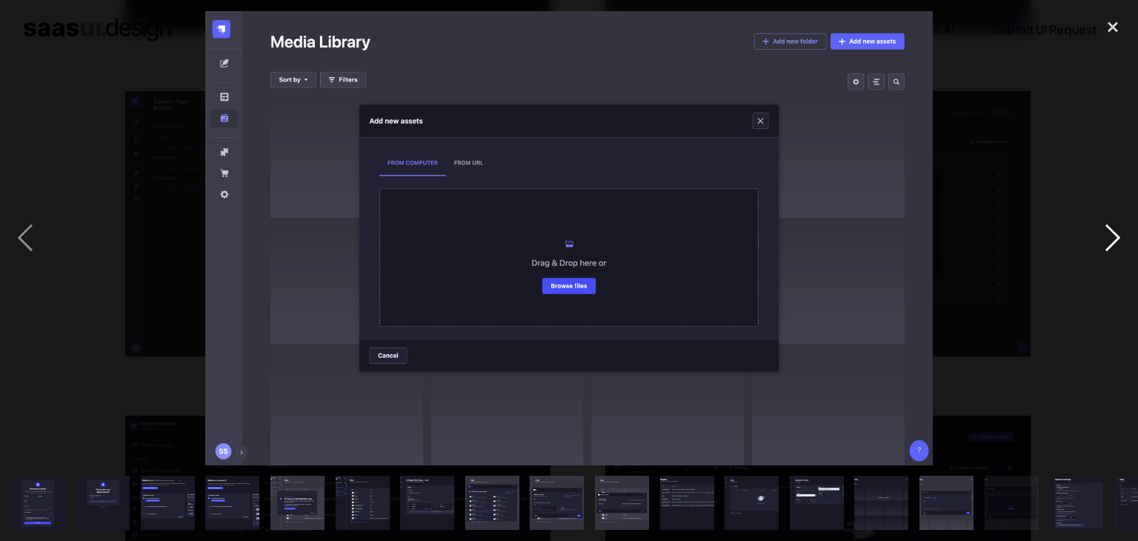
click at [1110, 232] on div "next image" at bounding box center [1113, 238] width 50 height 454
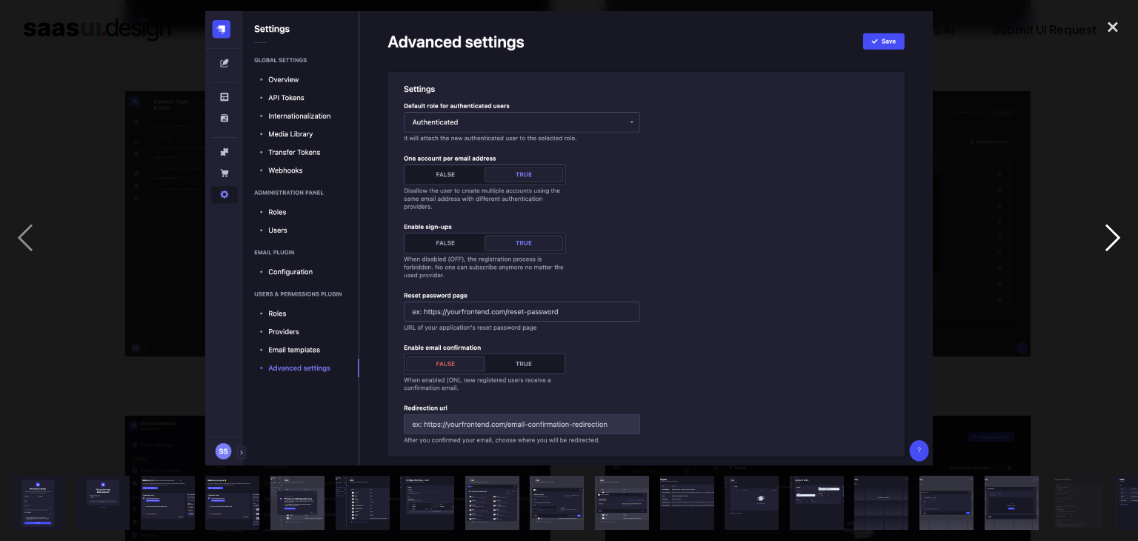
click at [1107, 242] on div "next image" at bounding box center [1113, 238] width 50 height 454
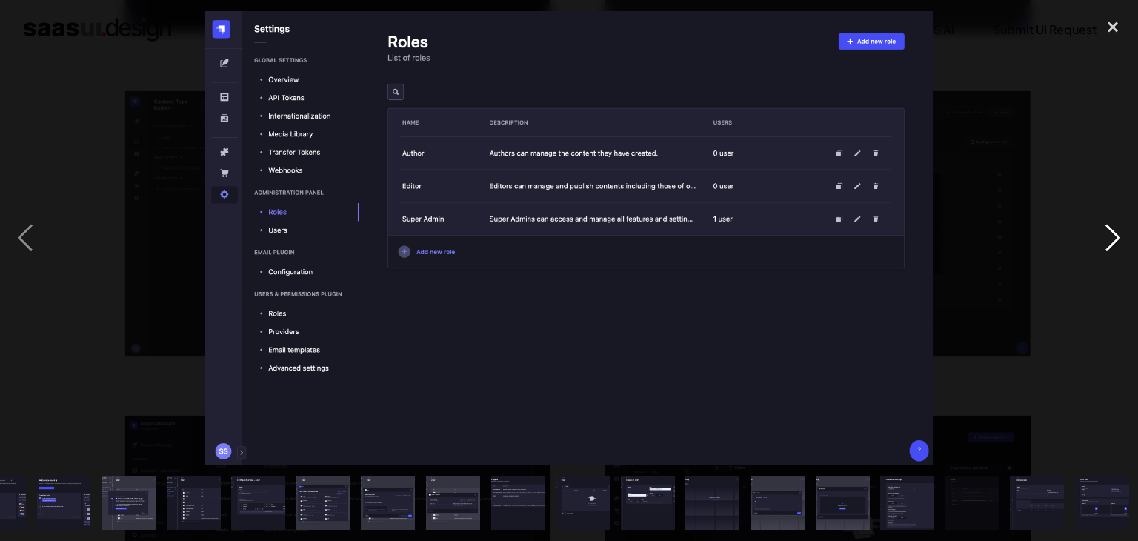
scroll to position [0, 169]
click at [1107, 242] on div "next image" at bounding box center [1113, 238] width 50 height 454
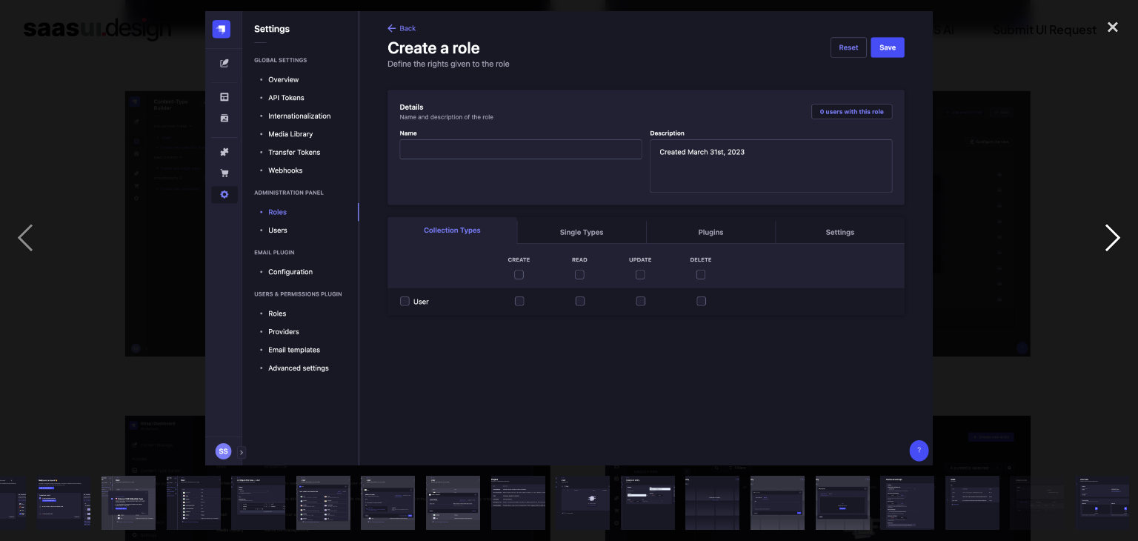
click at [1107, 242] on div "next image" at bounding box center [1113, 238] width 50 height 454
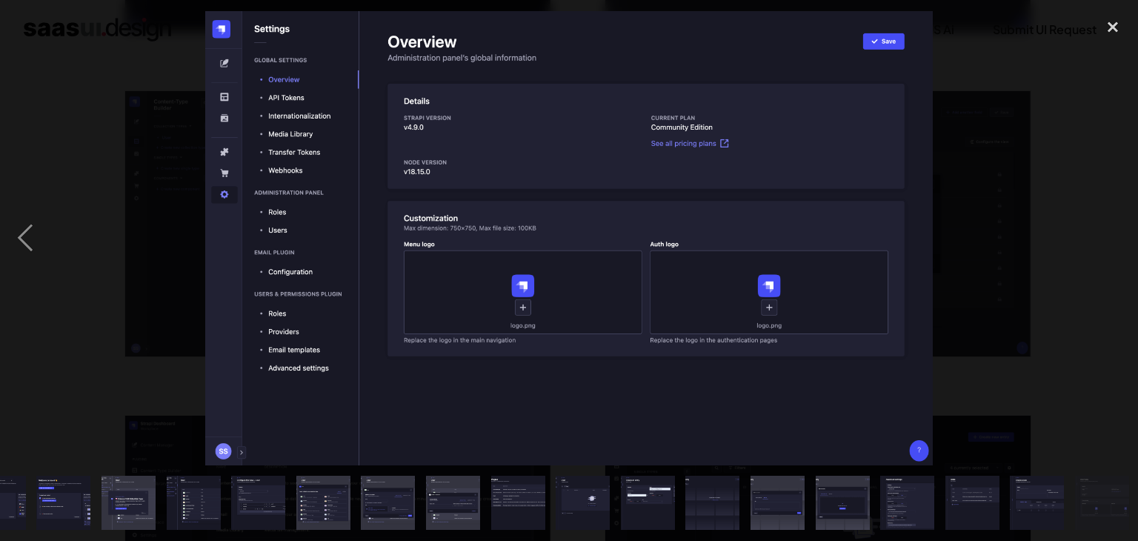
click at [1107, 242] on div "next image" at bounding box center [1113, 238] width 50 height 454
click at [1120, 243] on div "next image" at bounding box center [1113, 238] width 50 height 454
click at [21, 240] on div "previous image" at bounding box center [25, 238] width 50 height 454
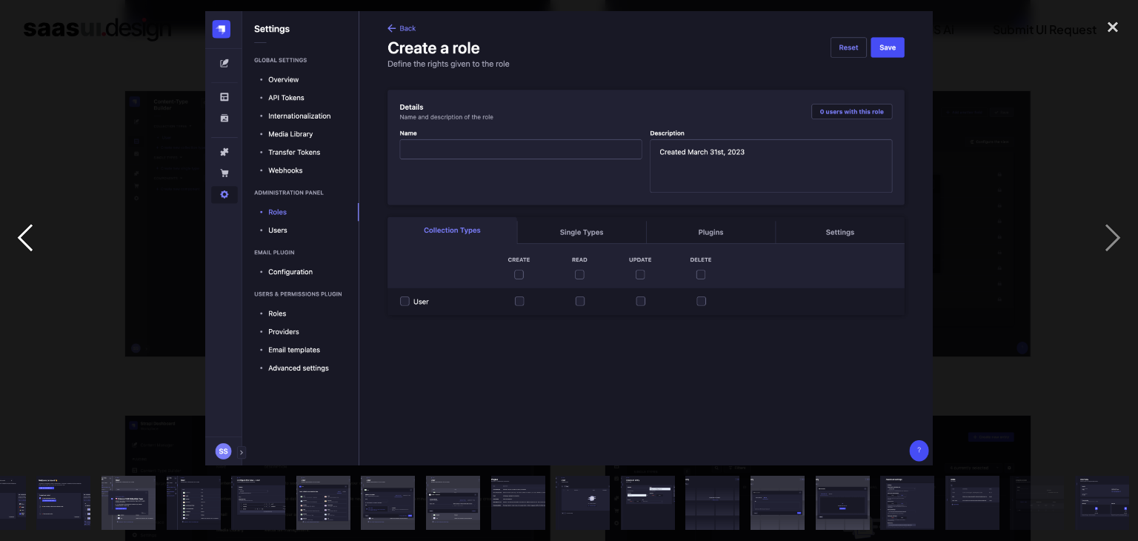
click at [21, 240] on div "previous image" at bounding box center [25, 238] width 50 height 454
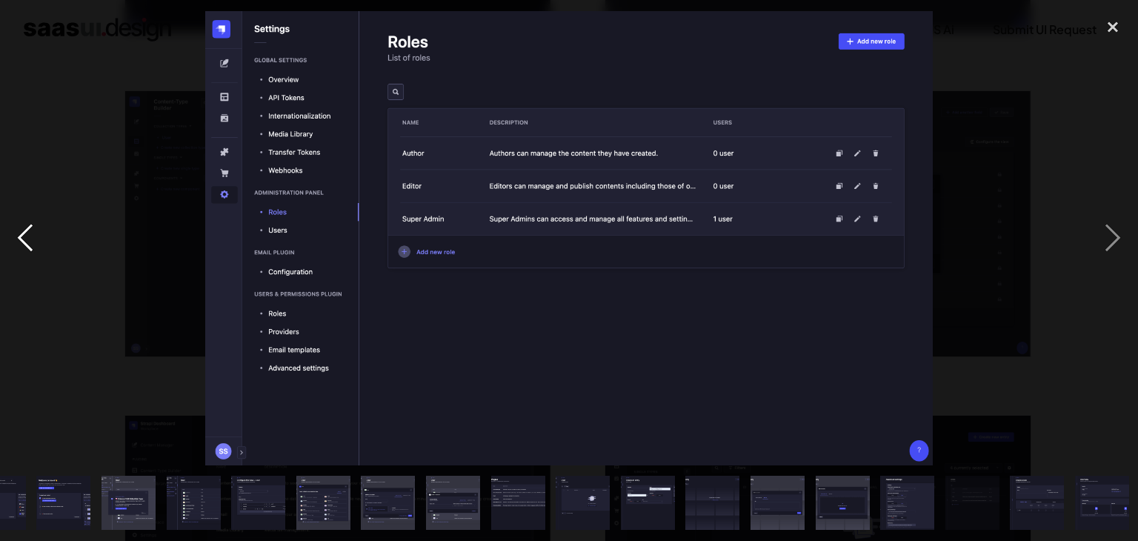
click at [21, 240] on div "previous image" at bounding box center [25, 238] width 50 height 454
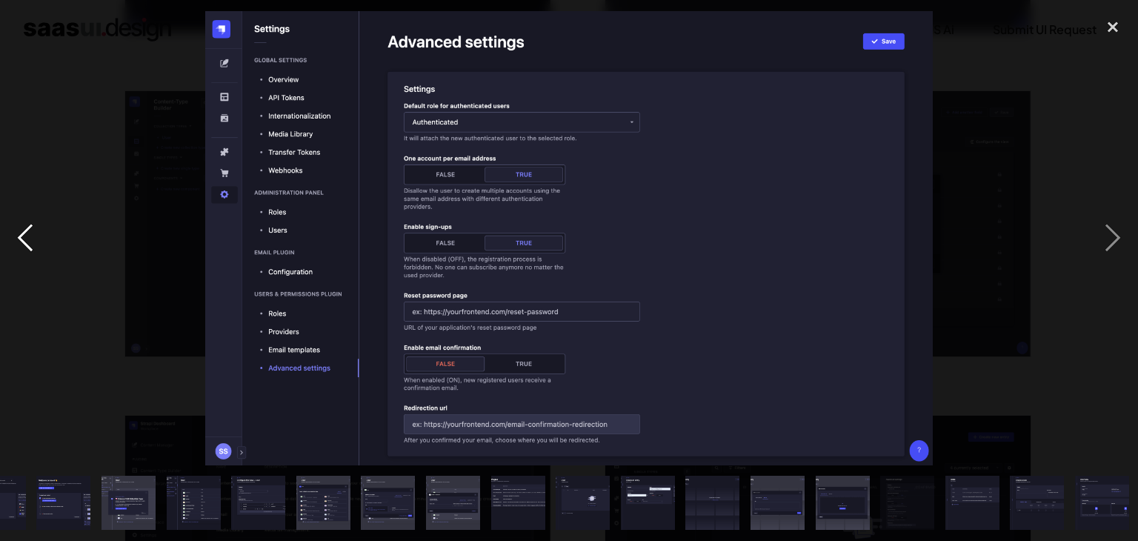
click at [21, 239] on div "previous image" at bounding box center [25, 238] width 50 height 454
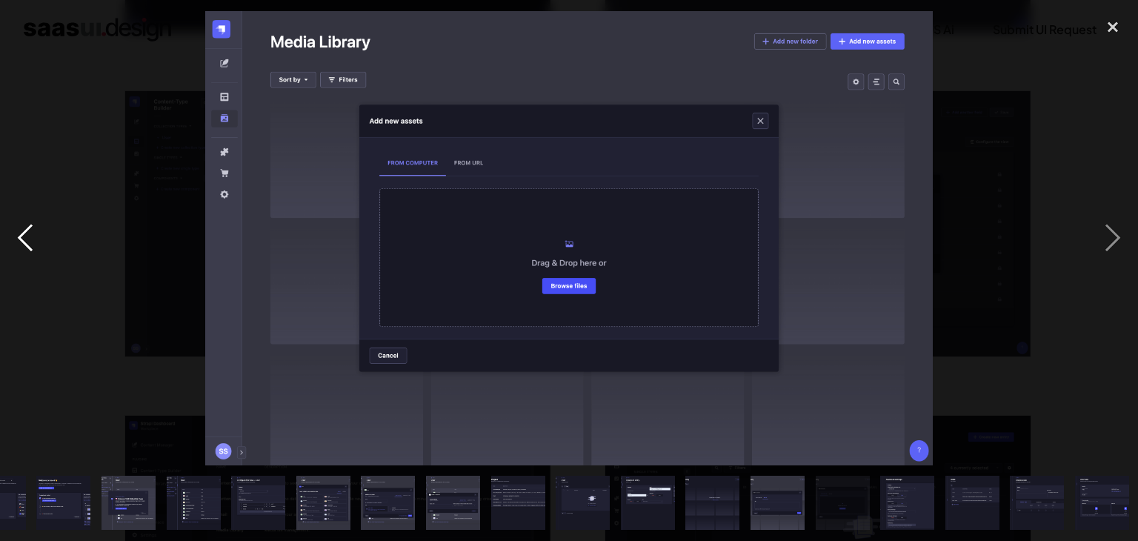
click at [20, 239] on div "previous image" at bounding box center [25, 238] width 50 height 454
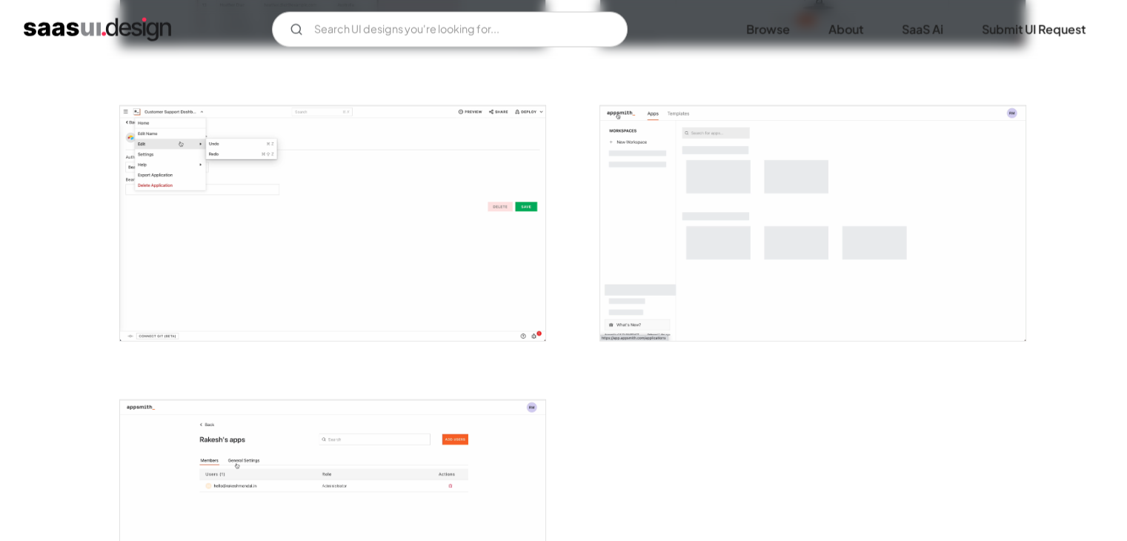
scroll to position [3854, 0]
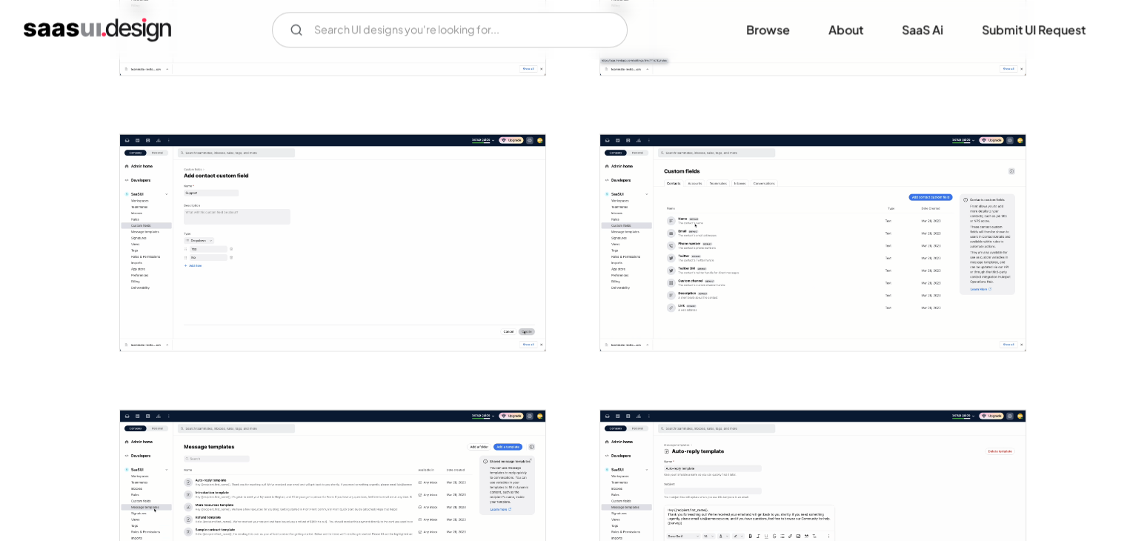
scroll to position [2075, 0]
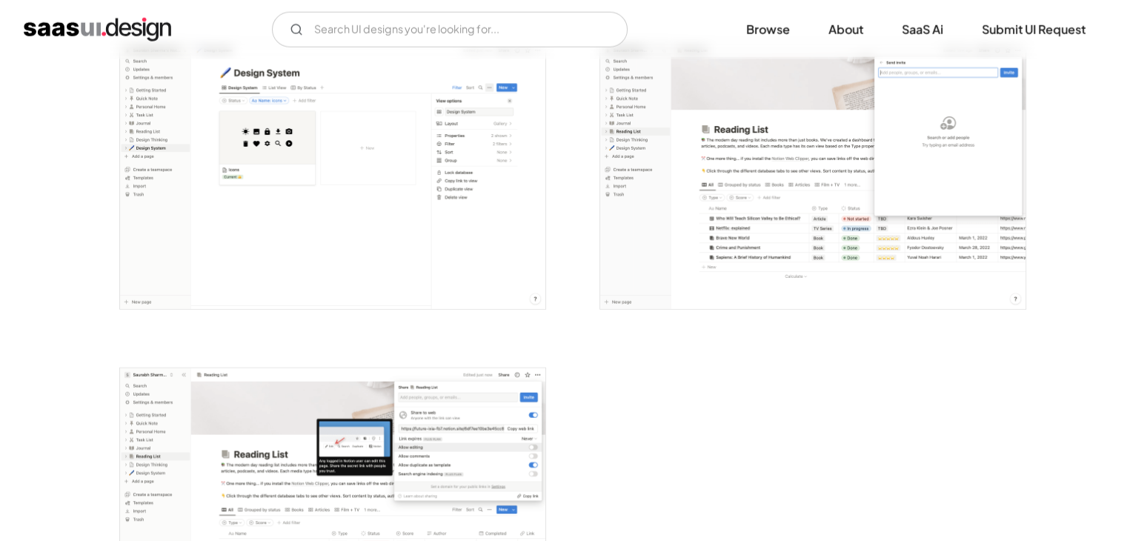
scroll to position [3854, 0]
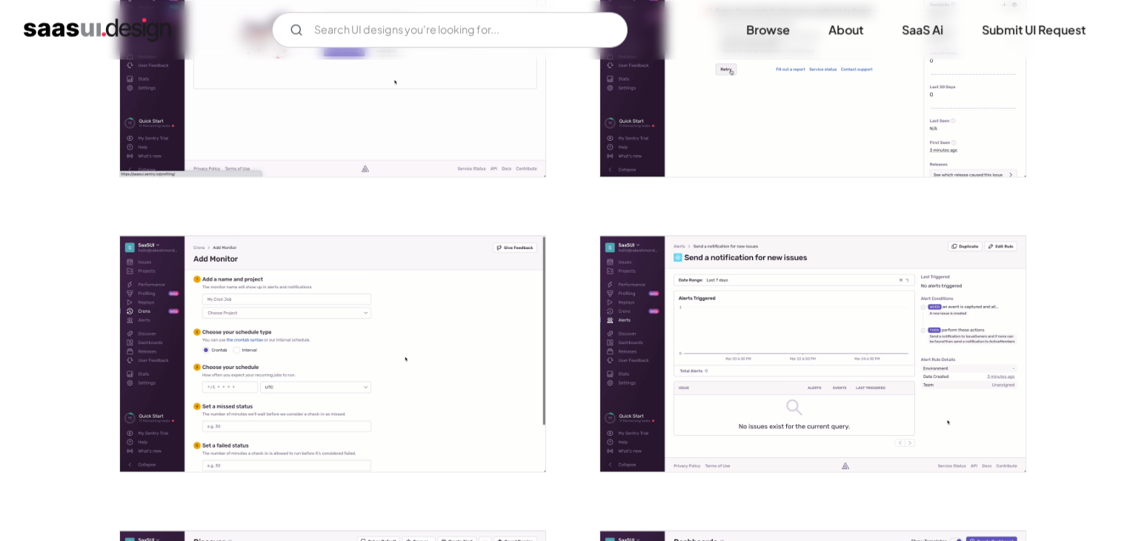
scroll to position [2149, 0]
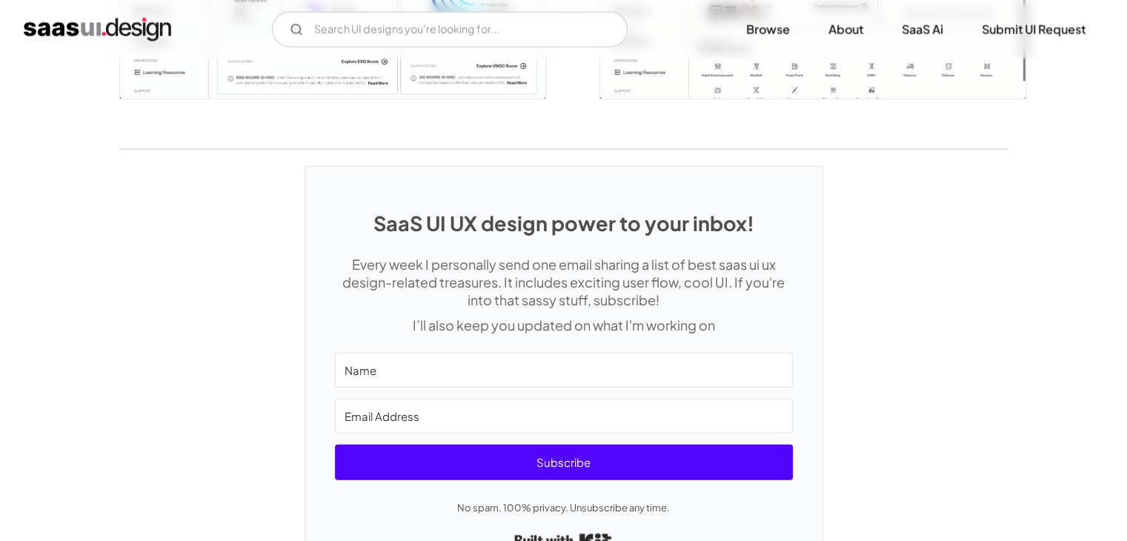
scroll to position [3819, 0]
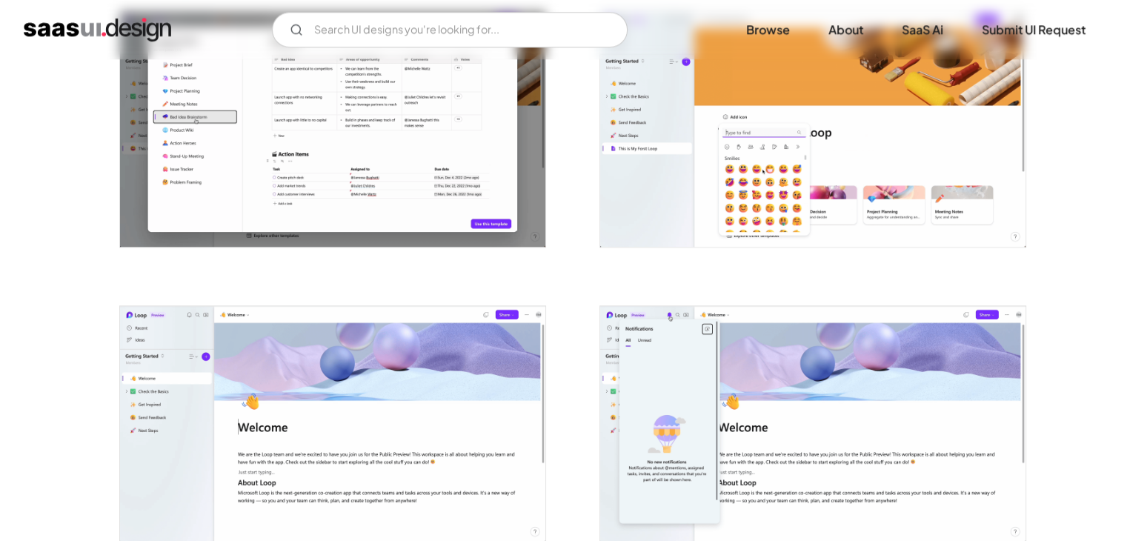
scroll to position [1779, 0]
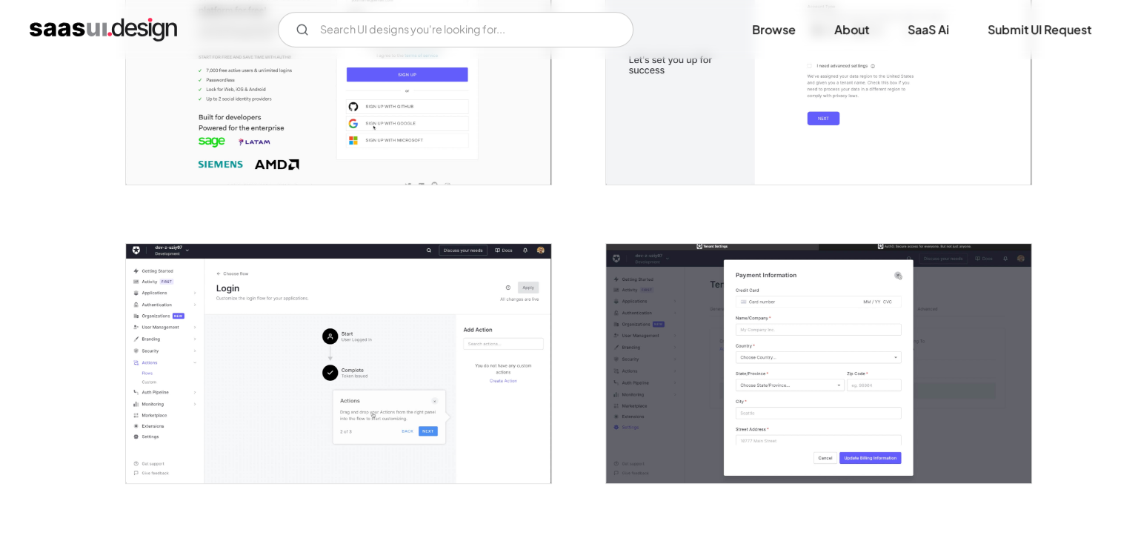
scroll to position [371, 0]
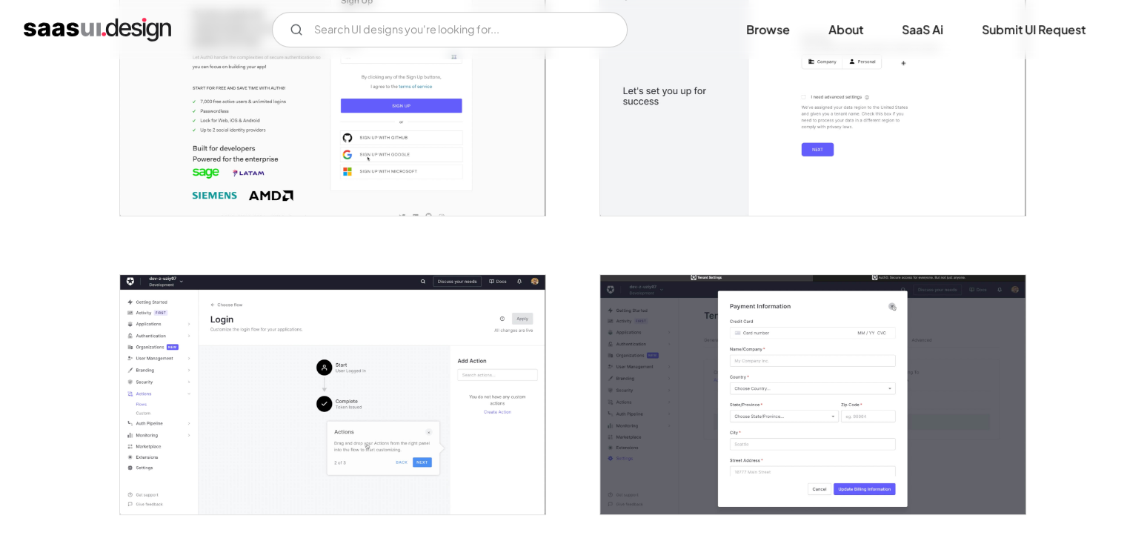
click at [683, 371] on img "open lightbox" at bounding box center [812, 394] width 425 height 239
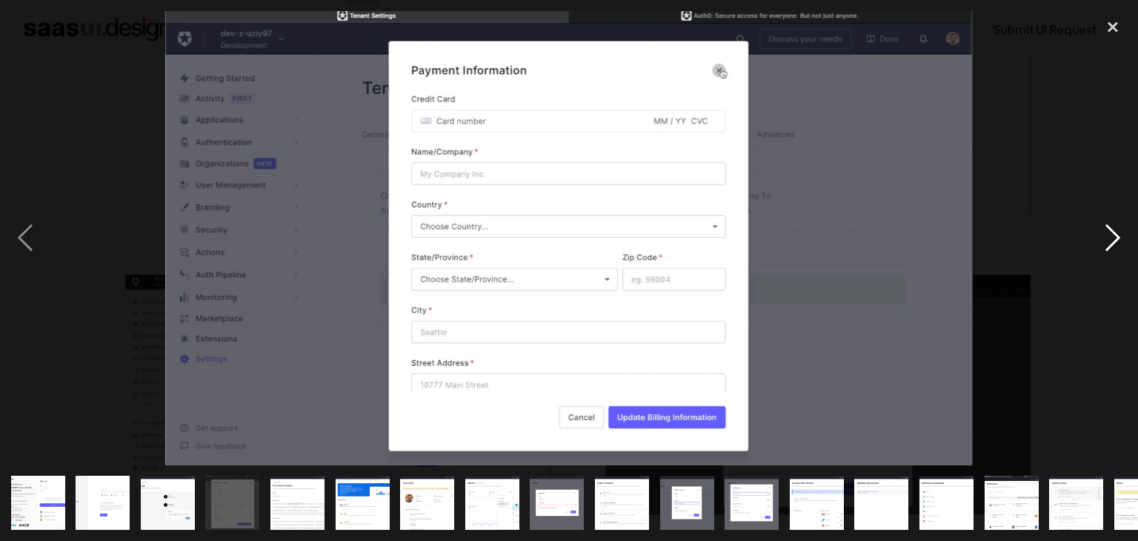
click at [1101, 221] on div "next image" at bounding box center [1113, 238] width 50 height 454
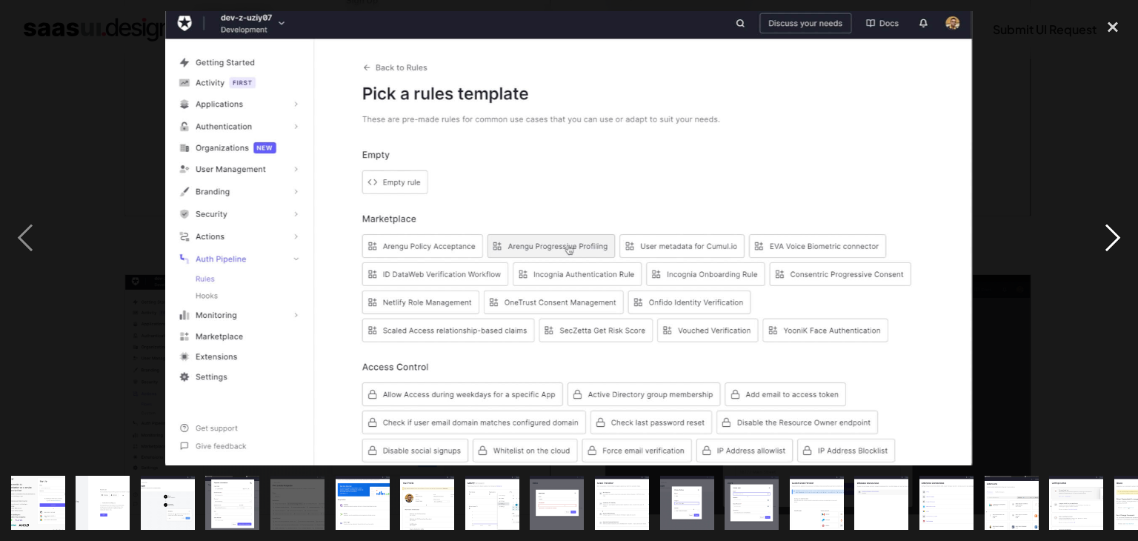
click at [1101, 221] on div "next image" at bounding box center [1113, 238] width 50 height 454
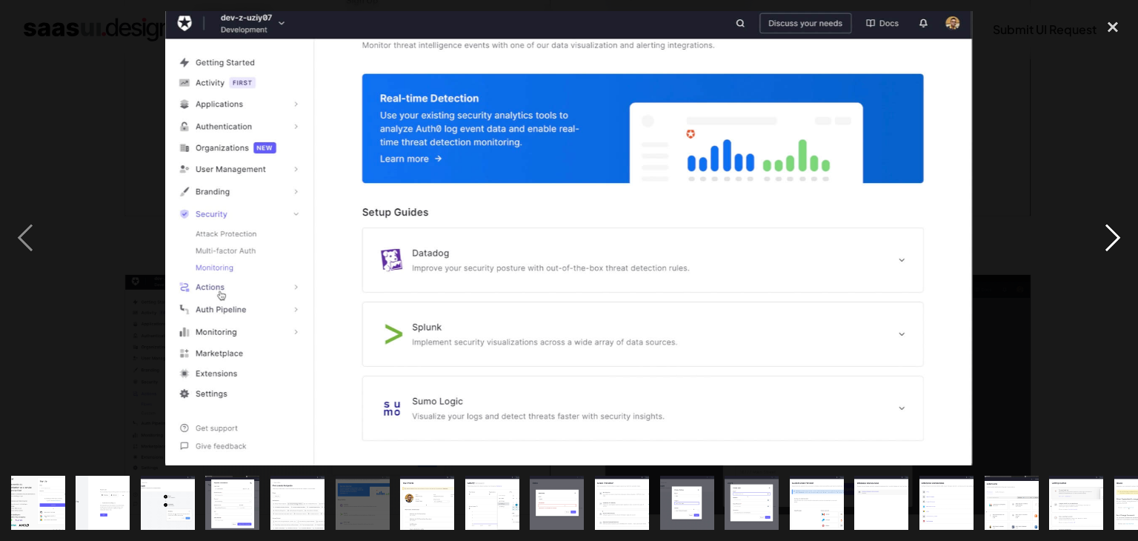
click at [1101, 221] on div "next image" at bounding box center [1113, 238] width 50 height 454
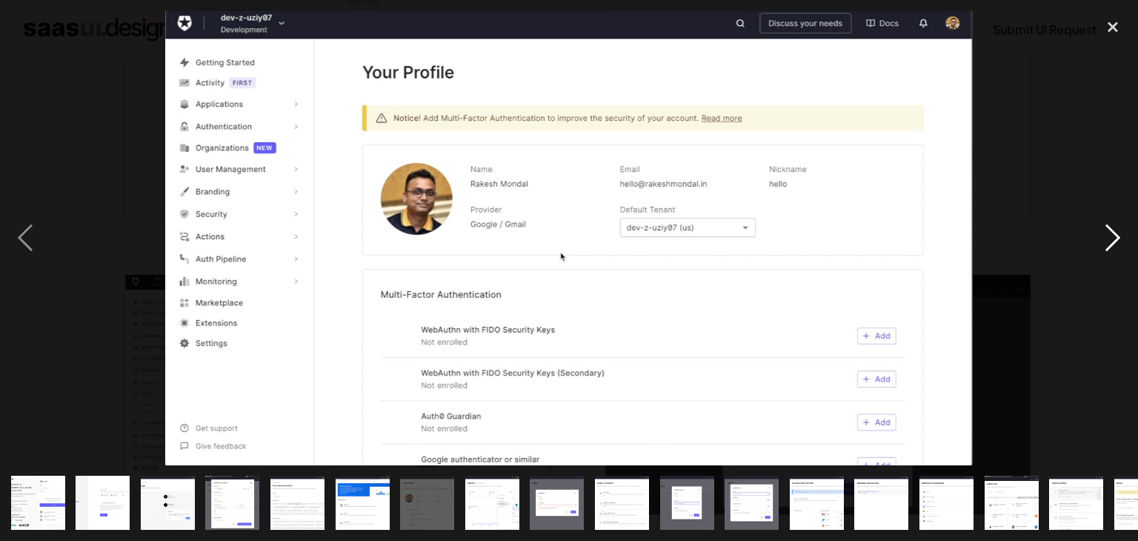
click at [1101, 221] on div "next image" at bounding box center [1113, 238] width 50 height 454
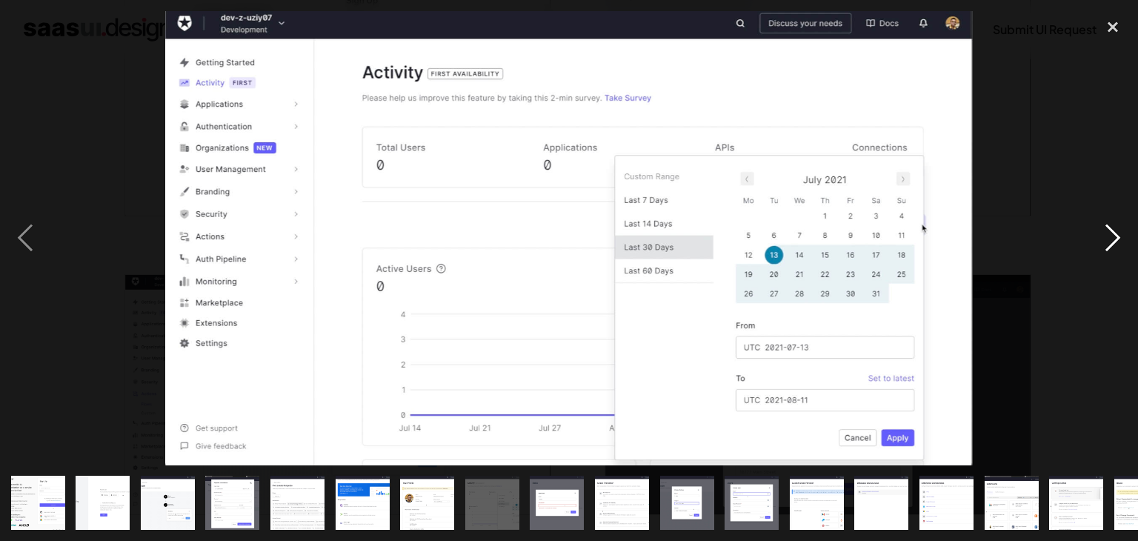
click at [1101, 221] on div "next image" at bounding box center [1113, 238] width 50 height 454
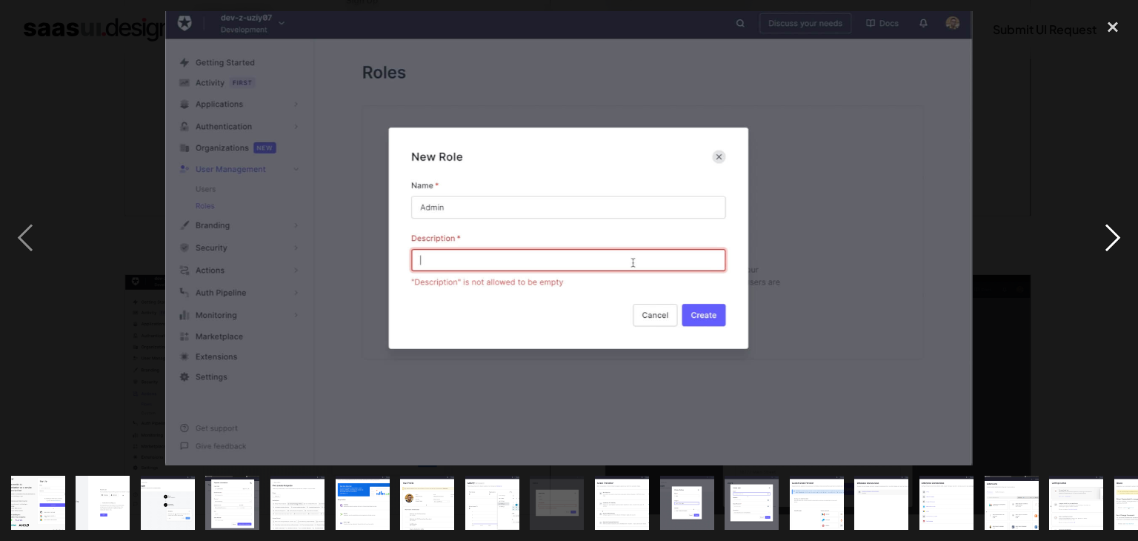
click at [1101, 221] on div "next image" at bounding box center [1113, 238] width 50 height 454
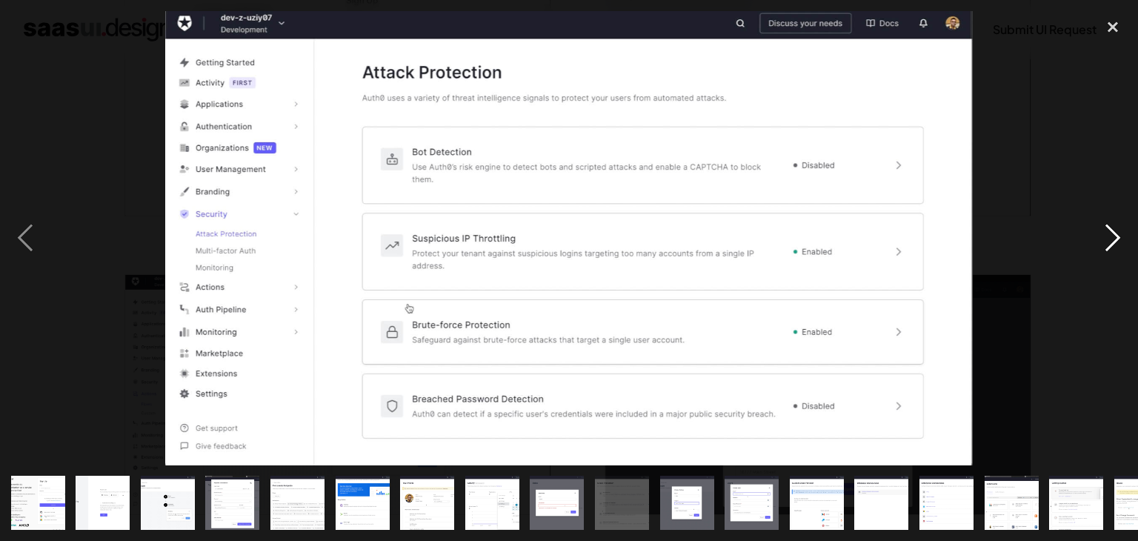
click at [1101, 221] on div "next image" at bounding box center [1113, 238] width 50 height 454
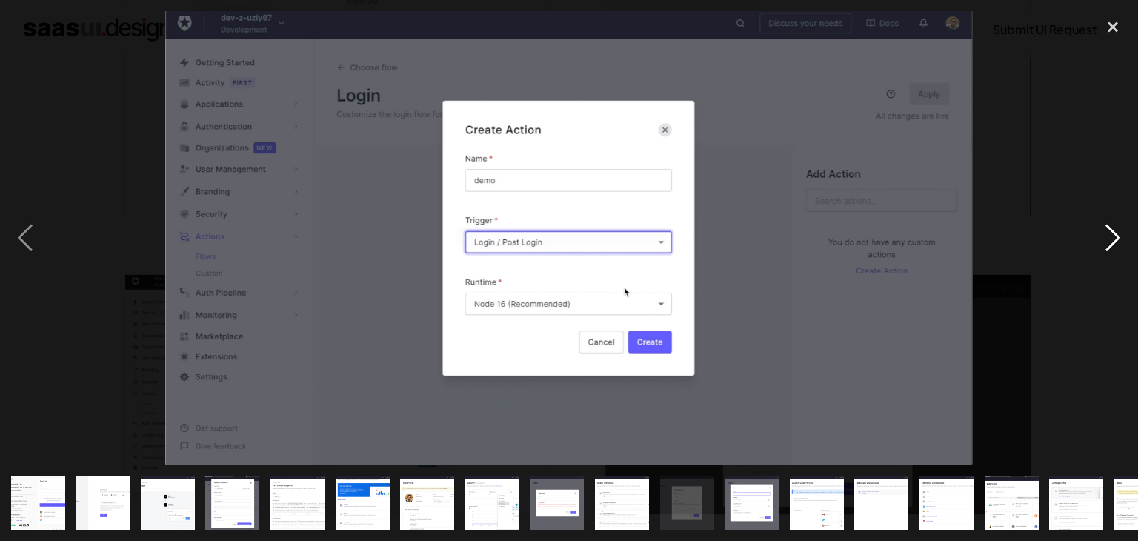
click at [1101, 221] on div "next image" at bounding box center [1113, 238] width 50 height 454
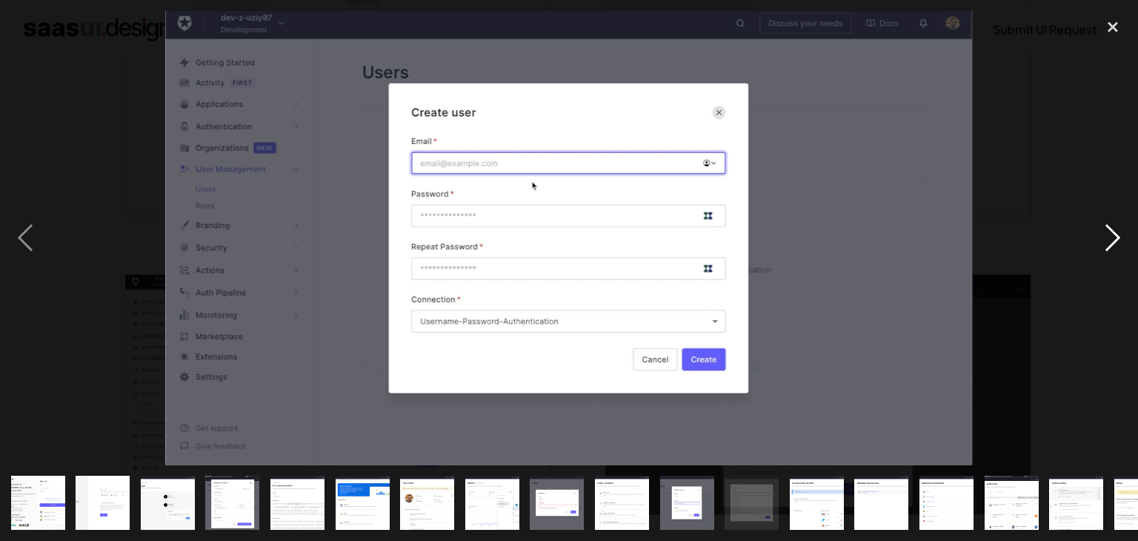
click at [1101, 221] on div "next image" at bounding box center [1113, 238] width 50 height 454
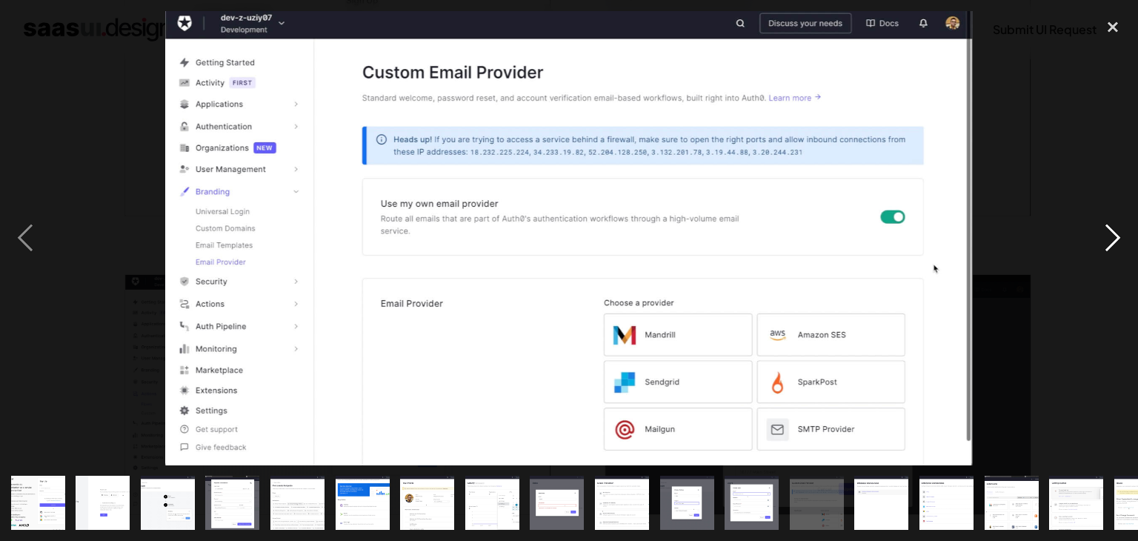
click at [1101, 221] on div "next image" at bounding box center [1113, 238] width 50 height 454
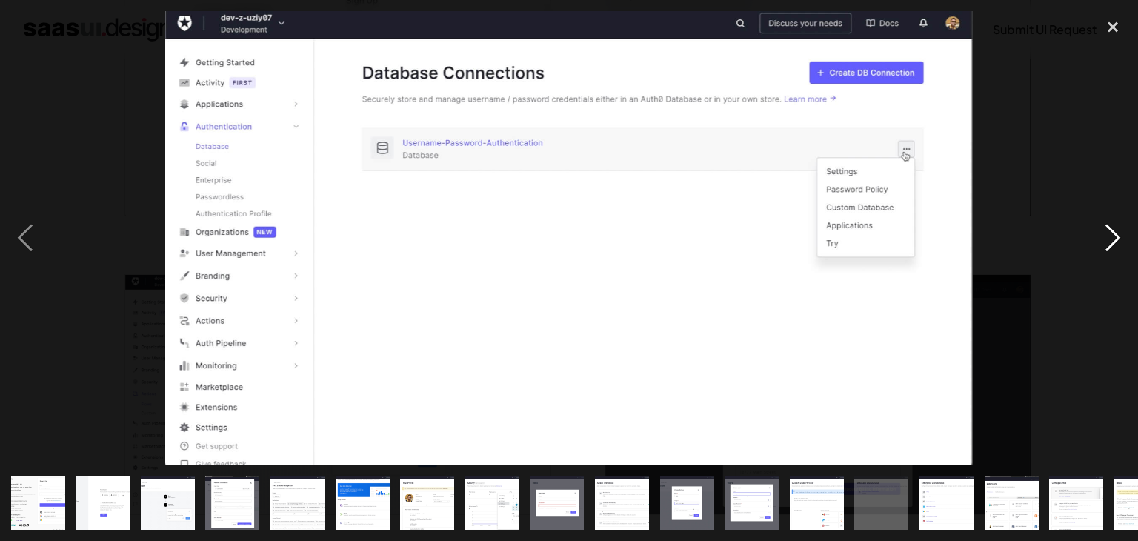
click at [1101, 221] on div "next image" at bounding box center [1113, 238] width 50 height 454
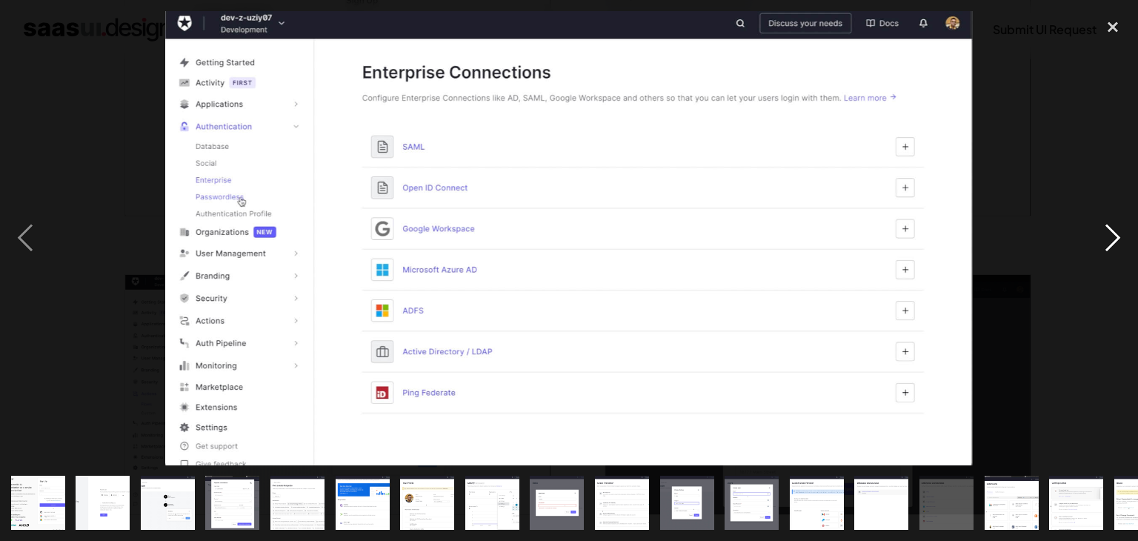
click at [1101, 221] on div "next image" at bounding box center [1113, 238] width 50 height 454
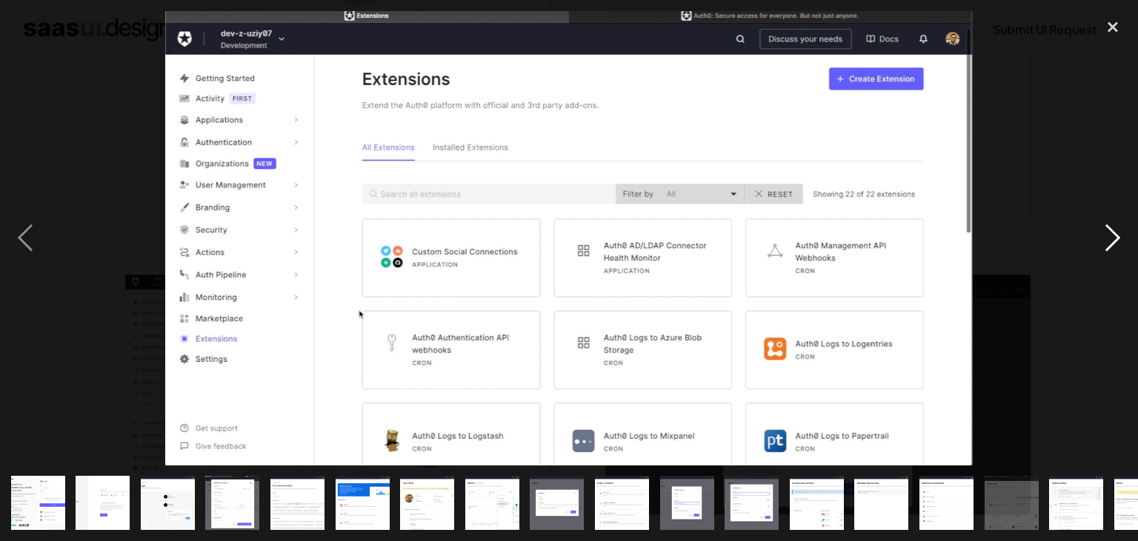
click at [1101, 221] on div "next image" at bounding box center [1113, 238] width 50 height 454
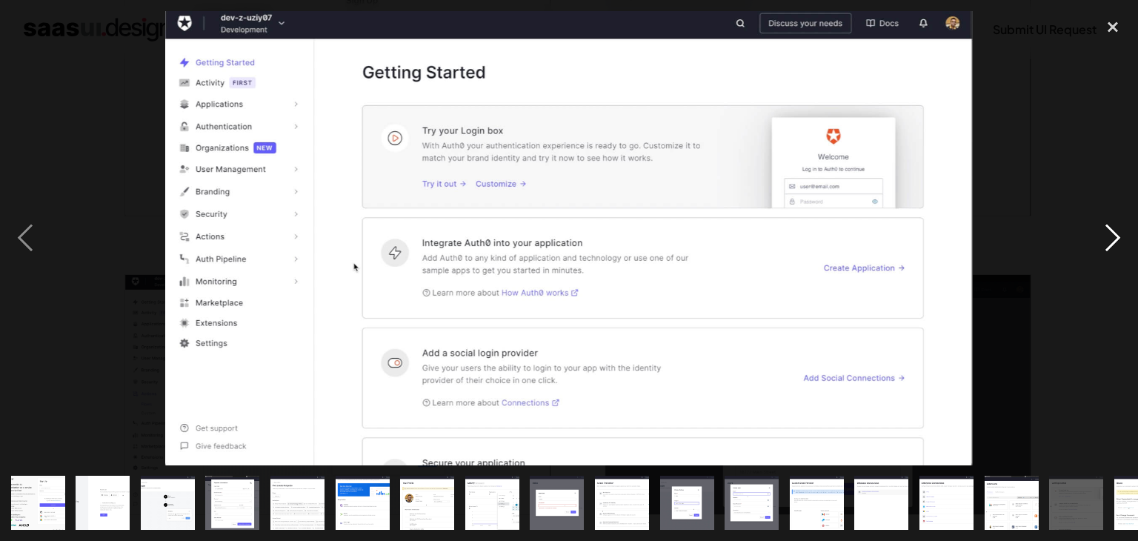
click at [1101, 221] on div "next image" at bounding box center [1113, 238] width 50 height 454
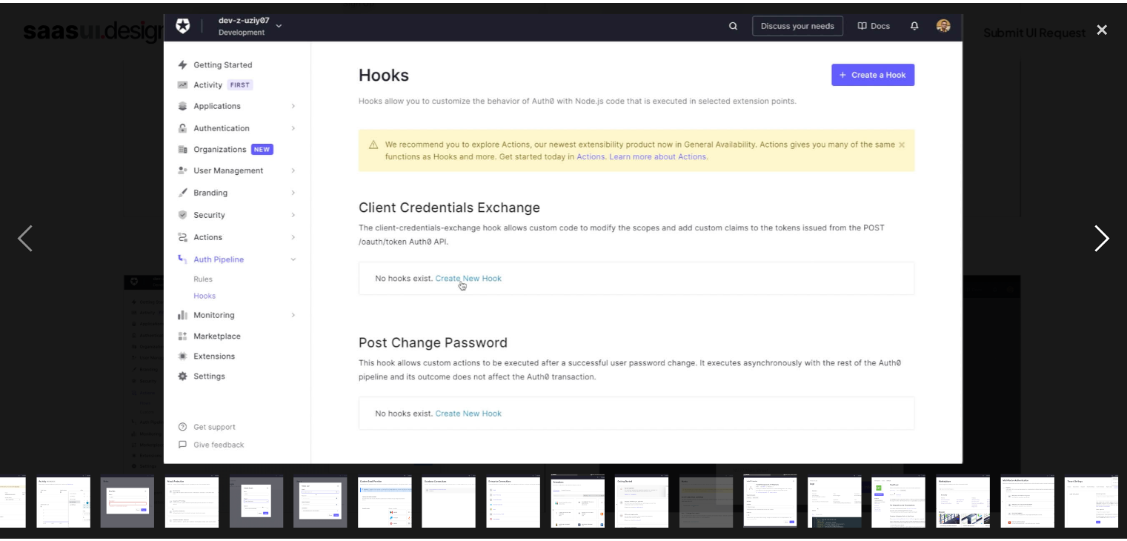
scroll to position [0, 429]
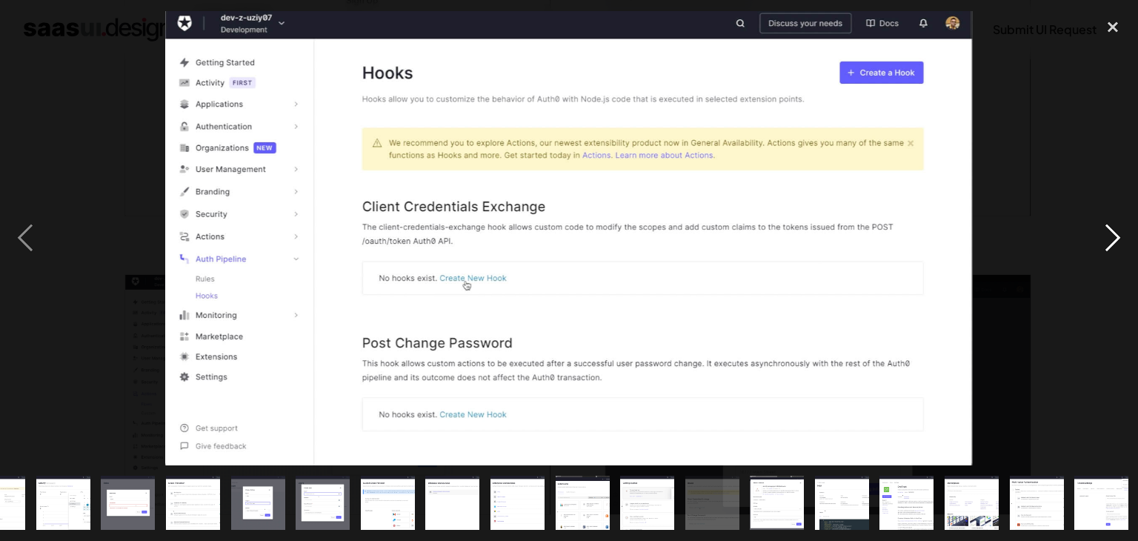
click at [1114, 230] on div "next image" at bounding box center [1113, 238] width 50 height 454
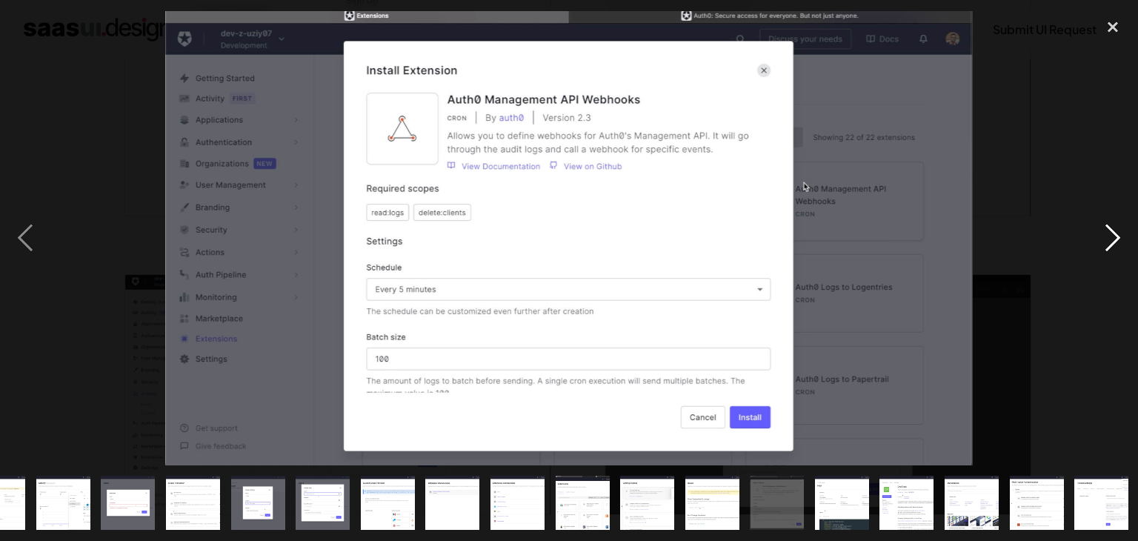
click at [1114, 231] on div "next image" at bounding box center [1113, 238] width 50 height 454
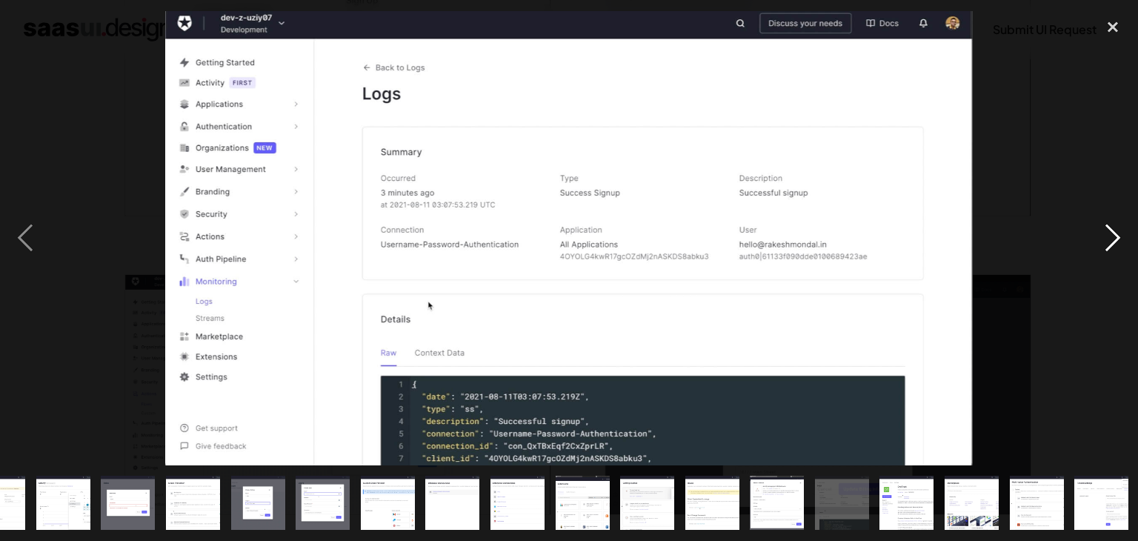
click at [1114, 231] on div "next image" at bounding box center [1113, 238] width 50 height 454
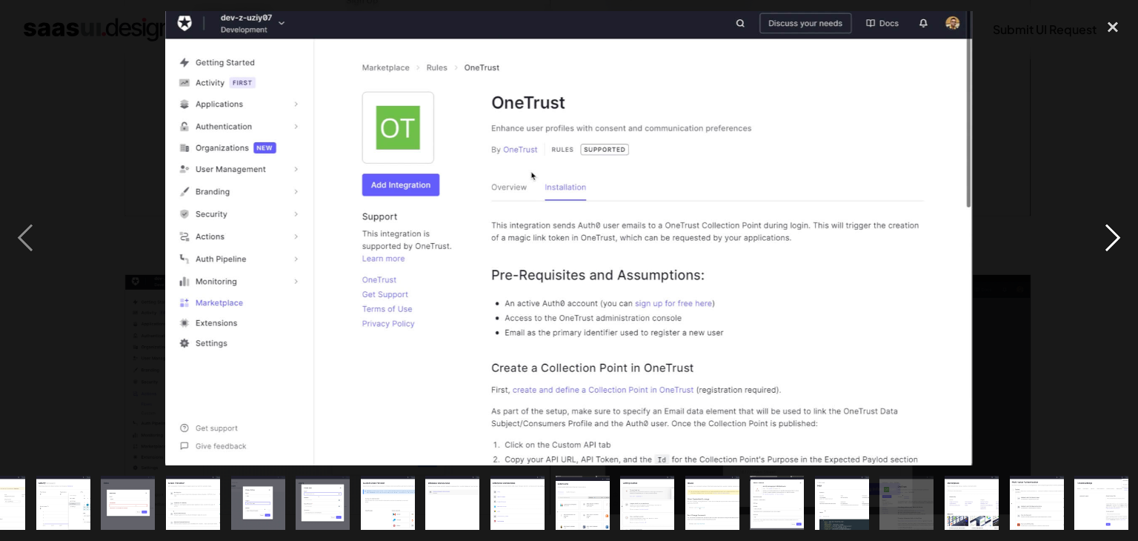
click at [1114, 231] on div "next image" at bounding box center [1113, 238] width 50 height 454
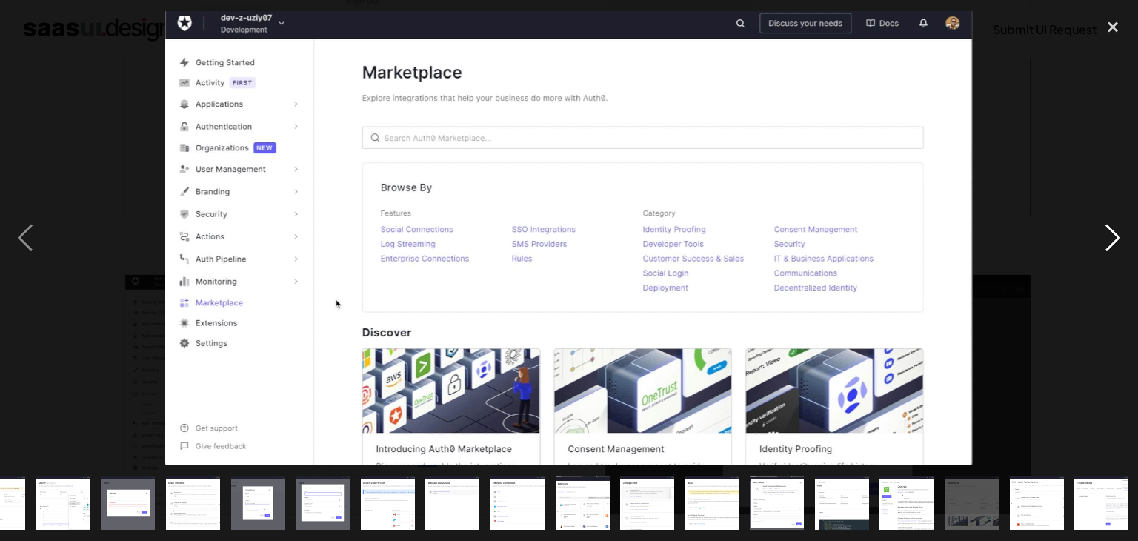
click at [1114, 231] on div "next image" at bounding box center [1113, 238] width 50 height 454
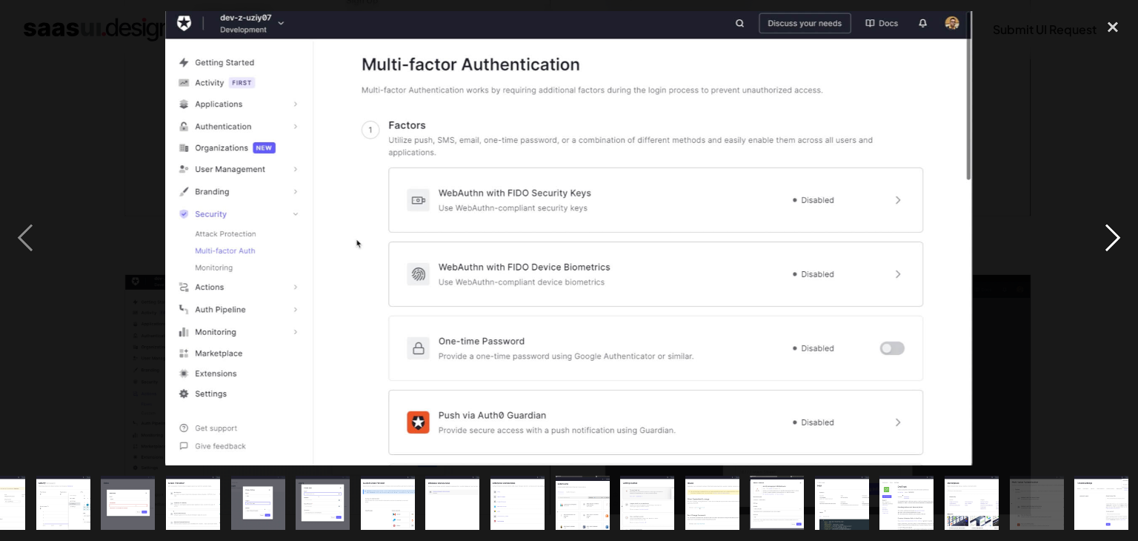
click at [1114, 231] on div "next image" at bounding box center [1113, 238] width 50 height 454
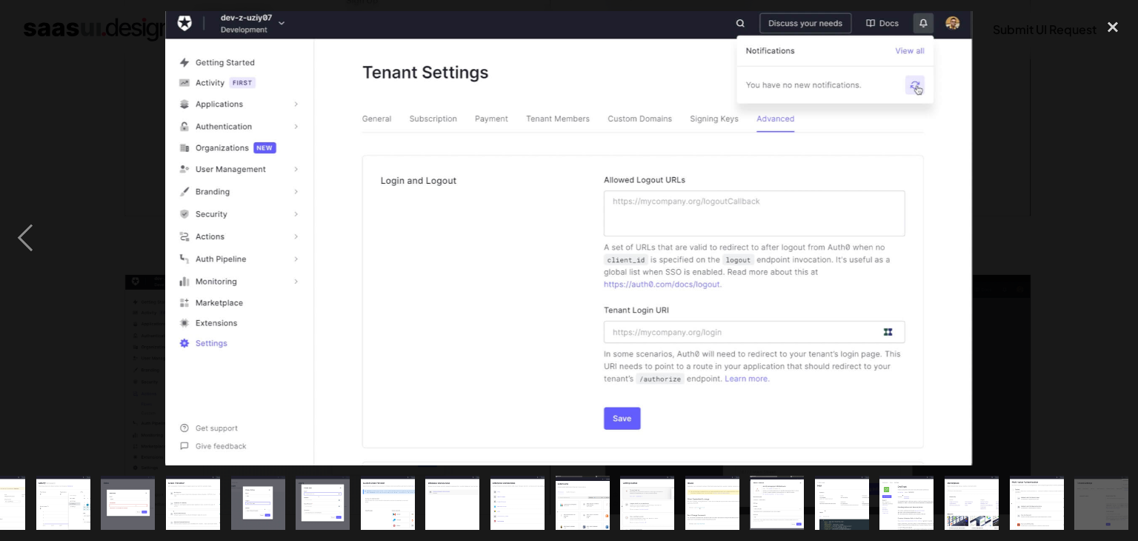
click at [1068, 277] on div at bounding box center [569, 238] width 1138 height 454
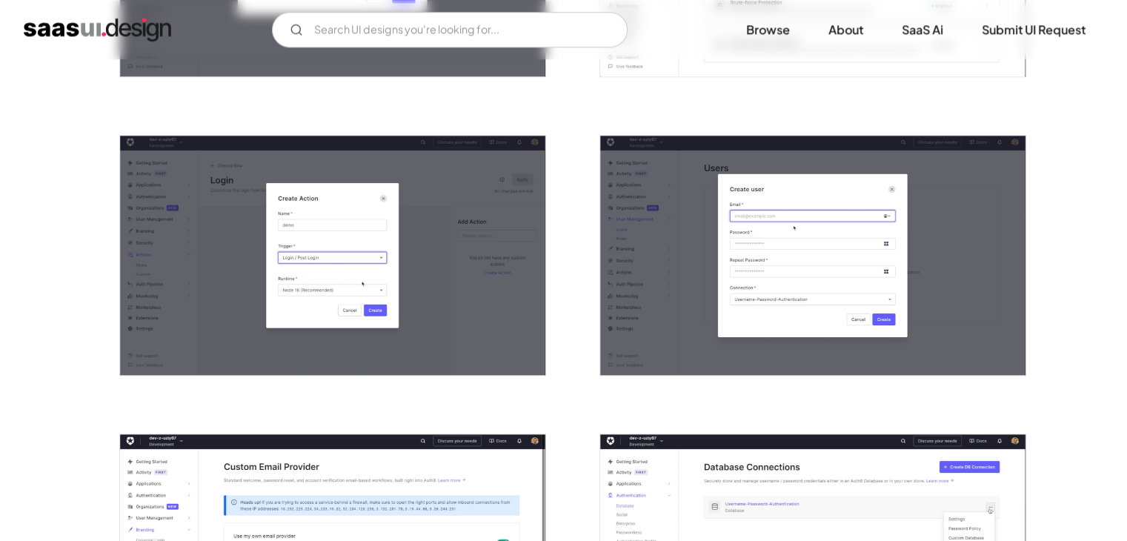
scroll to position [1705, 0]
